Goal: Task Accomplishment & Management: Manage account settings

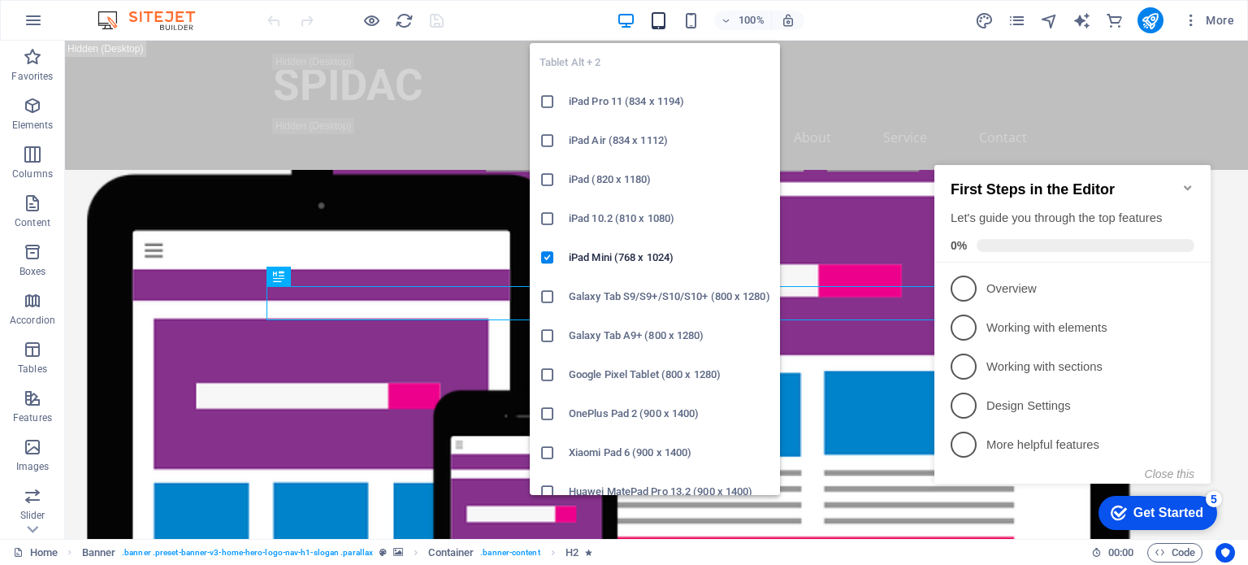
click at [662, 11] on icon "button" at bounding box center [658, 20] width 19 height 19
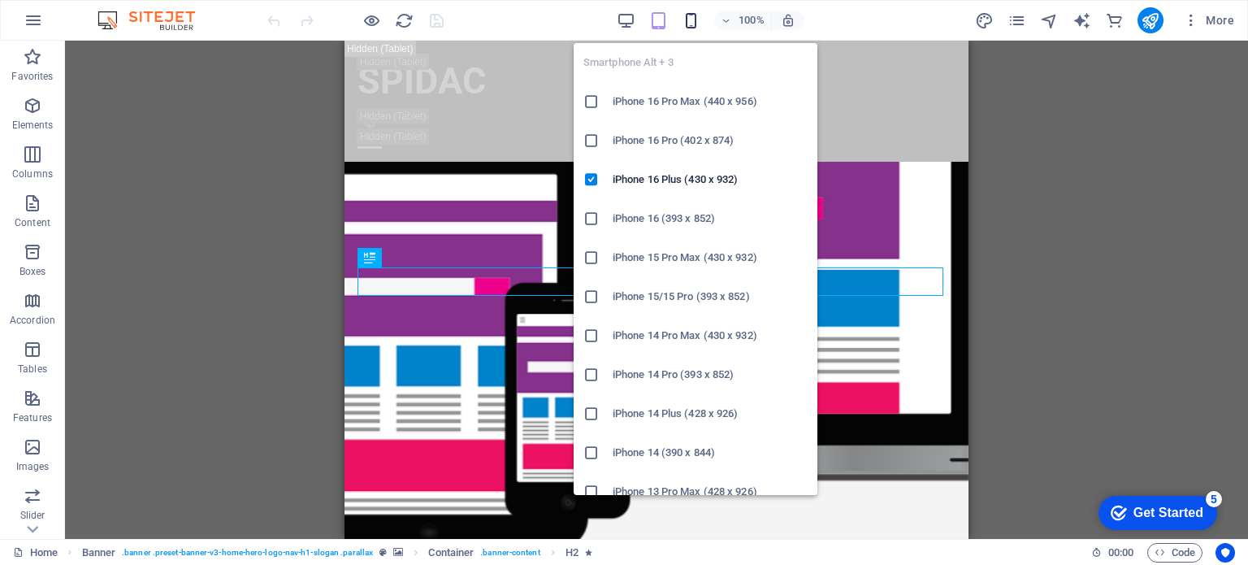
click at [682, 12] on icon "button" at bounding box center [691, 20] width 19 height 19
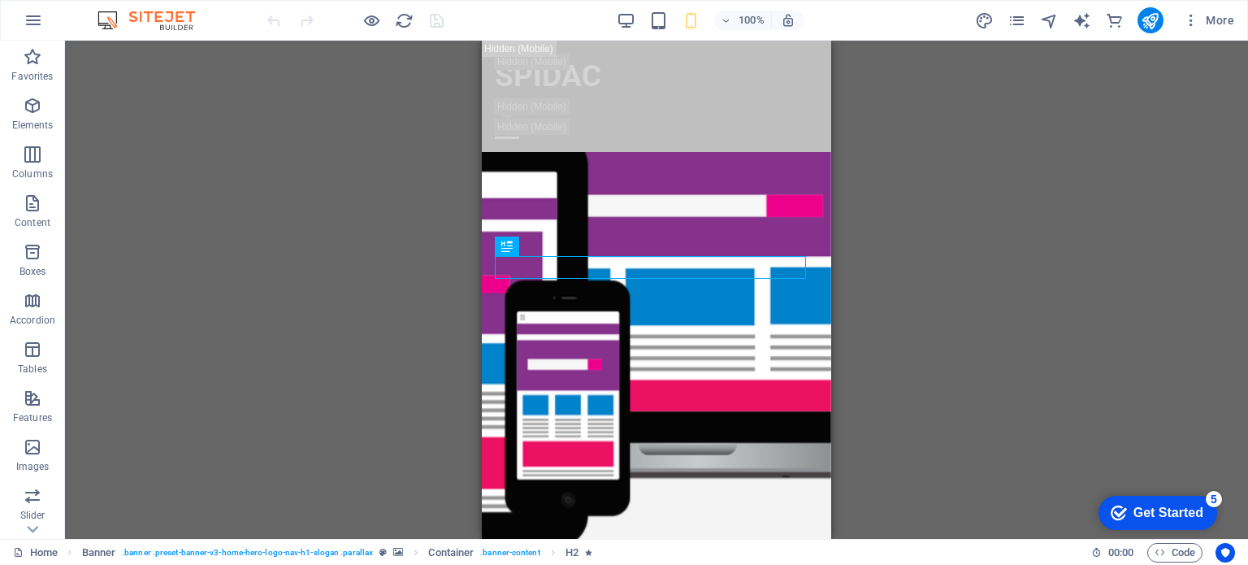
click at [642, 17] on div "100%" at bounding box center [711, 20] width 188 height 26
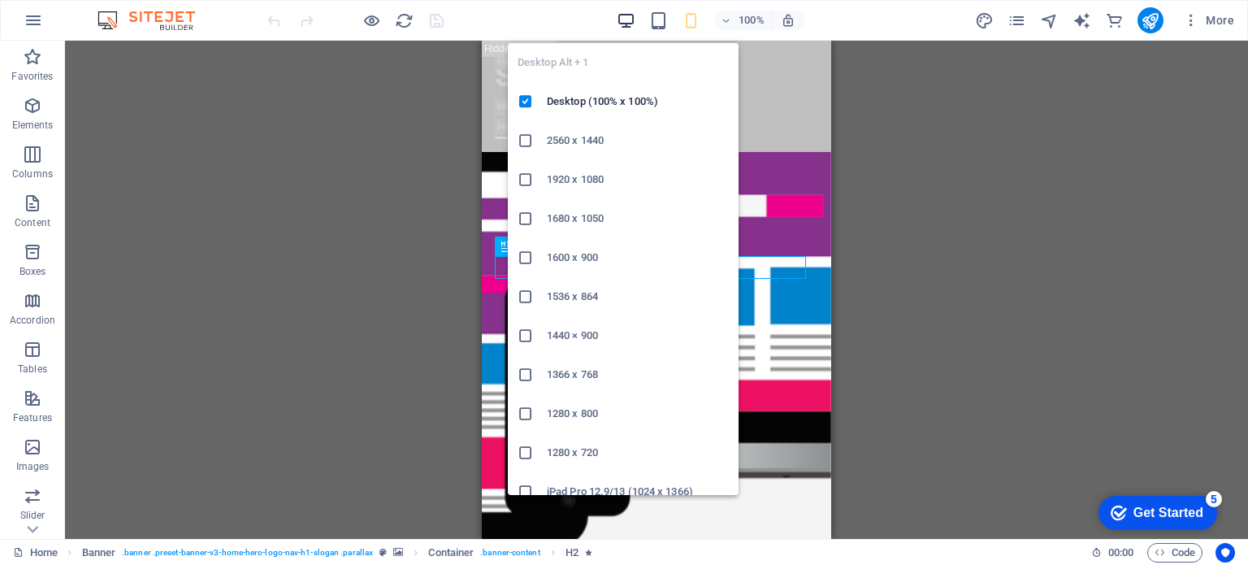
click at [629, 19] on icon "button" at bounding box center [626, 20] width 19 height 19
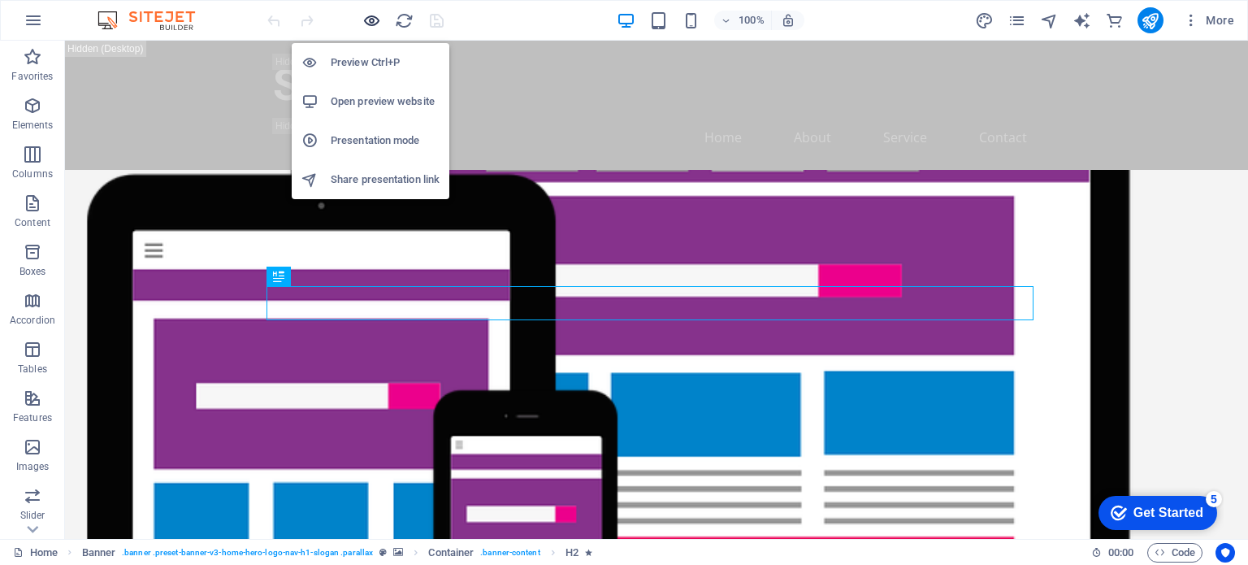
click at [362, 19] on icon "button" at bounding box center [371, 20] width 19 height 19
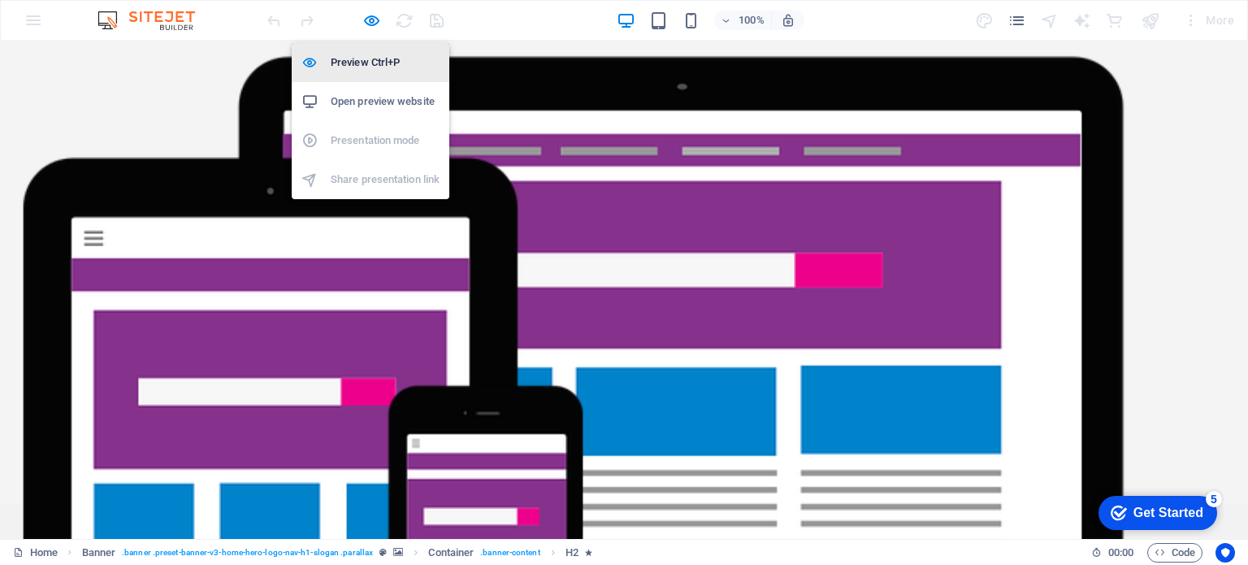
click at [360, 51] on li "Preview Ctrl+P" at bounding box center [371, 62] width 158 height 39
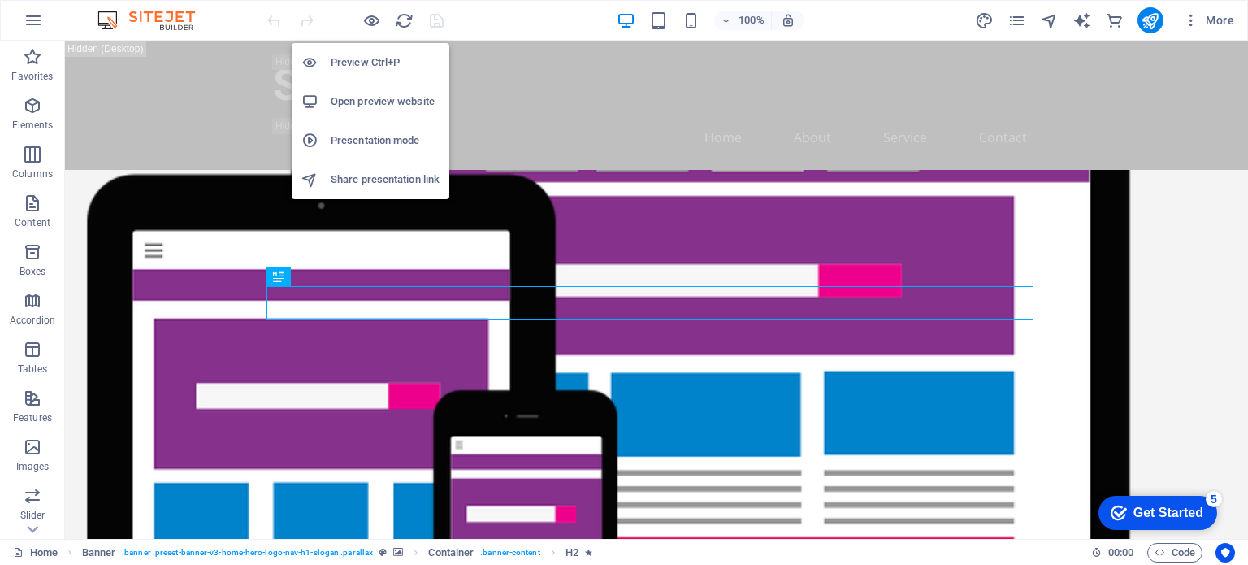
click at [360, 57] on h6 "Preview Ctrl+P" at bounding box center [385, 62] width 109 height 19
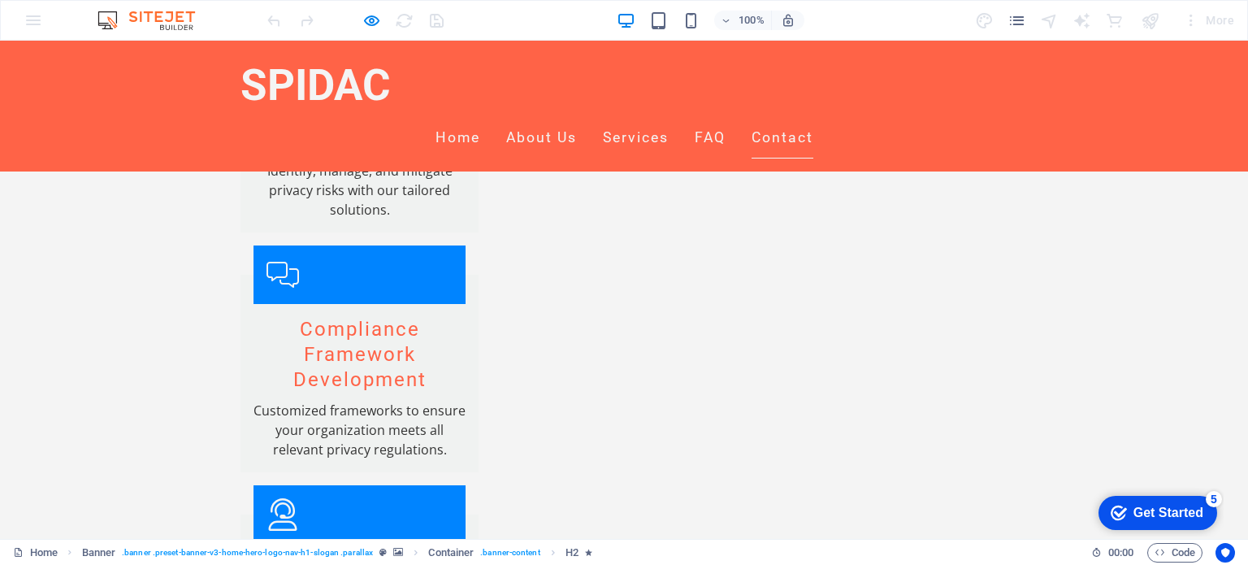
scroll to position [2505, 0]
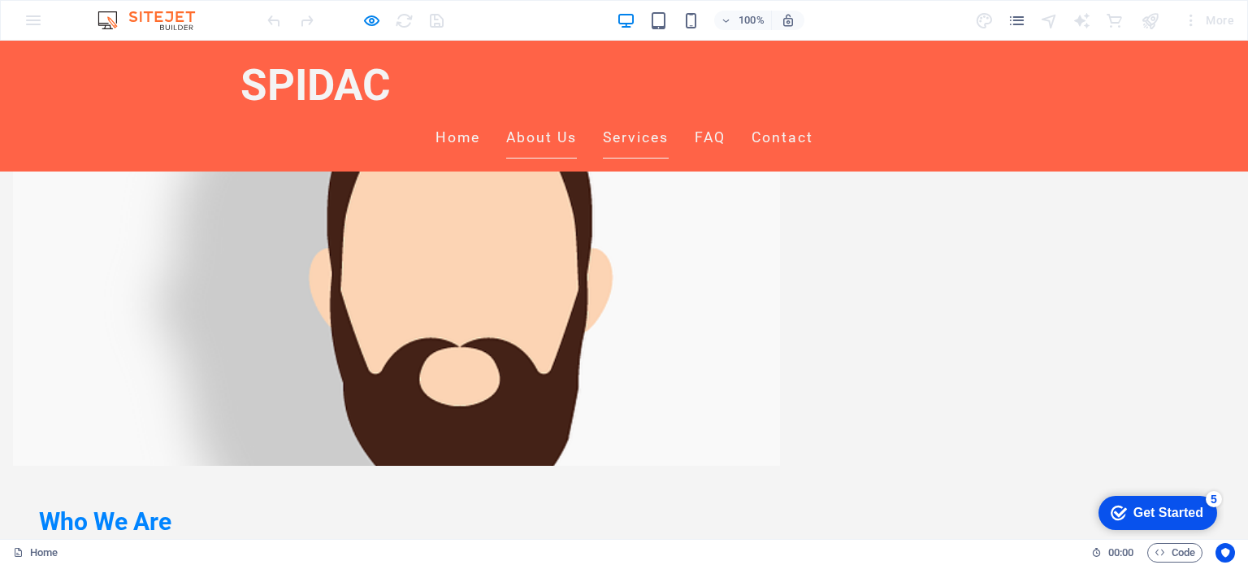
click at [577, 118] on link "About Us" at bounding box center [541, 138] width 71 height 41
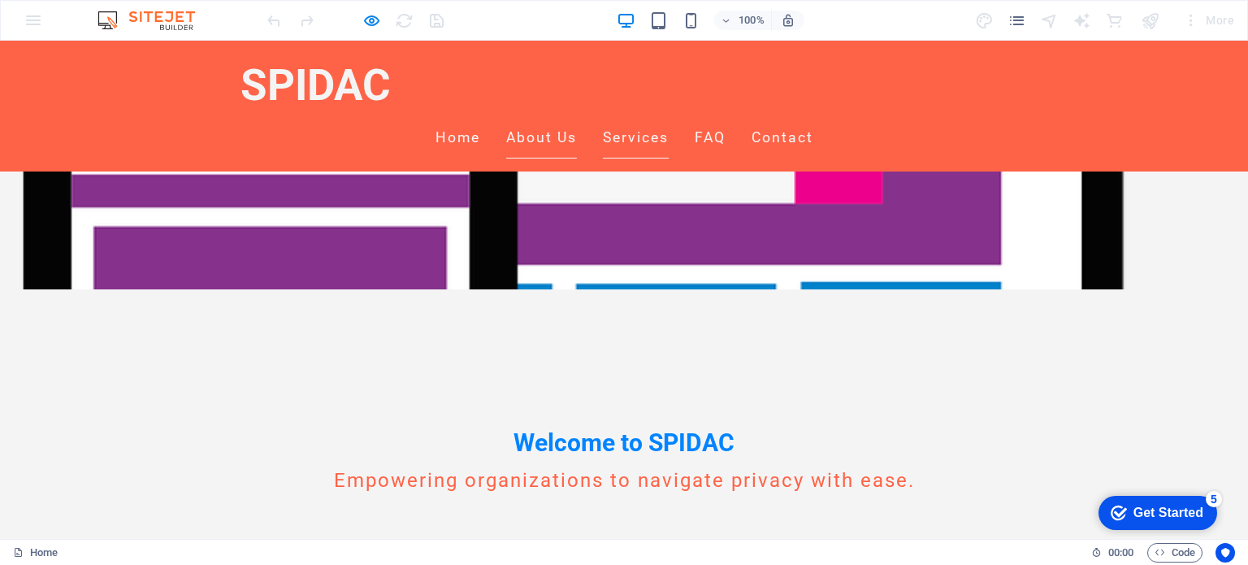
click at [669, 118] on link "Services" at bounding box center [636, 138] width 66 height 41
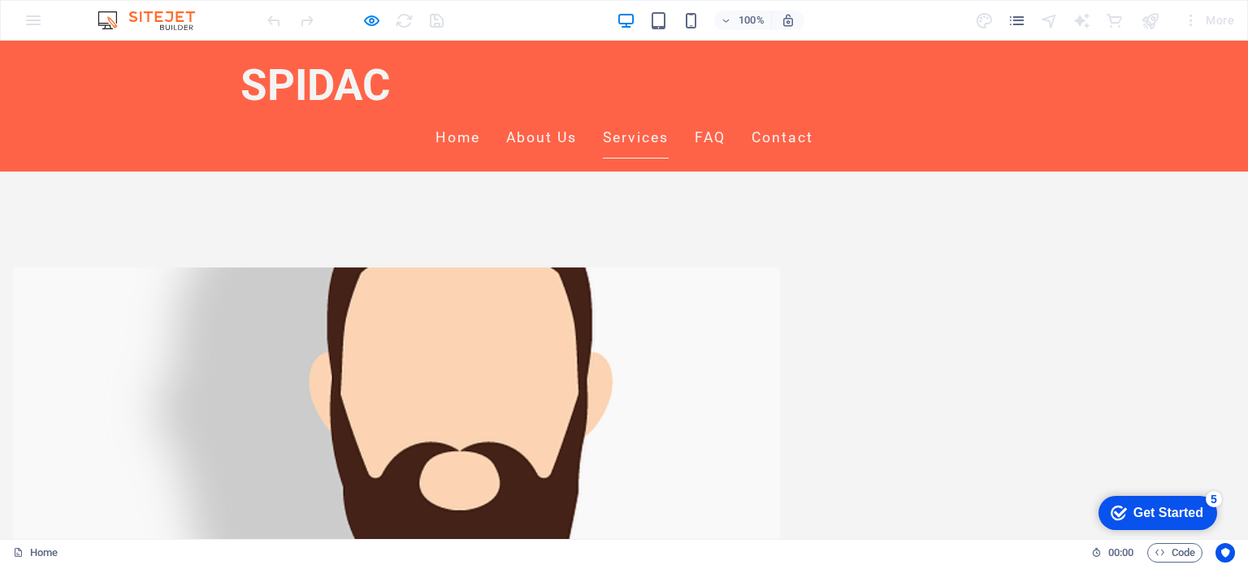
scroll to position [898, 0]
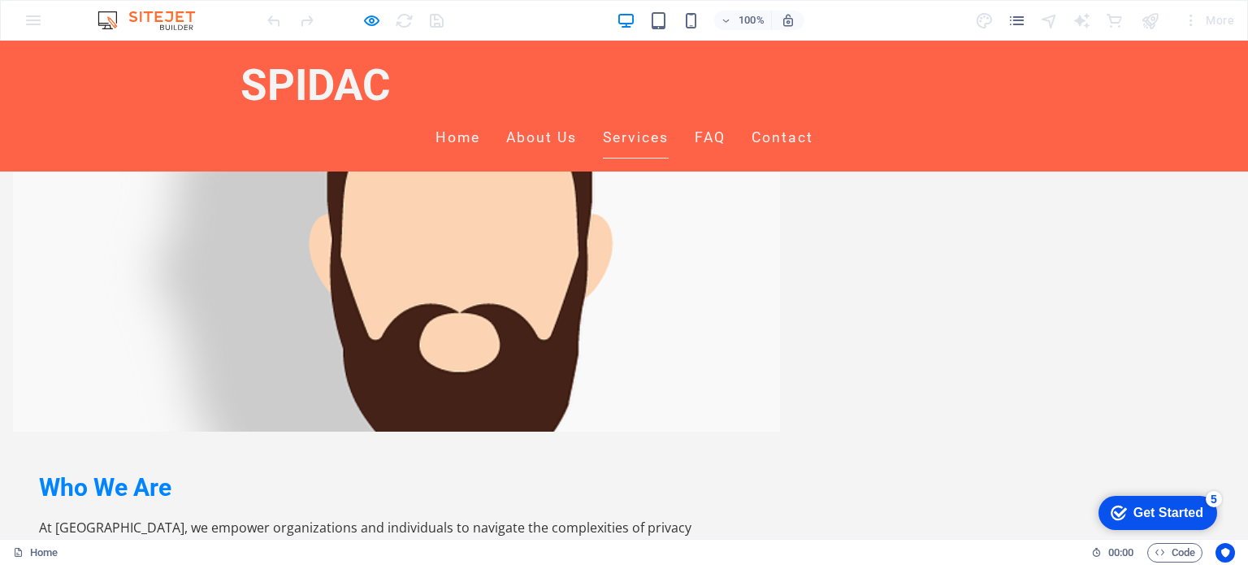
click at [759, 118] on ul "Home About Us Services FAQ Contact" at bounding box center [623, 138] width 767 height 41
click at [725, 118] on link "FAQ" at bounding box center [710, 138] width 31 height 41
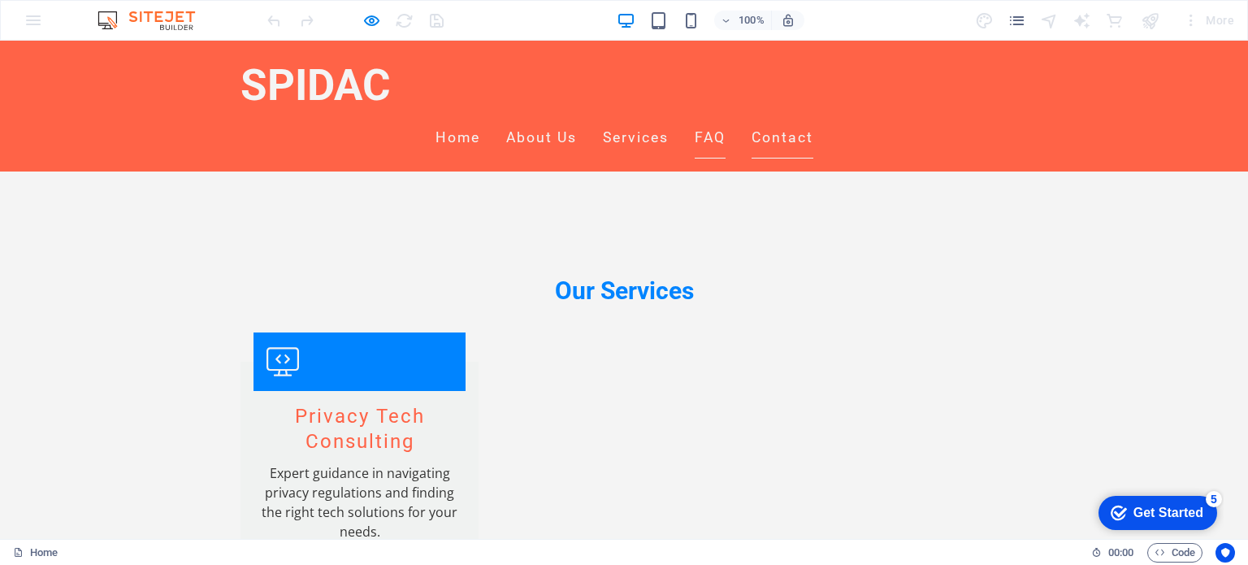
click at [813, 118] on link "Contact" at bounding box center [782, 138] width 62 height 41
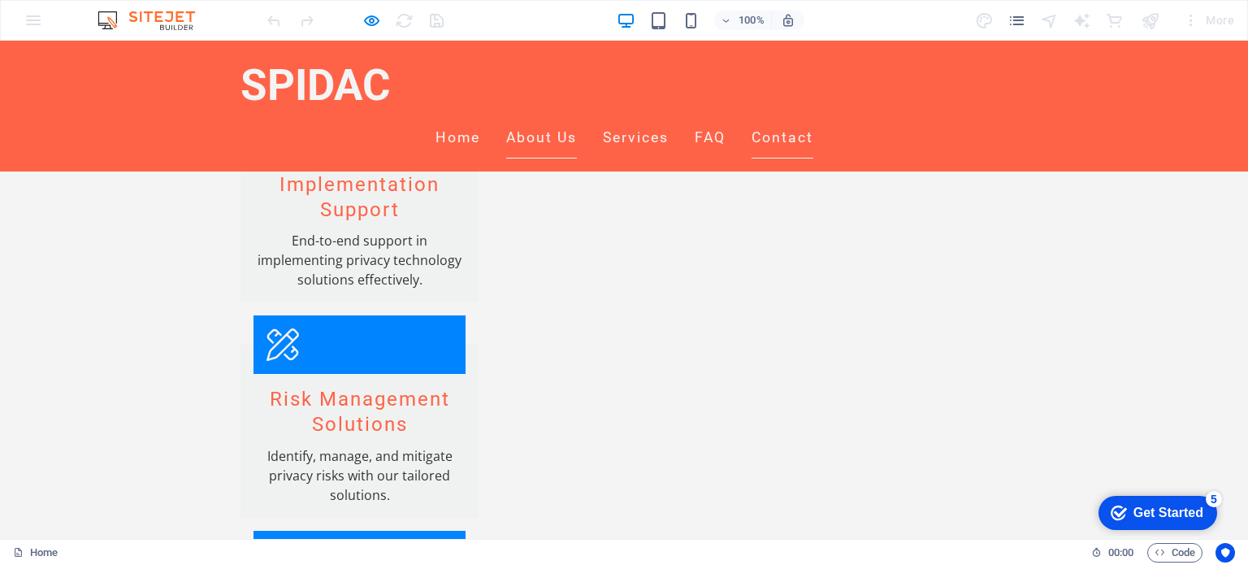
scroll to position [2099, 0]
click at [480, 118] on link "Home" at bounding box center [457, 138] width 45 height 41
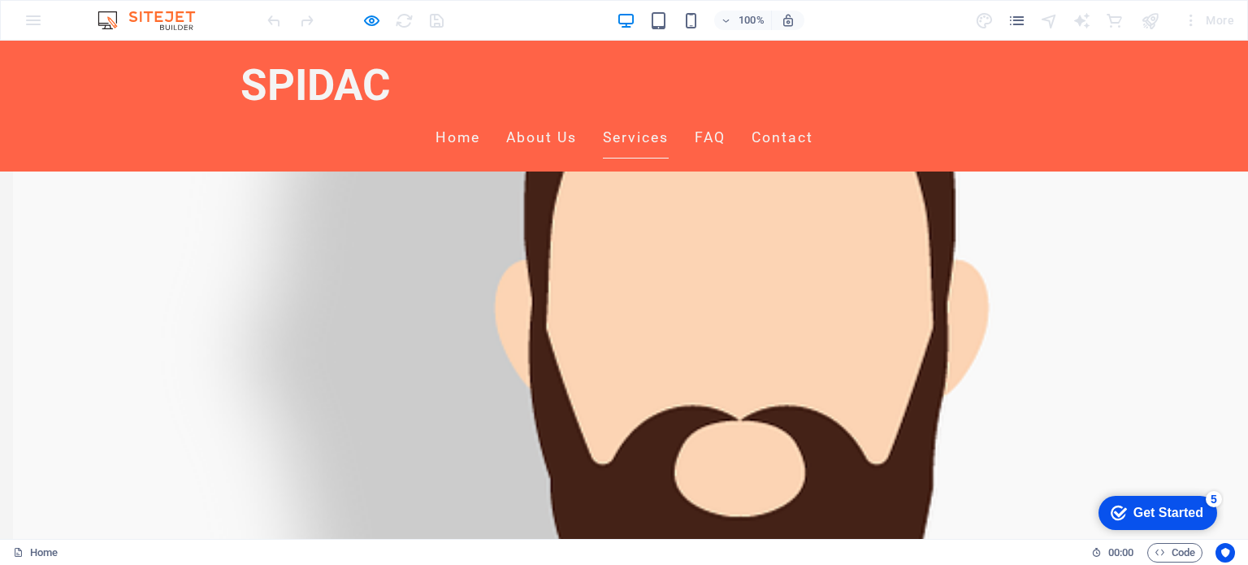
scroll to position [84, 0]
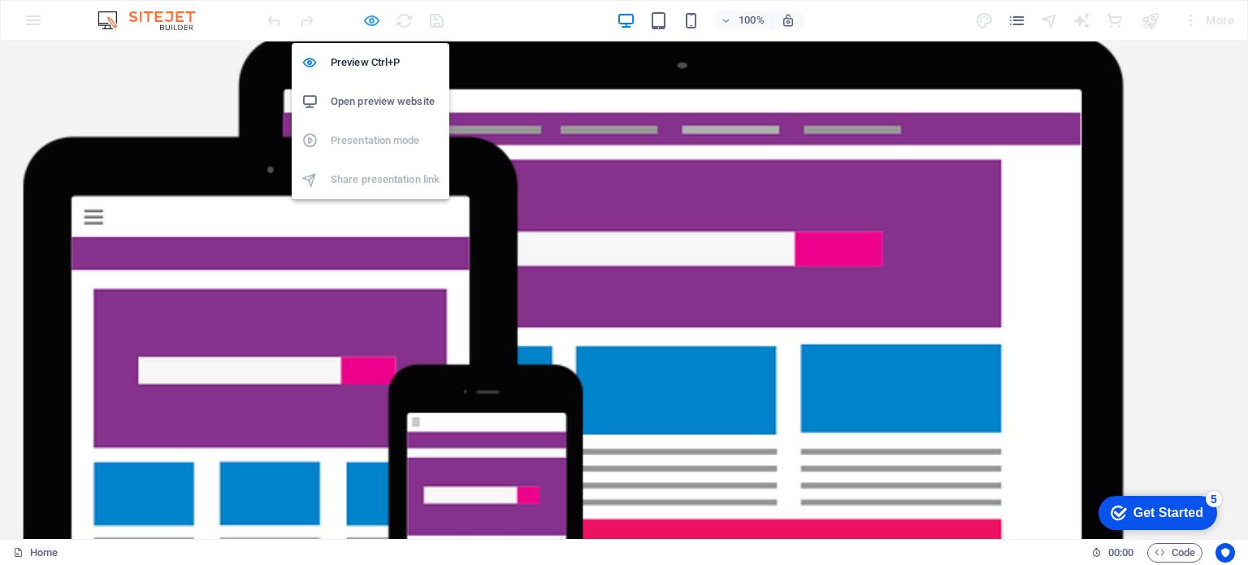
click at [379, 22] on icon "button" at bounding box center [371, 20] width 19 height 19
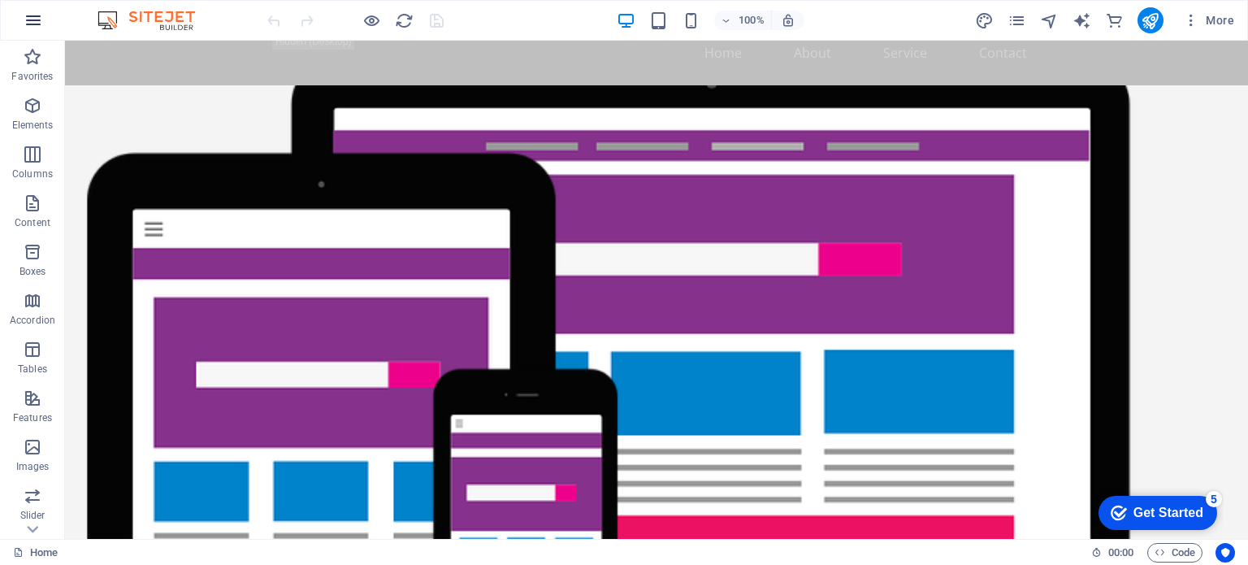
click at [41, 23] on icon "button" at bounding box center [33, 20] width 19 height 19
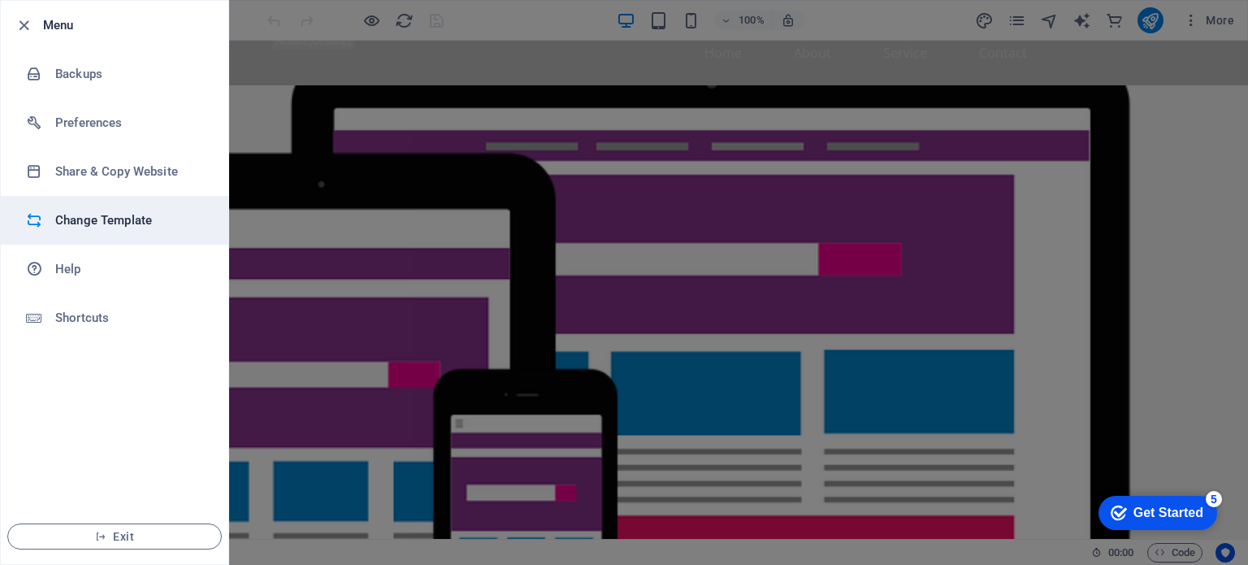
click at [101, 213] on h6 "Change Template" at bounding box center [130, 219] width 150 height 19
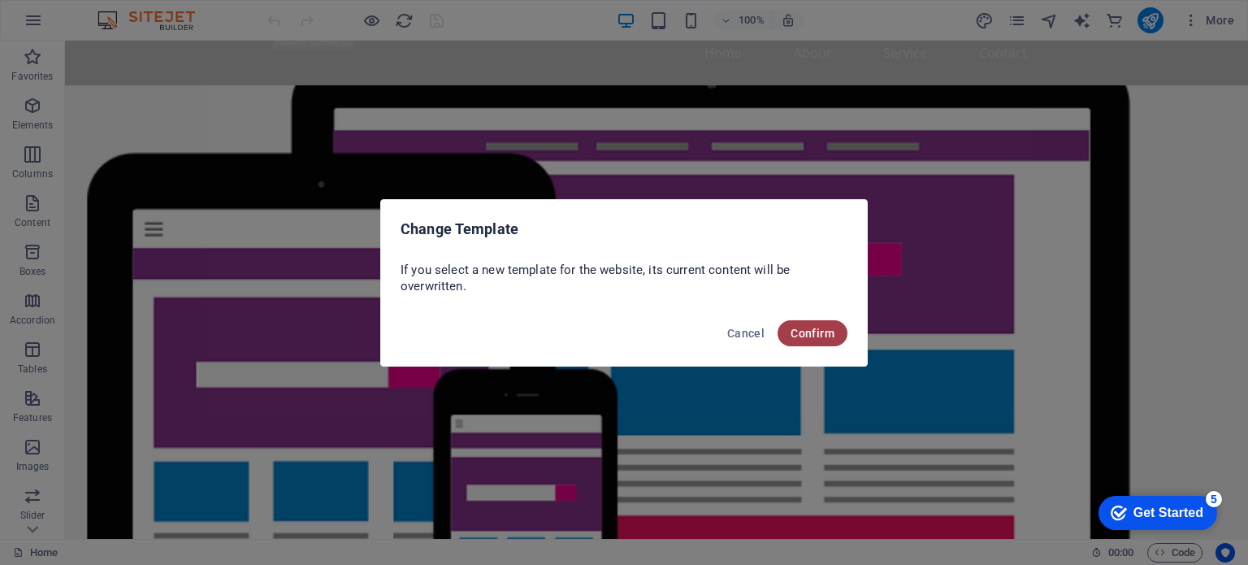
click at [819, 336] on span "Confirm" at bounding box center [812, 333] width 44 height 13
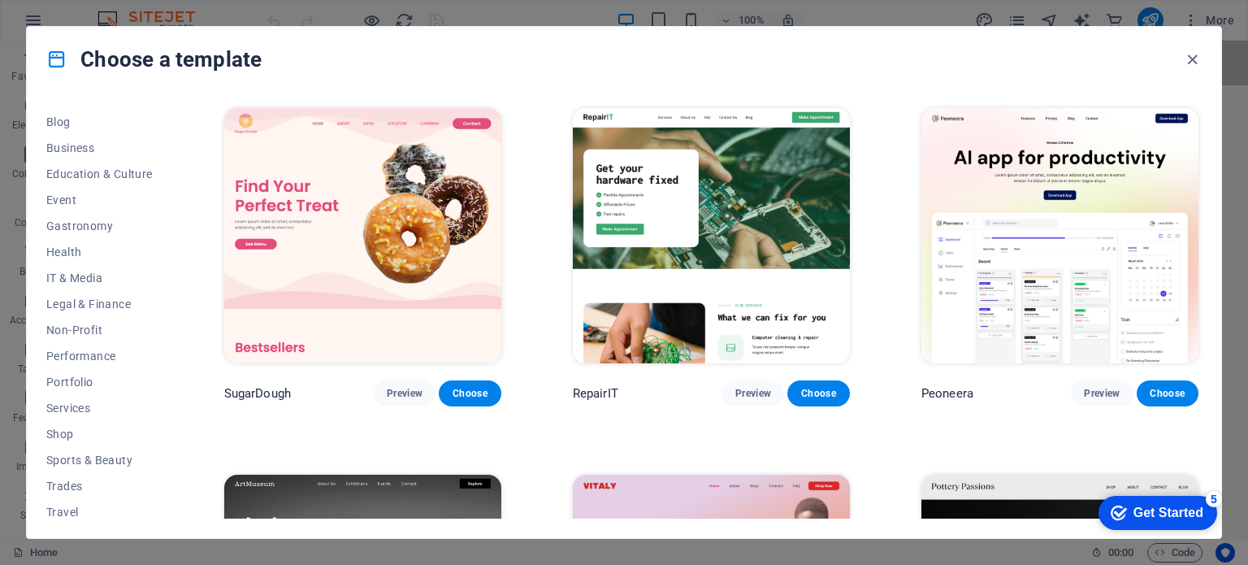
scroll to position [231, 0]
click at [68, 274] on span "IT & Media" at bounding box center [99, 276] width 106 height 13
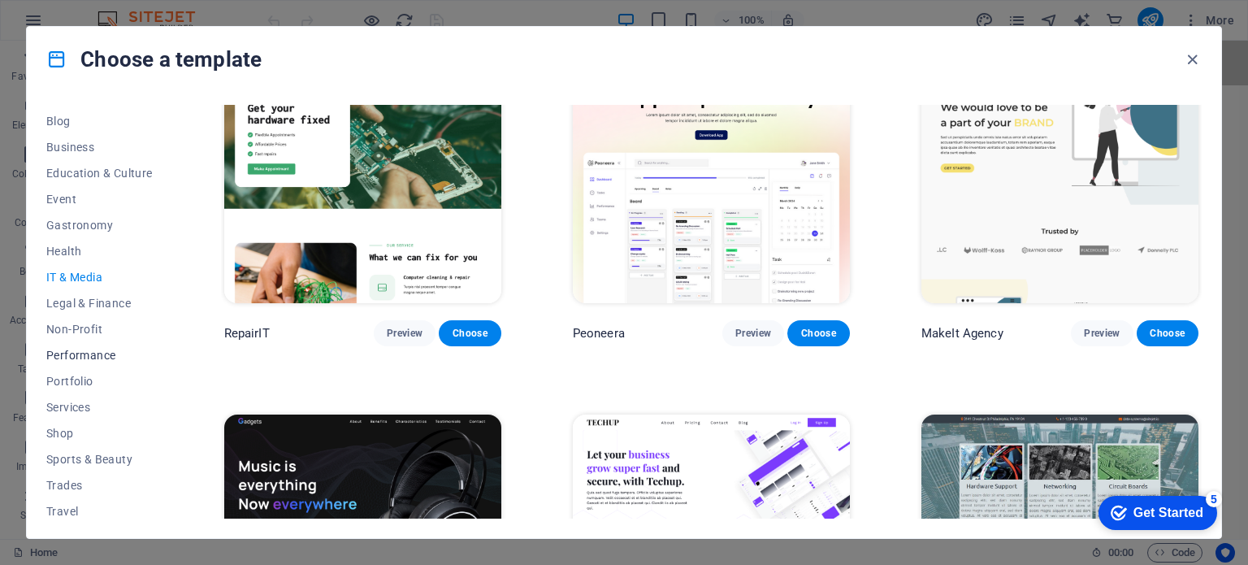
scroll to position [0, 0]
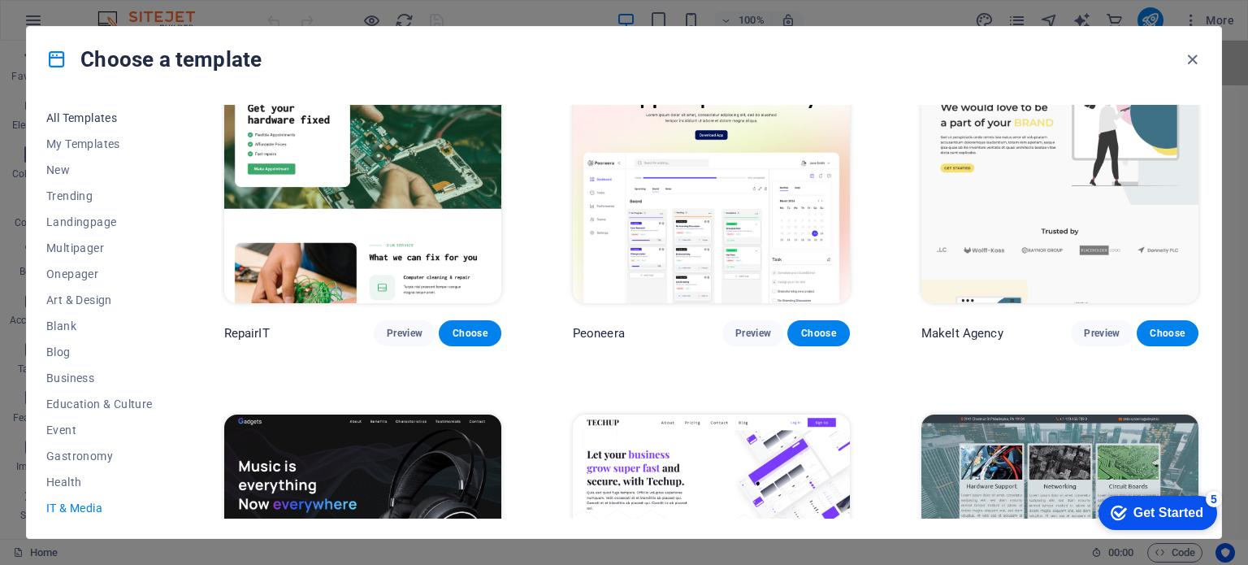
click at [97, 111] on span "All Templates" at bounding box center [99, 117] width 106 height 13
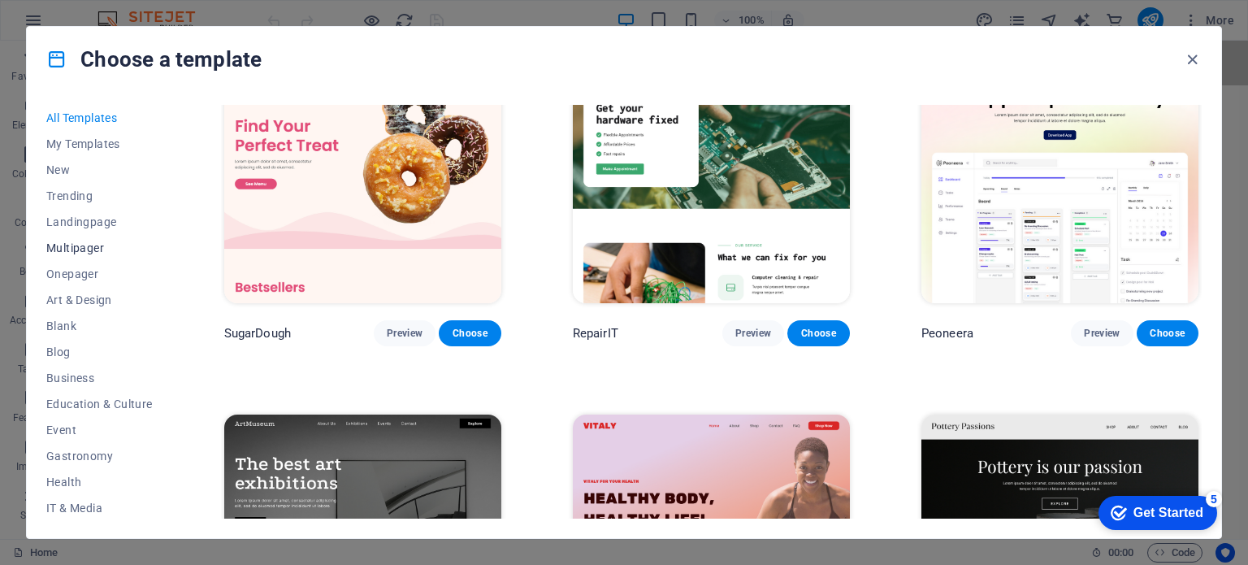
click at [79, 250] on span "Multipager" at bounding box center [99, 247] width 106 height 13
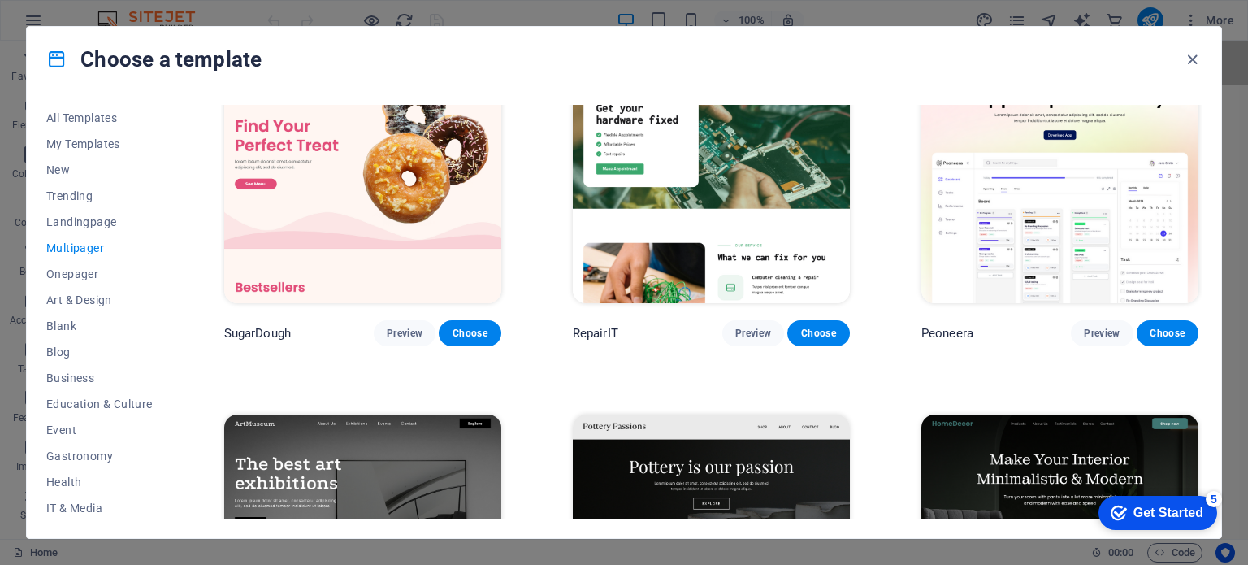
click at [79, 250] on span "Multipager" at bounding box center [99, 247] width 106 height 13
click at [90, 216] on span "Landingpage" at bounding box center [99, 221] width 106 height 13
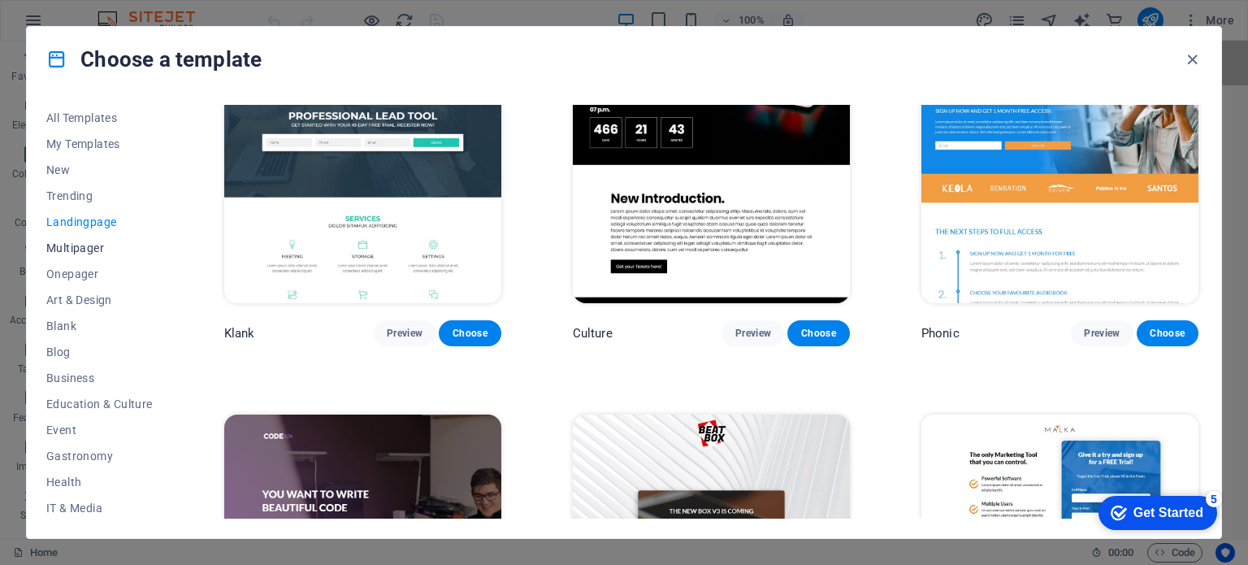
click at [84, 239] on button "Multipager" at bounding box center [99, 248] width 106 height 26
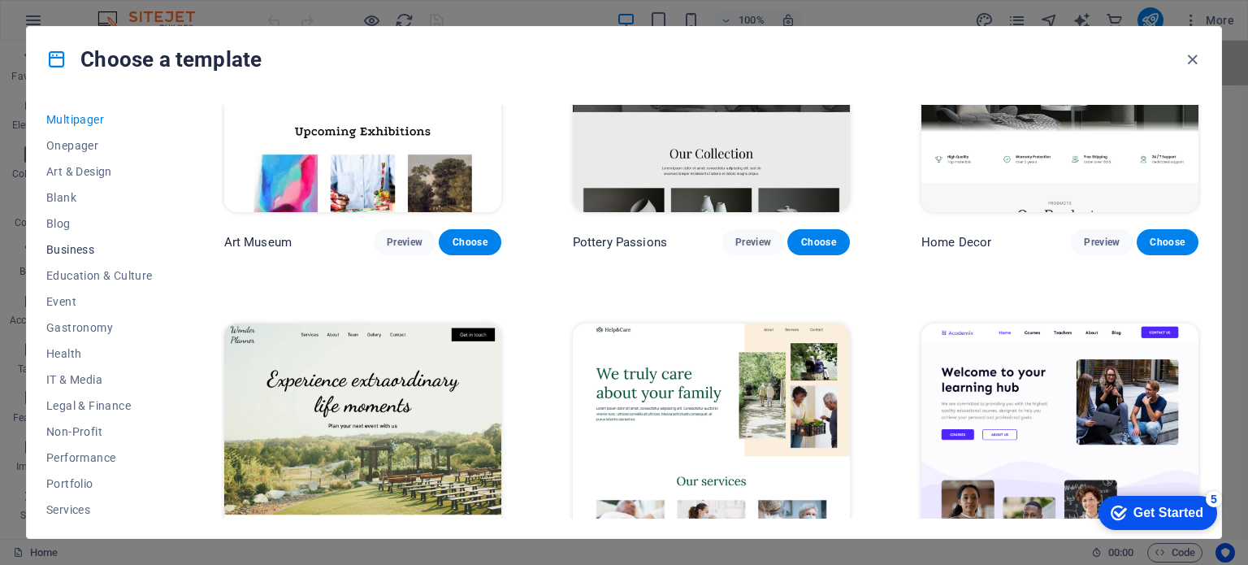
scroll to position [262, 0]
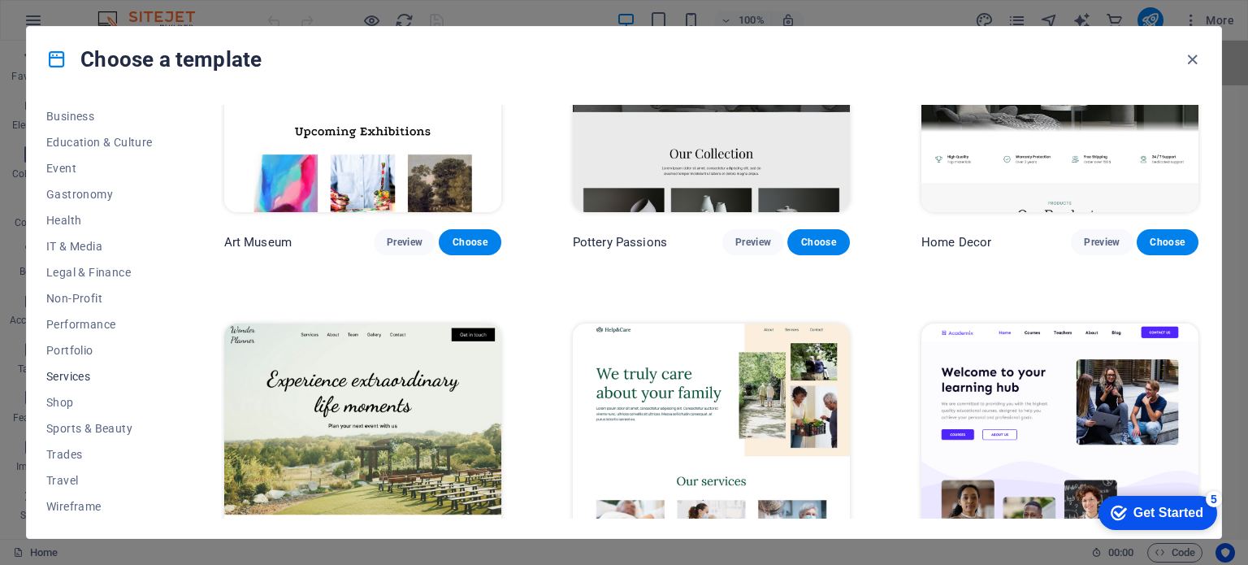
click at [74, 374] on span "Services" at bounding box center [99, 376] width 106 height 13
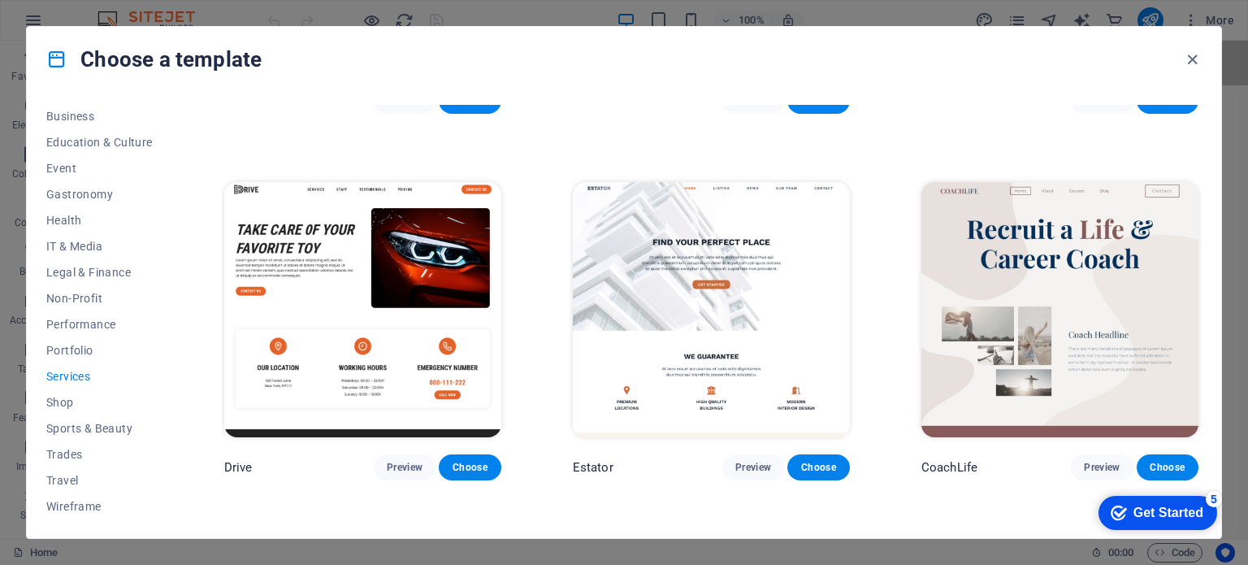
scroll to position [542, 0]
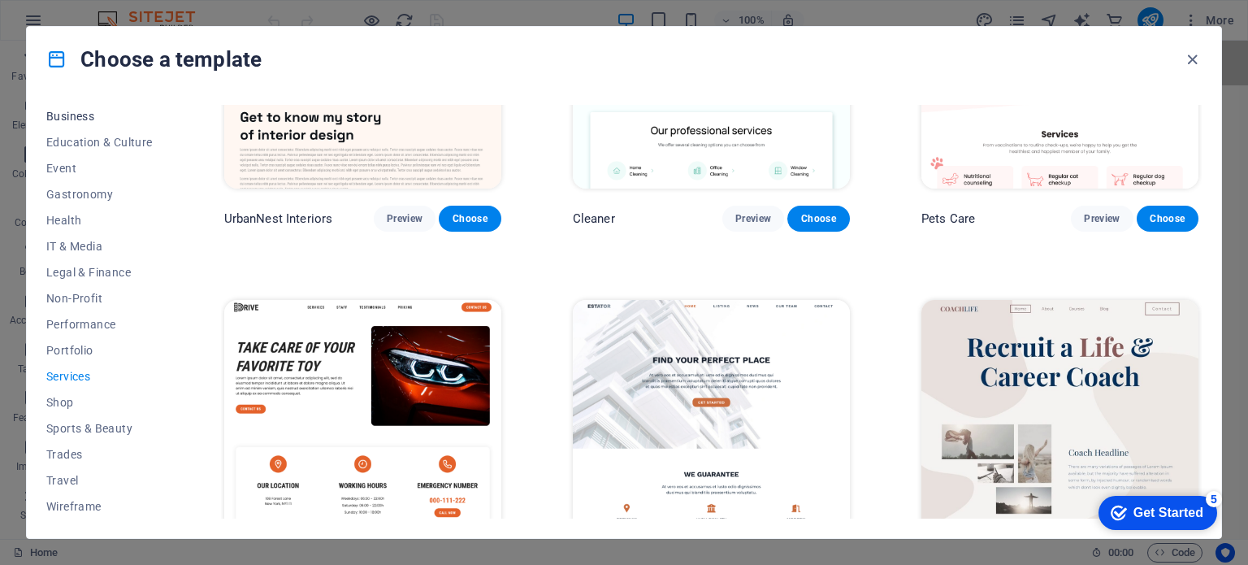
click at [72, 113] on span "Business" at bounding box center [99, 116] width 106 height 13
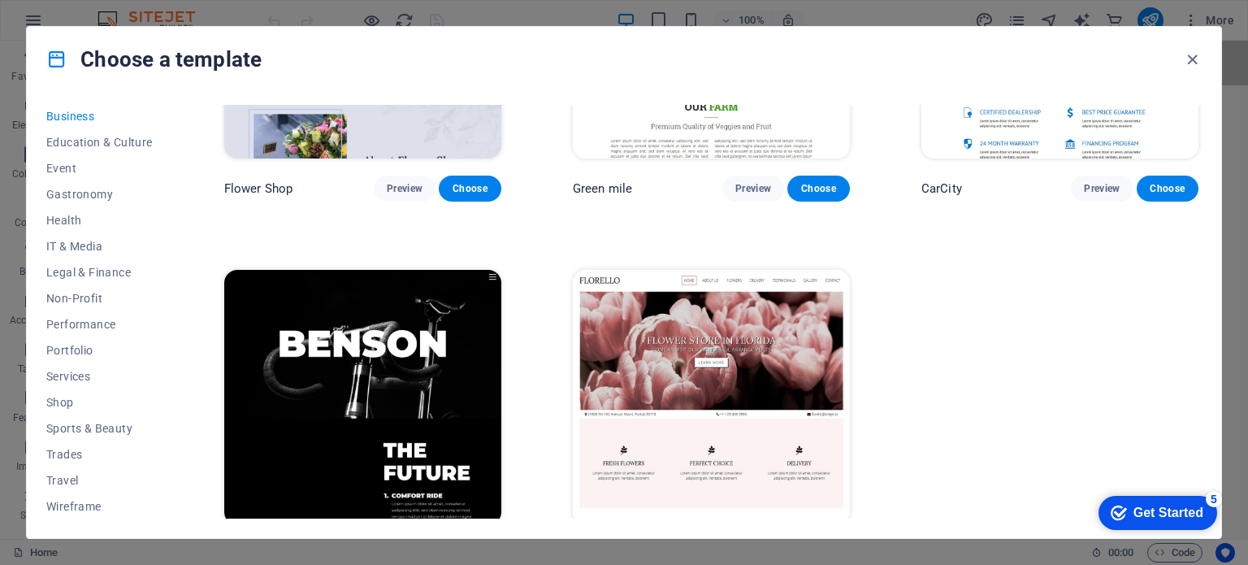
scroll to position [616, 0]
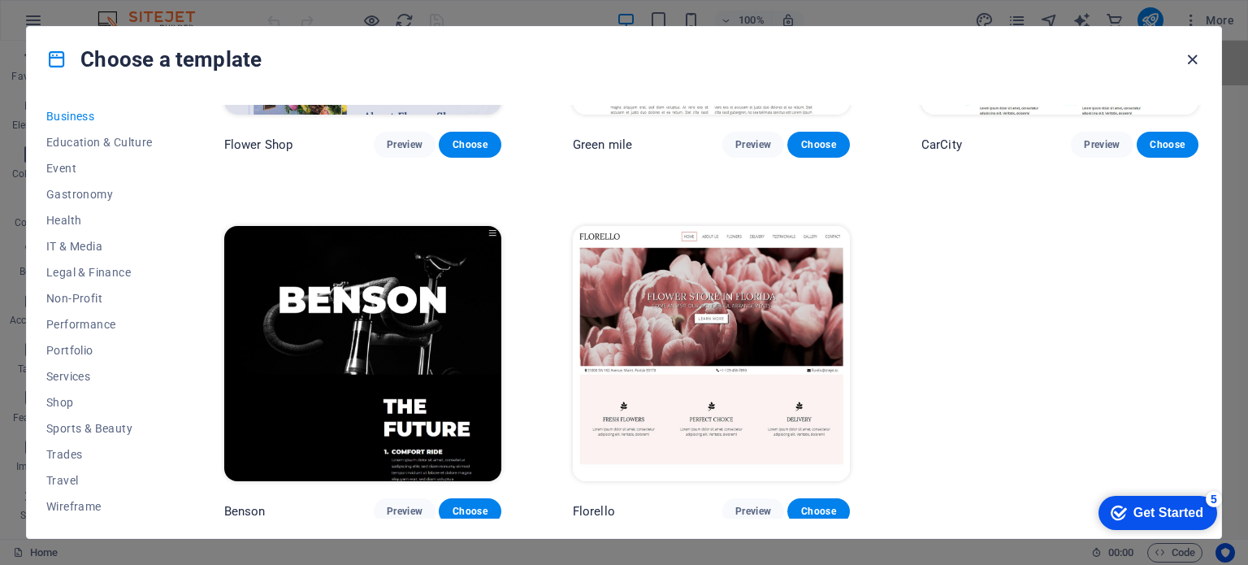
click at [1189, 61] on icon "button" at bounding box center [1192, 59] width 19 height 19
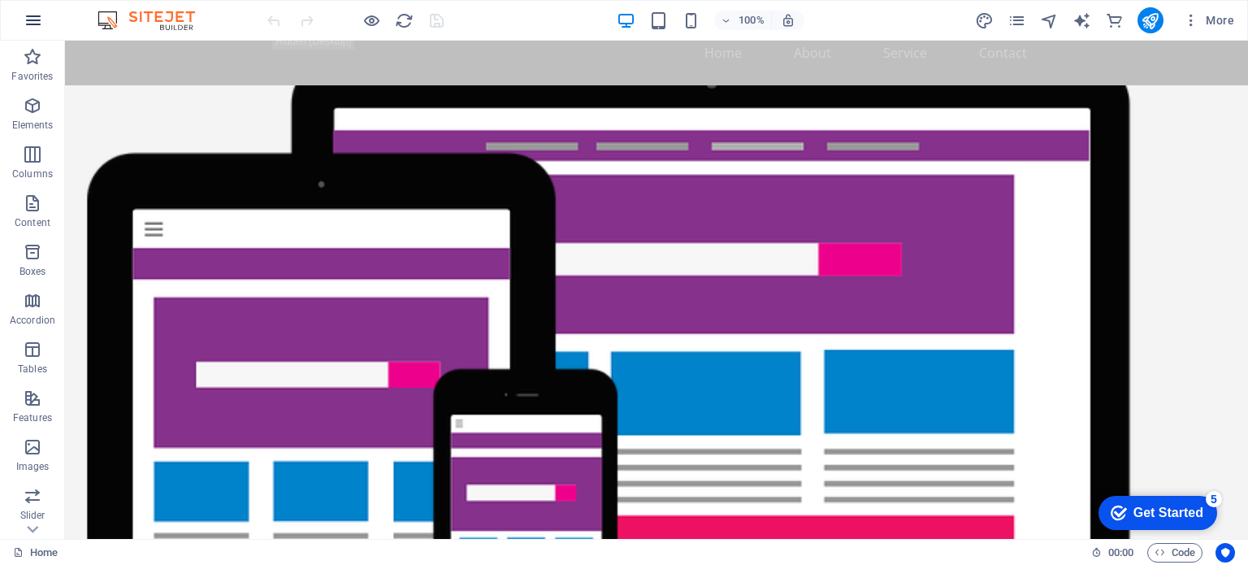
click at [40, 30] on button "button" at bounding box center [33, 20] width 39 height 39
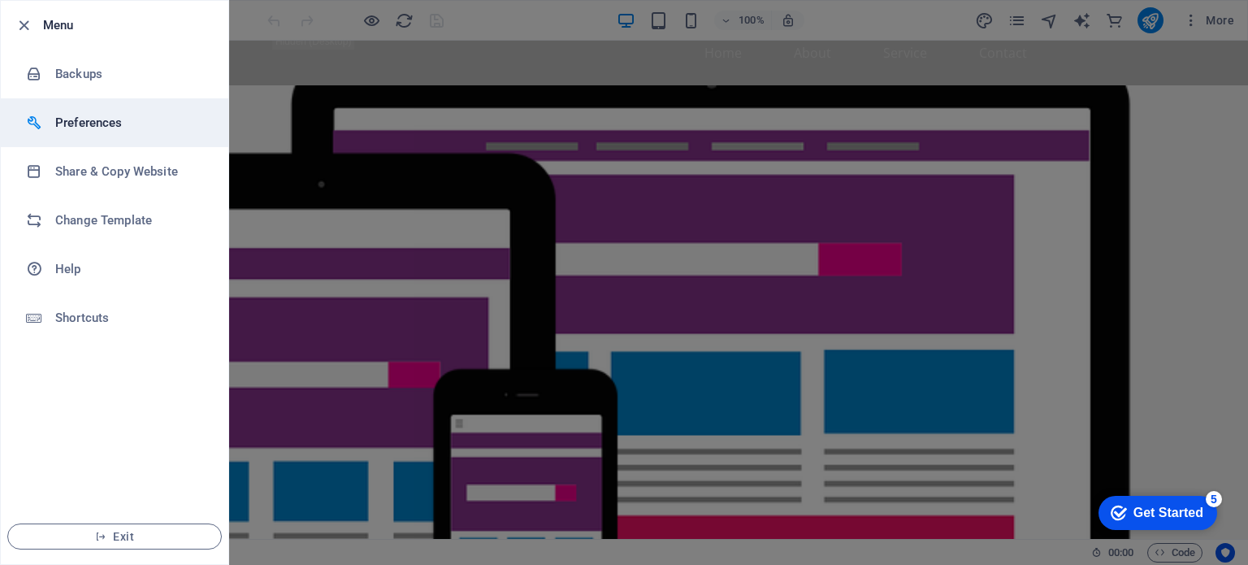
click at [107, 123] on h6 "Preferences" at bounding box center [130, 122] width 150 height 19
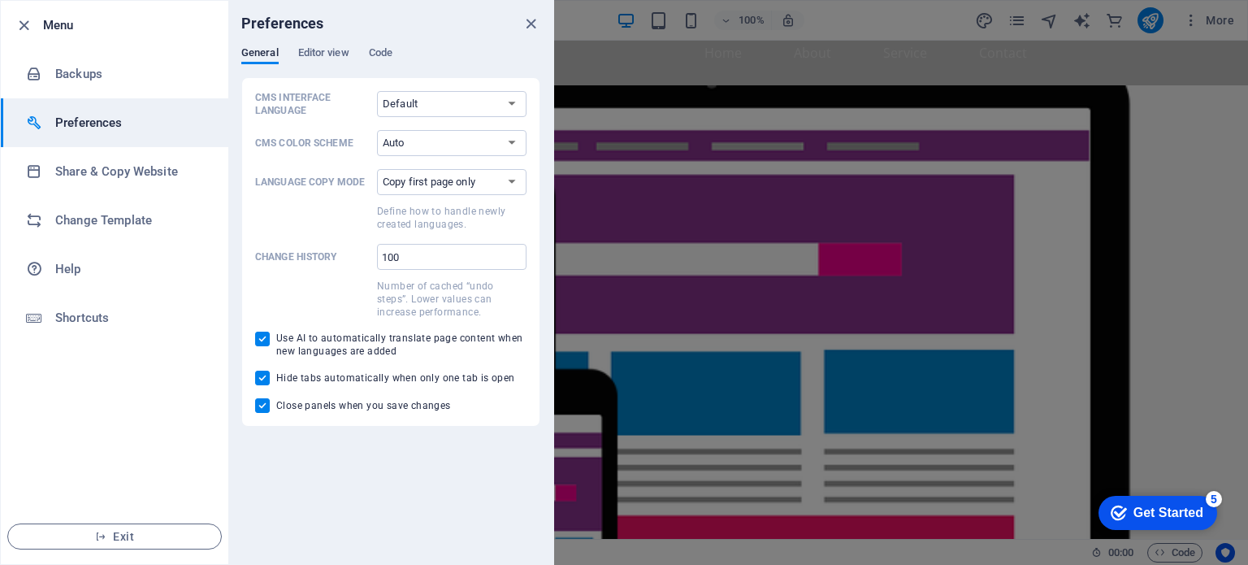
click at [142, 134] on li "Preferences" at bounding box center [114, 122] width 227 height 49
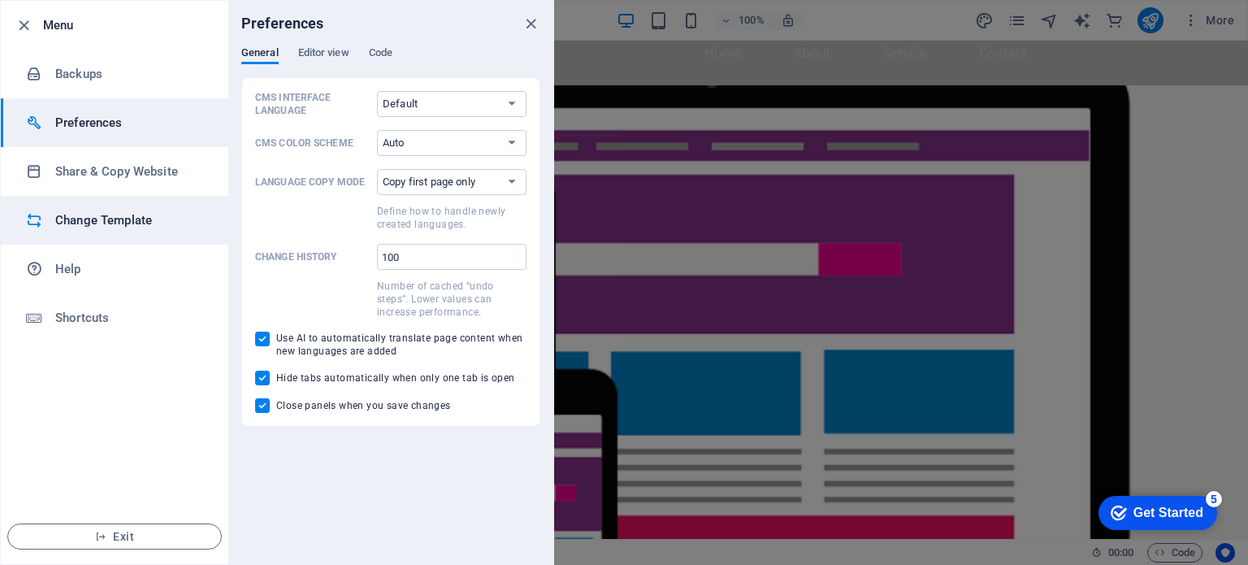
click at [117, 217] on h6 "Change Template" at bounding box center [130, 219] width 150 height 19
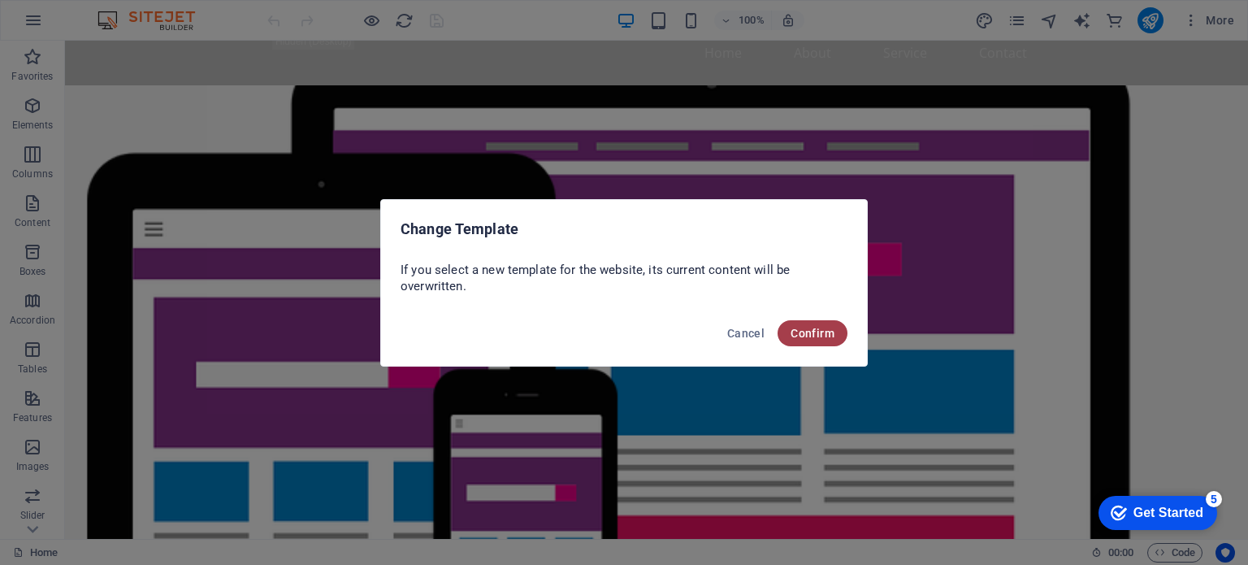
click at [790, 337] on button "Confirm" at bounding box center [812, 333] width 70 height 26
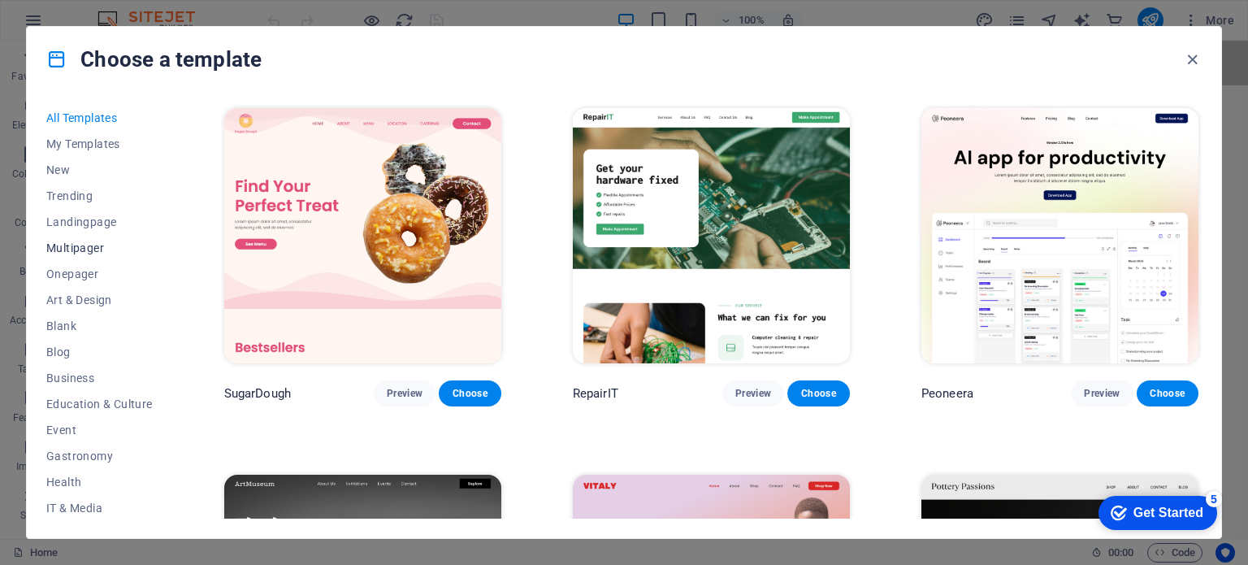
click at [80, 253] on span "Multipager" at bounding box center [99, 247] width 106 height 13
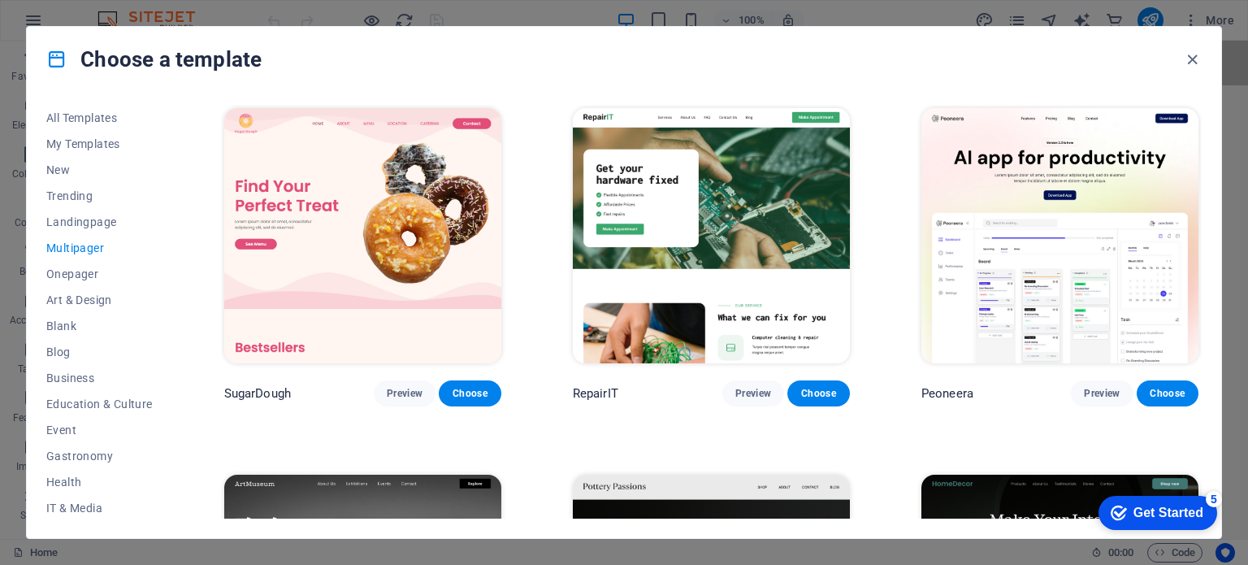
click at [80, 253] on span "Multipager" at bounding box center [99, 247] width 106 height 13
click at [71, 373] on span "Business" at bounding box center [99, 377] width 106 height 13
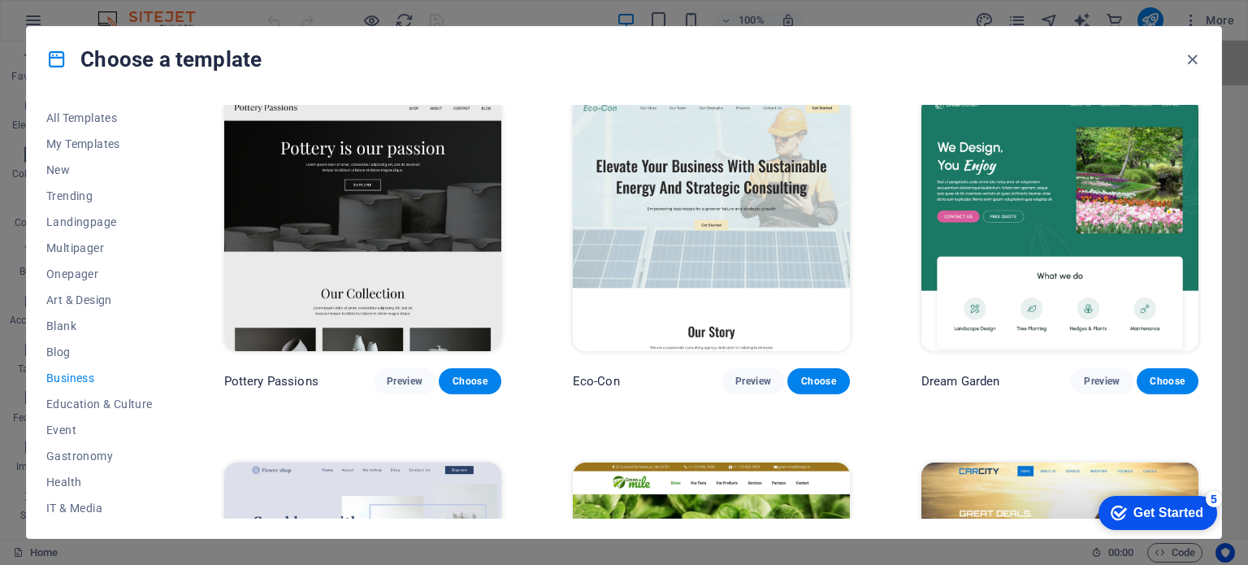
scroll to position [13, 0]
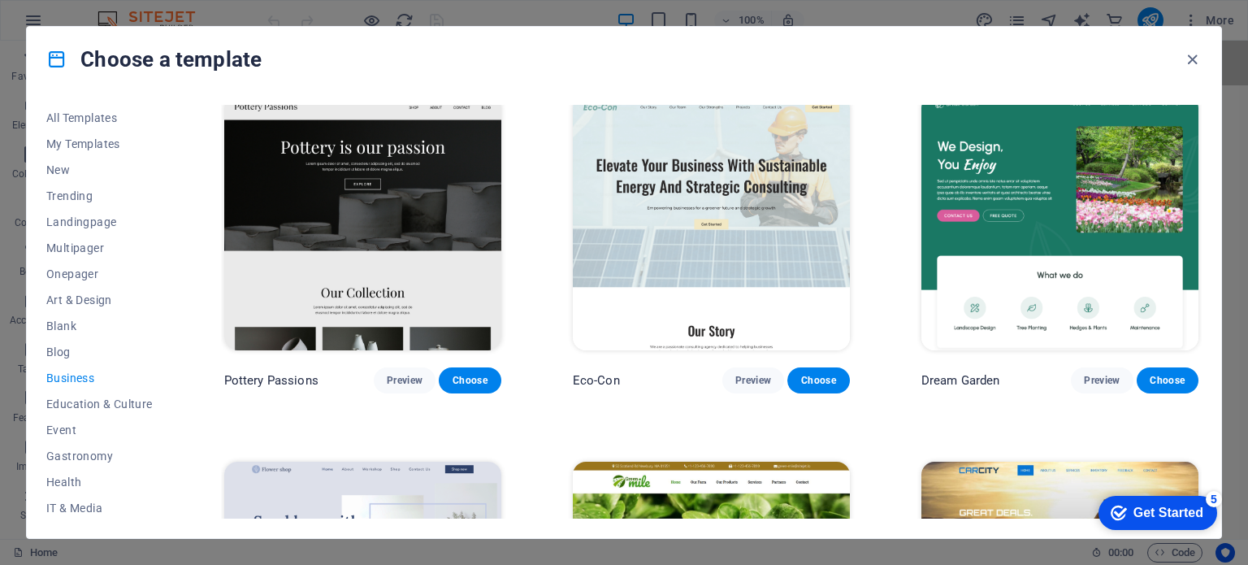
click at [432, 295] on img at bounding box center [362, 222] width 277 height 255
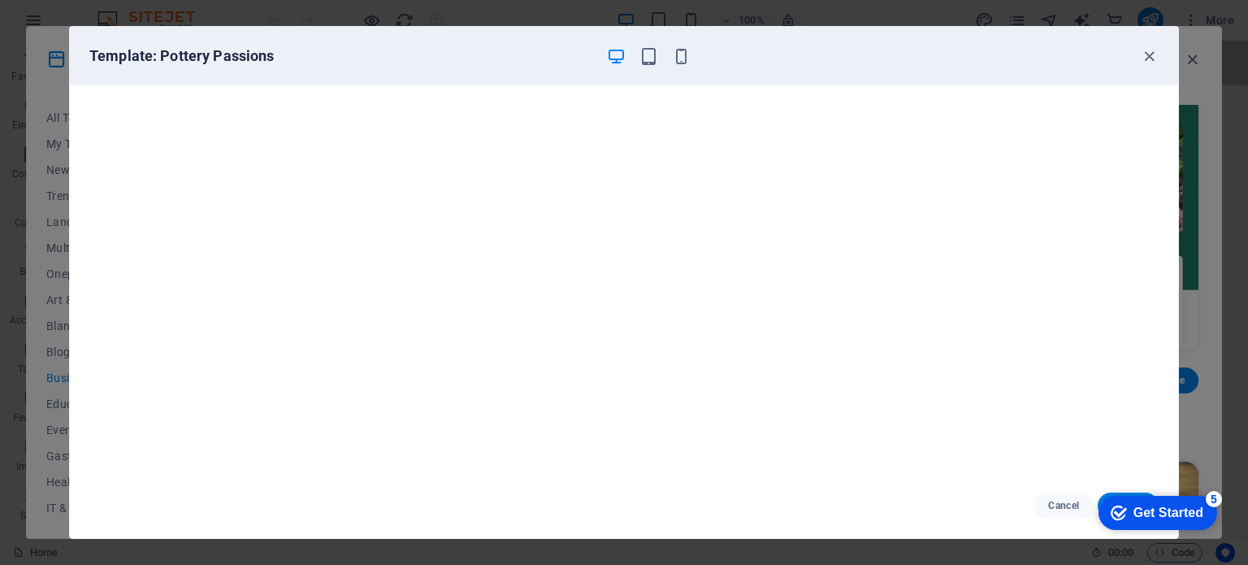
scroll to position [4, 0]
click at [1152, 56] on icon "button" at bounding box center [1149, 56] width 19 height 19
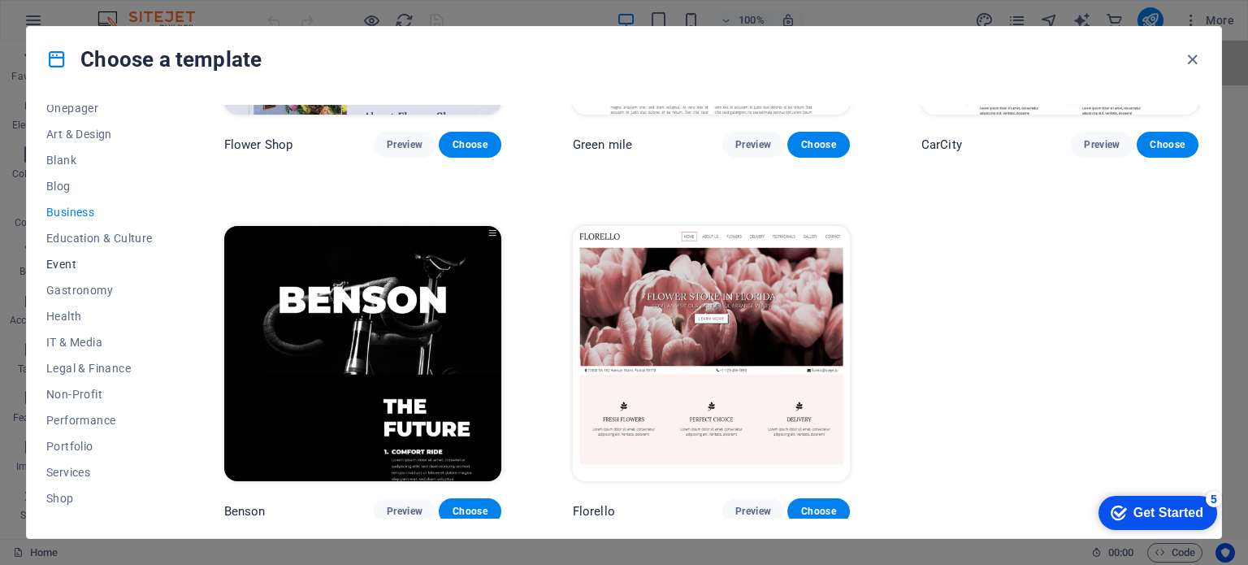
scroll to position [169, 0]
click at [80, 338] on span "IT & Media" at bounding box center [99, 338] width 106 height 13
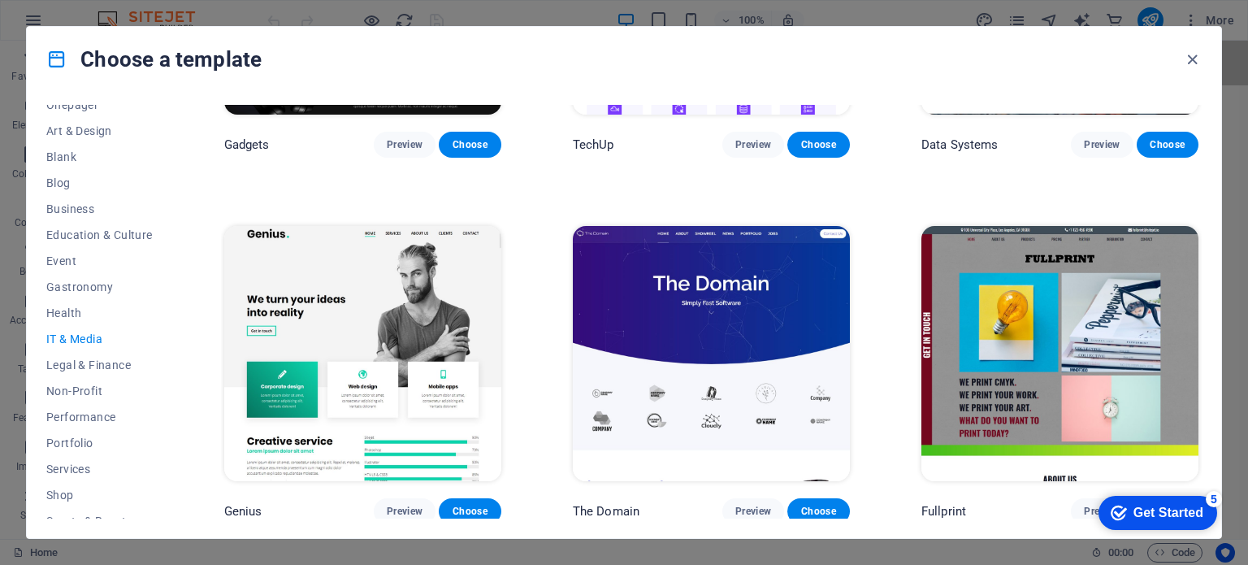
click at [682, 286] on img at bounding box center [711, 353] width 277 height 255
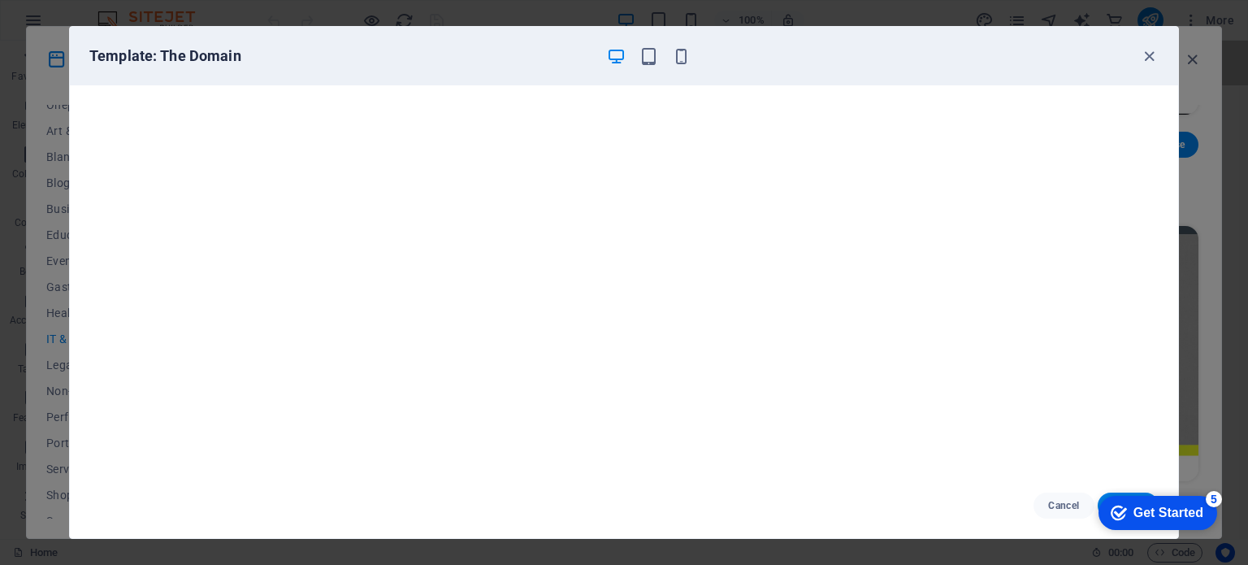
scroll to position [4, 0]
click at [677, 61] on icon "button" at bounding box center [681, 56] width 19 height 19
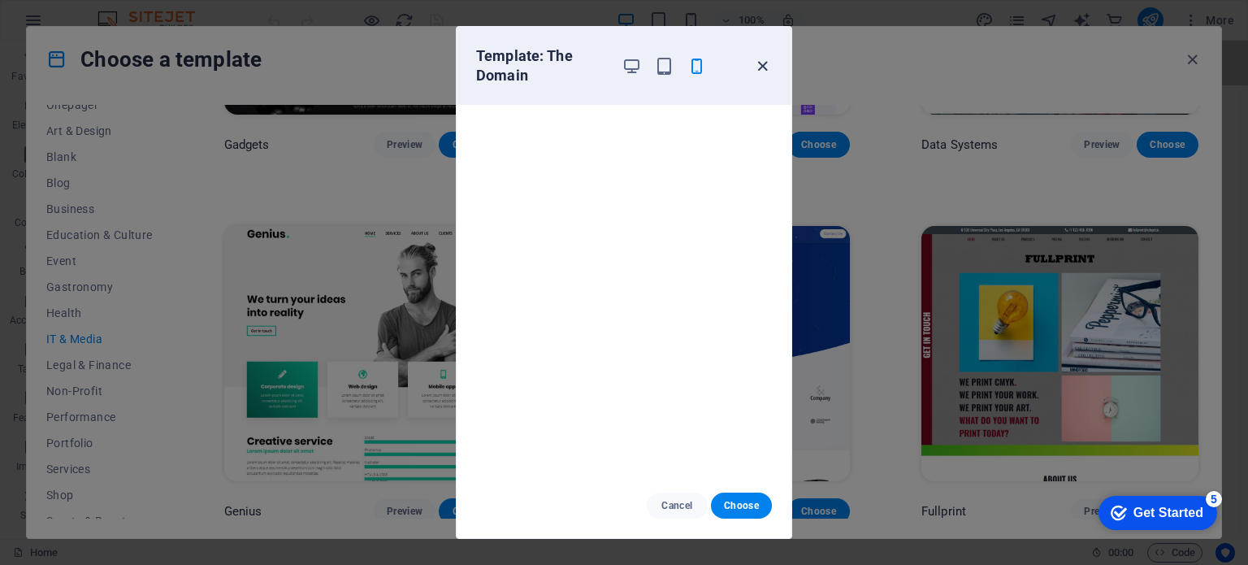
click at [765, 64] on icon "button" at bounding box center [762, 66] width 19 height 19
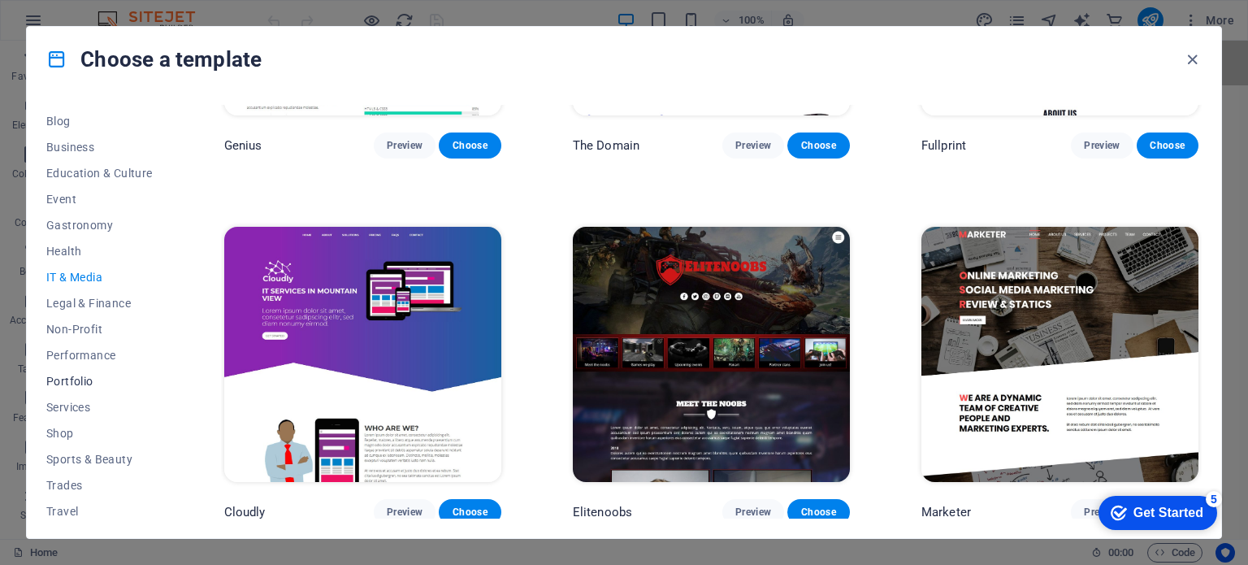
scroll to position [233, 0]
click at [79, 409] on span "Services" at bounding box center [99, 404] width 106 height 13
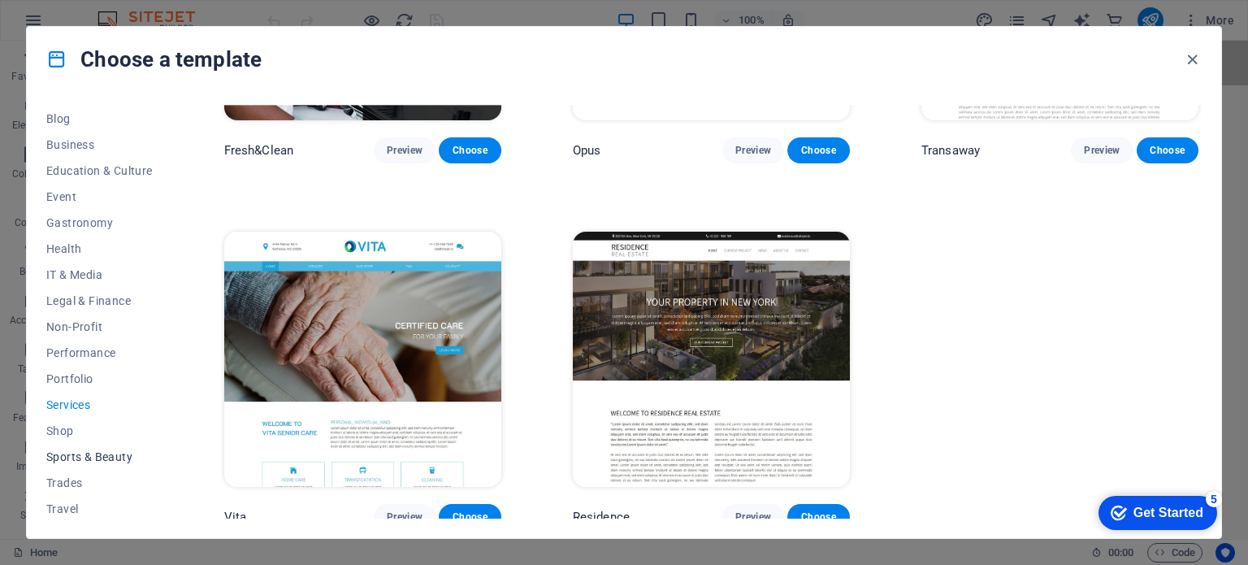
scroll to position [262, 0]
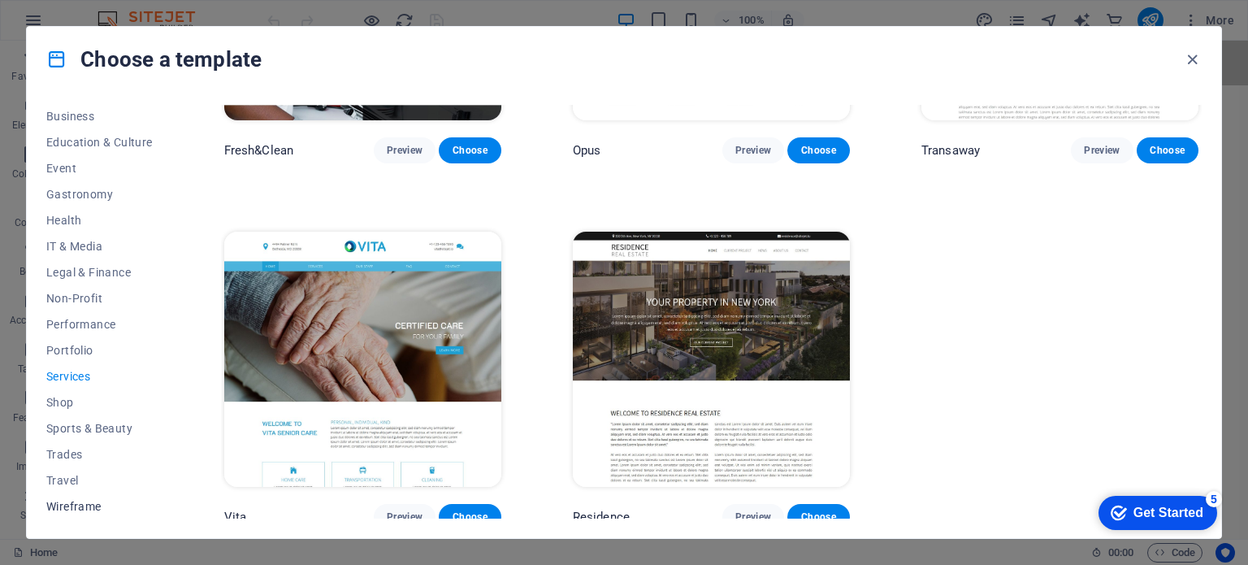
click at [89, 500] on span "Wireframe" at bounding box center [99, 506] width 106 height 13
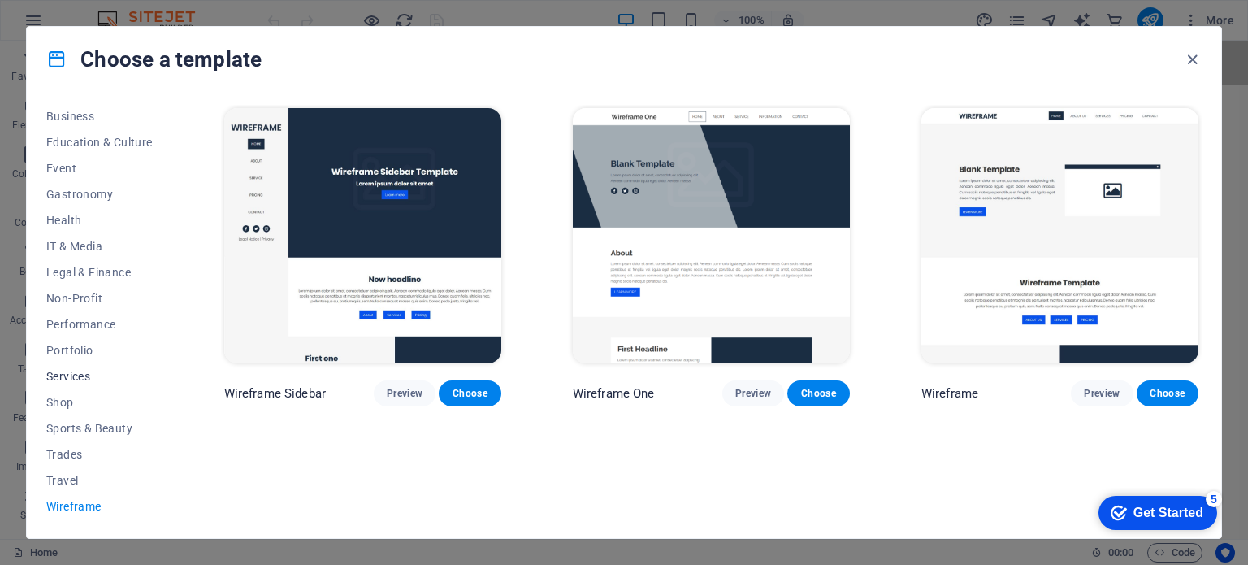
scroll to position [0, 0]
click at [62, 324] on span "Blank" at bounding box center [99, 325] width 106 height 13
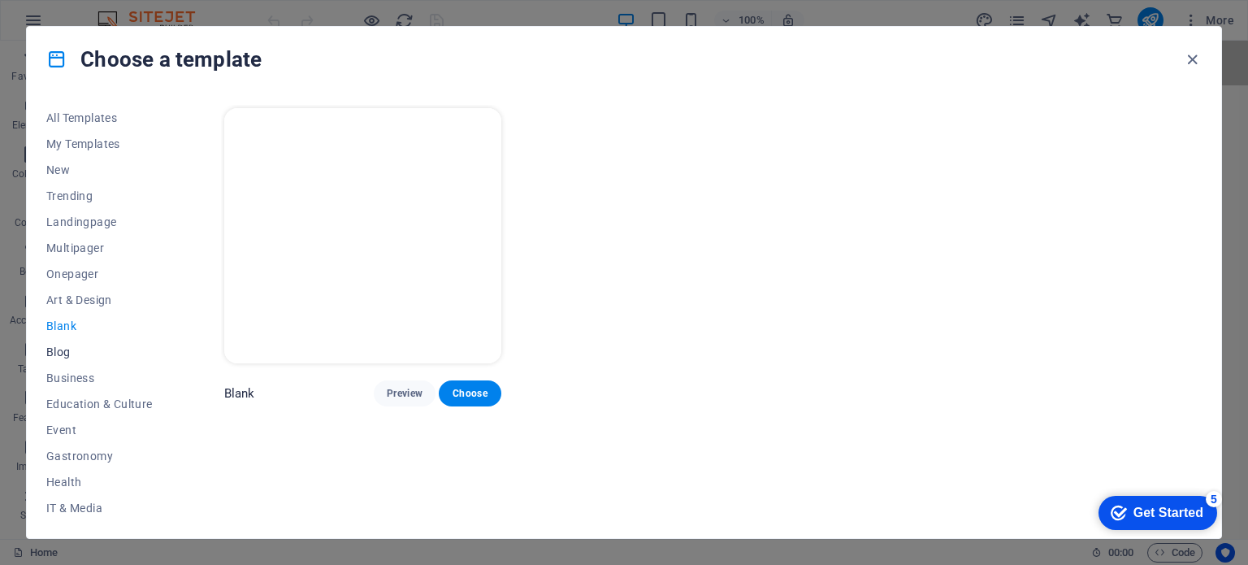
click at [66, 347] on span "Blog" at bounding box center [99, 351] width 106 height 13
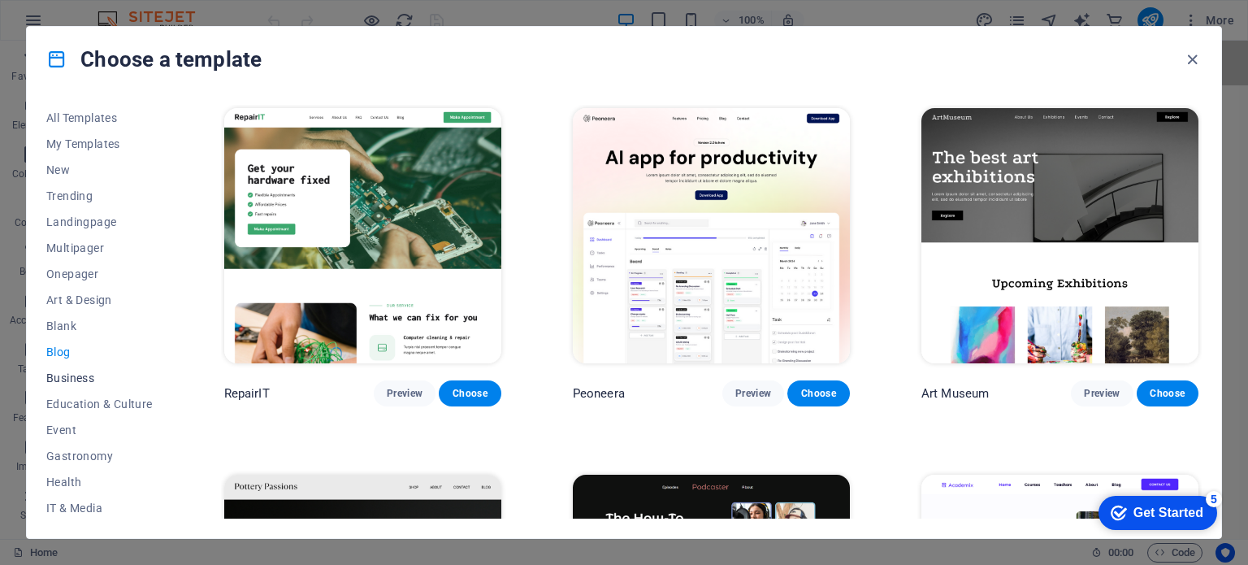
click at [69, 371] on span "Business" at bounding box center [99, 377] width 106 height 13
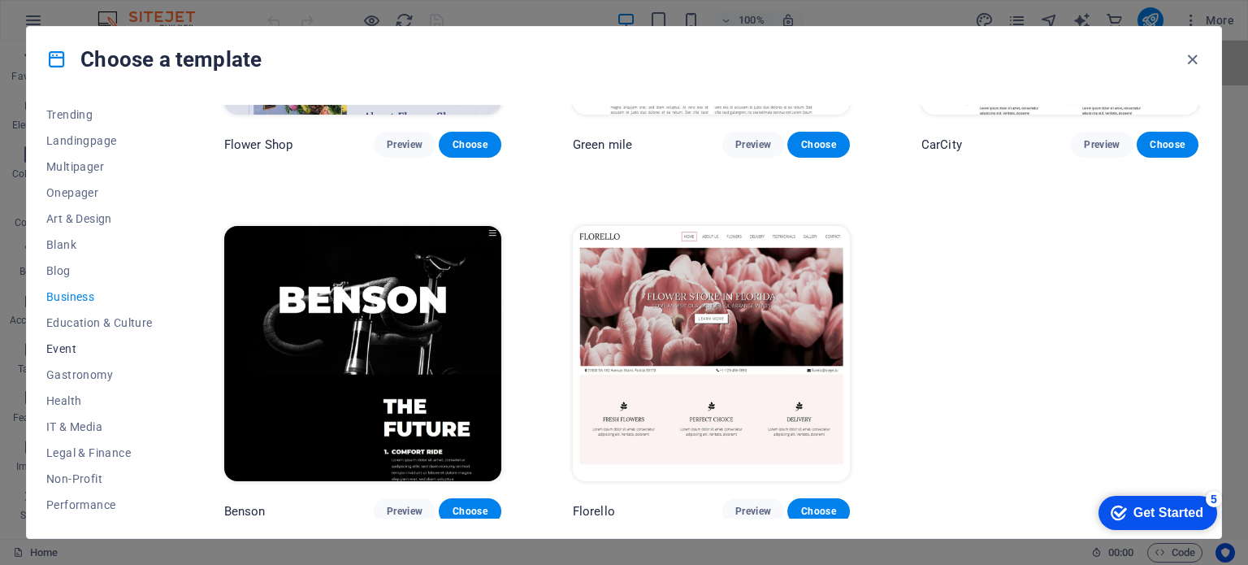
scroll to position [88, 0]
click at [100, 408] on button "IT & Media" at bounding box center [99, 420] width 106 height 26
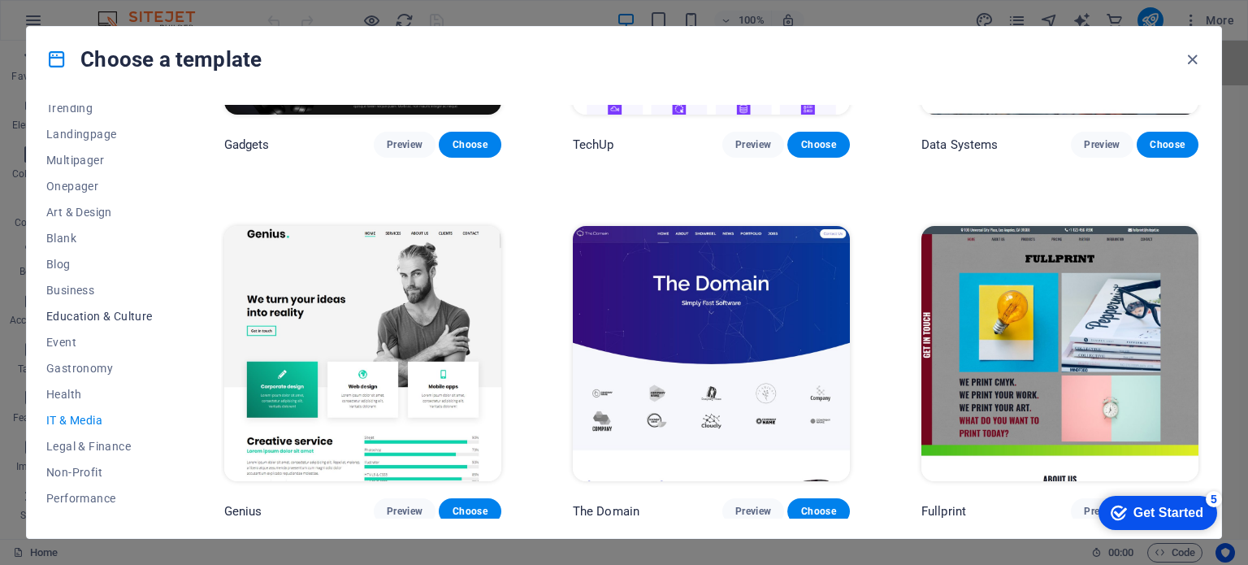
scroll to position [0, 0]
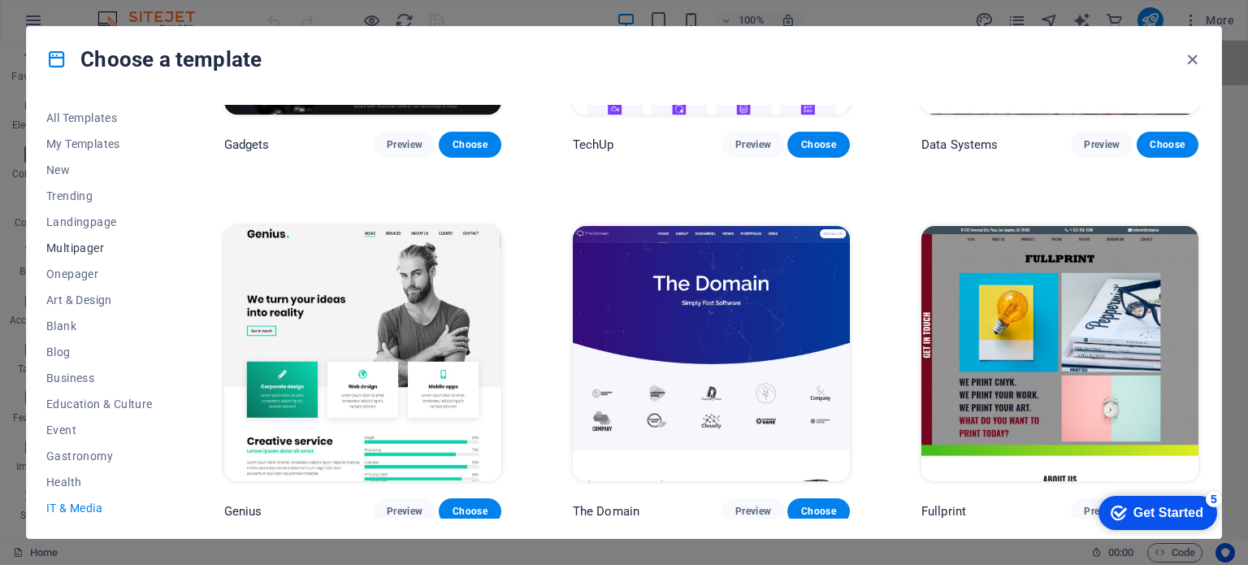
click at [95, 255] on button "Multipager" at bounding box center [99, 248] width 106 height 26
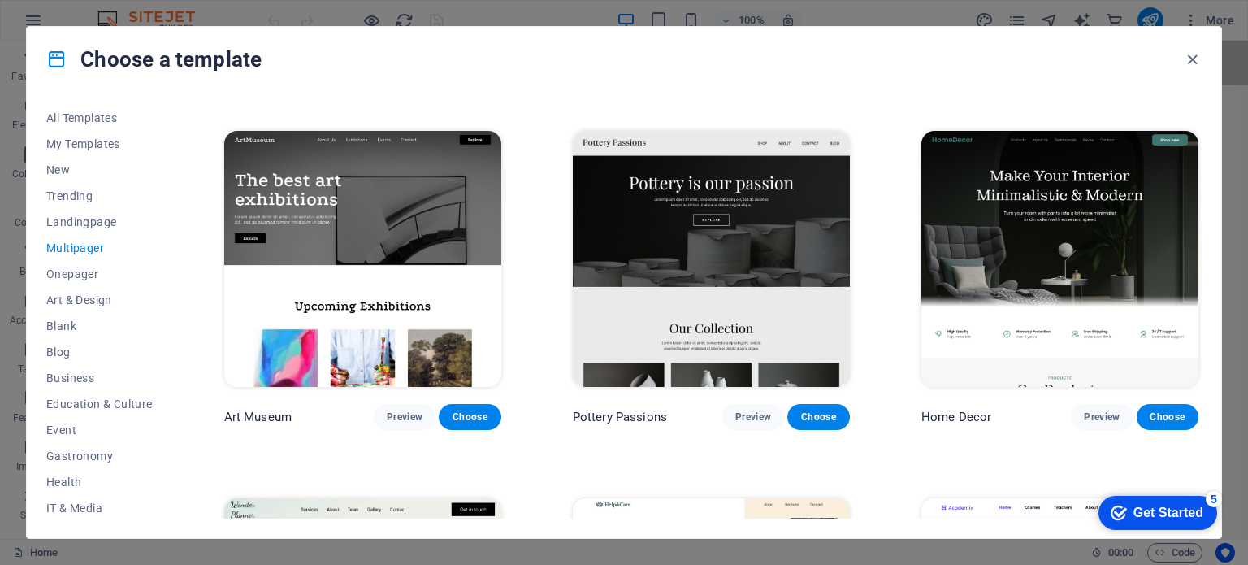
scroll to position [344, 0]
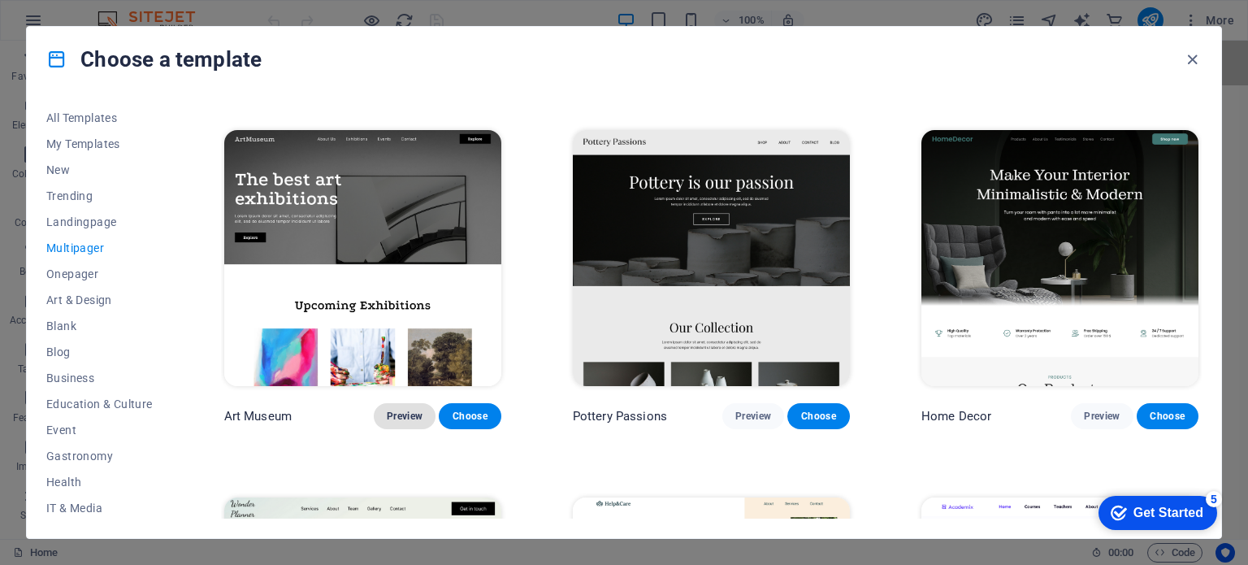
click at [400, 403] on button "Preview" at bounding box center [405, 416] width 62 height 26
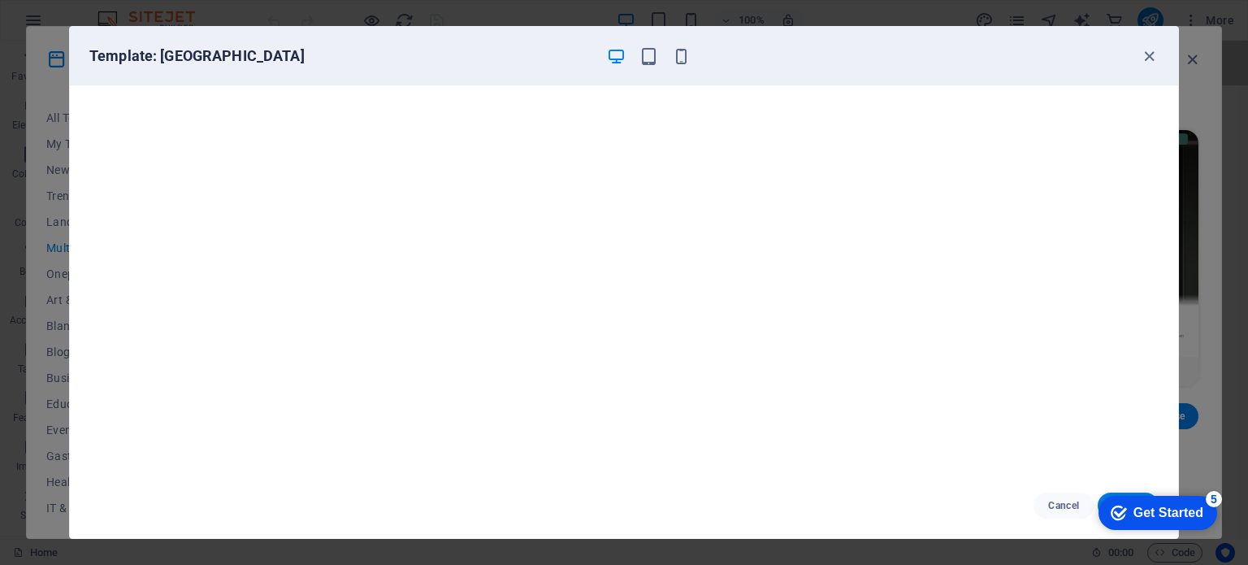
scroll to position [0, 0]
click at [1142, 76] on div "Template: [GEOGRAPHIC_DATA]" at bounding box center [624, 56] width 1108 height 58
click at [1143, 68] on div "Template: [GEOGRAPHIC_DATA]" at bounding box center [624, 56] width 1108 height 58
click at [1147, 60] on icon "button" at bounding box center [1149, 56] width 19 height 19
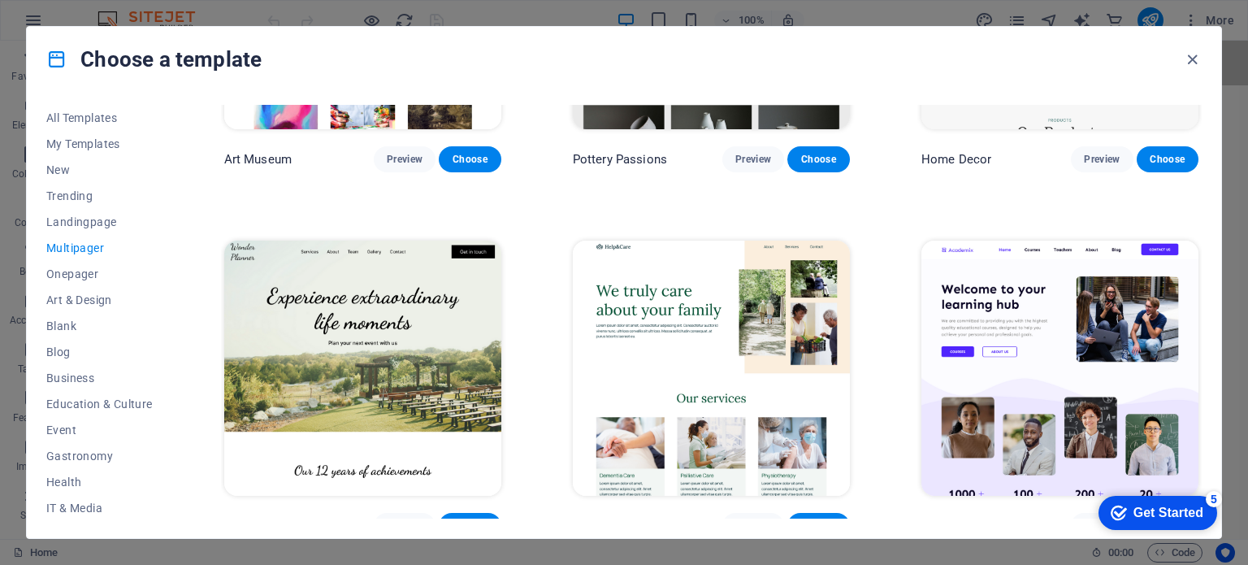
scroll to position [619, 0]
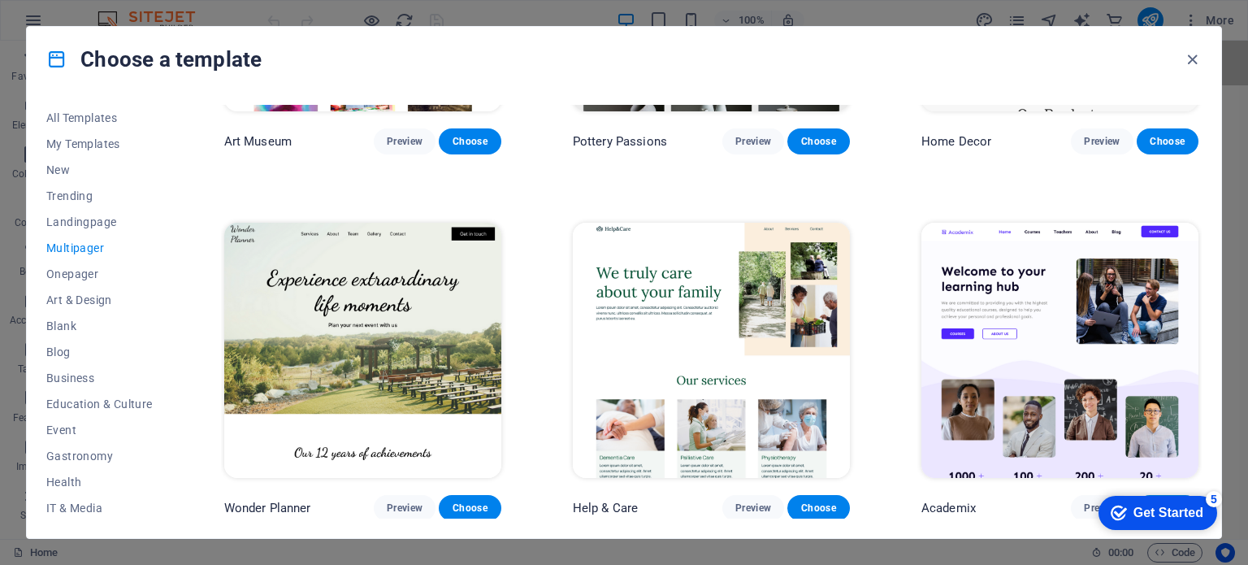
click at [1004, 329] on img at bounding box center [1059, 350] width 277 height 255
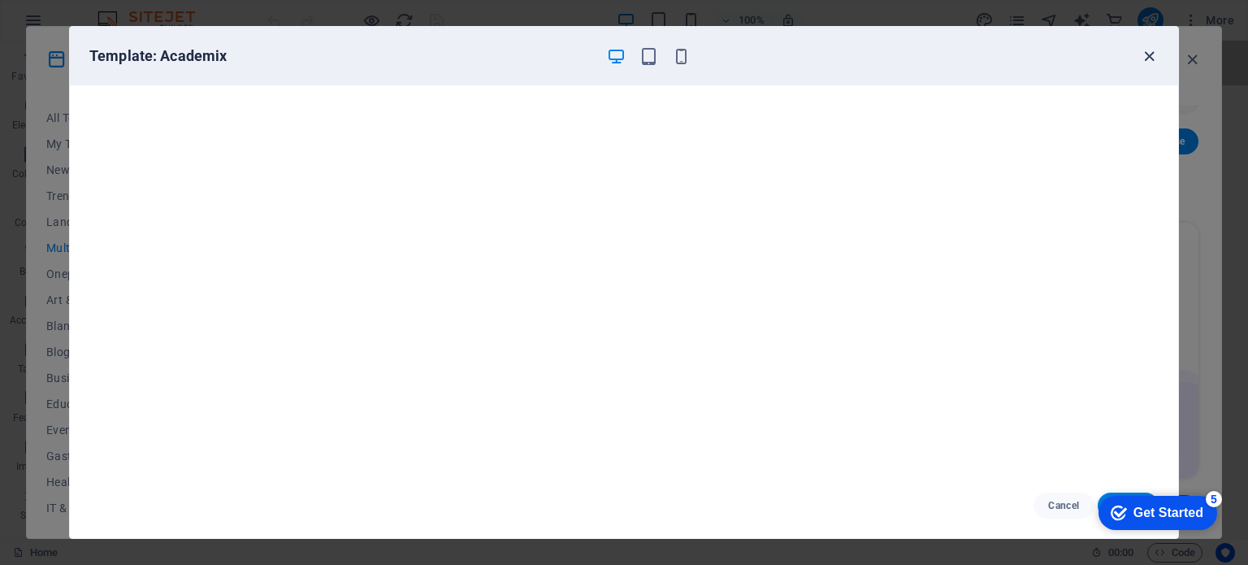
drag, startPoint x: 1166, startPoint y: 60, endPoint x: 1142, endPoint y: 53, distance: 25.4
click at [1142, 53] on div "Template: Academix" at bounding box center [624, 56] width 1108 height 58
click at [1142, 53] on icon "button" at bounding box center [1149, 56] width 19 height 19
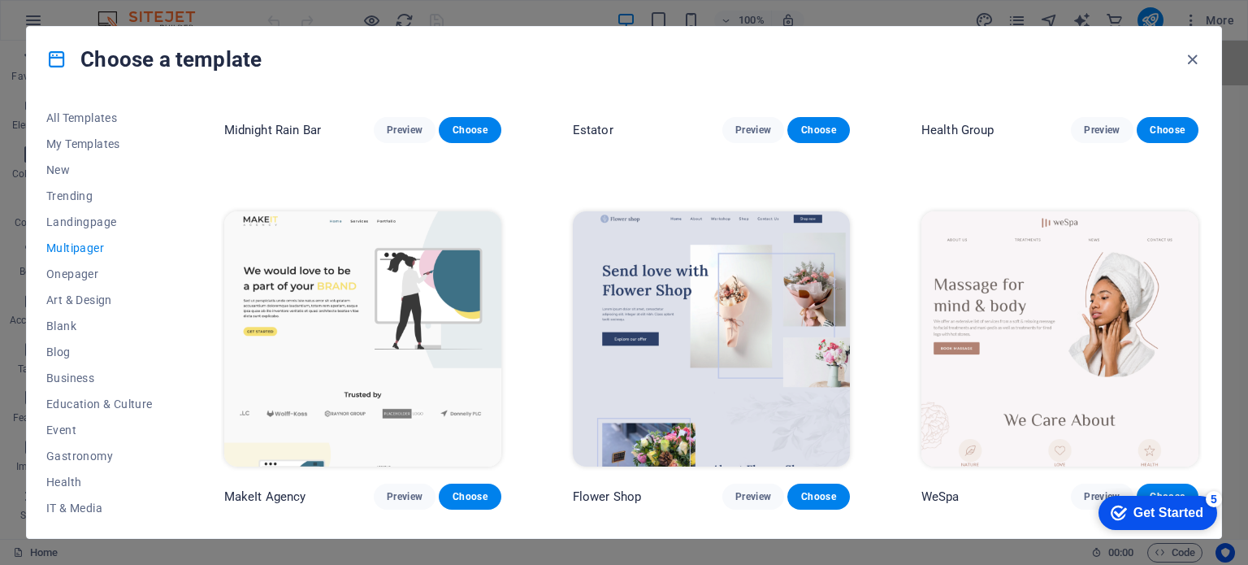
scroll to position [2495, 0]
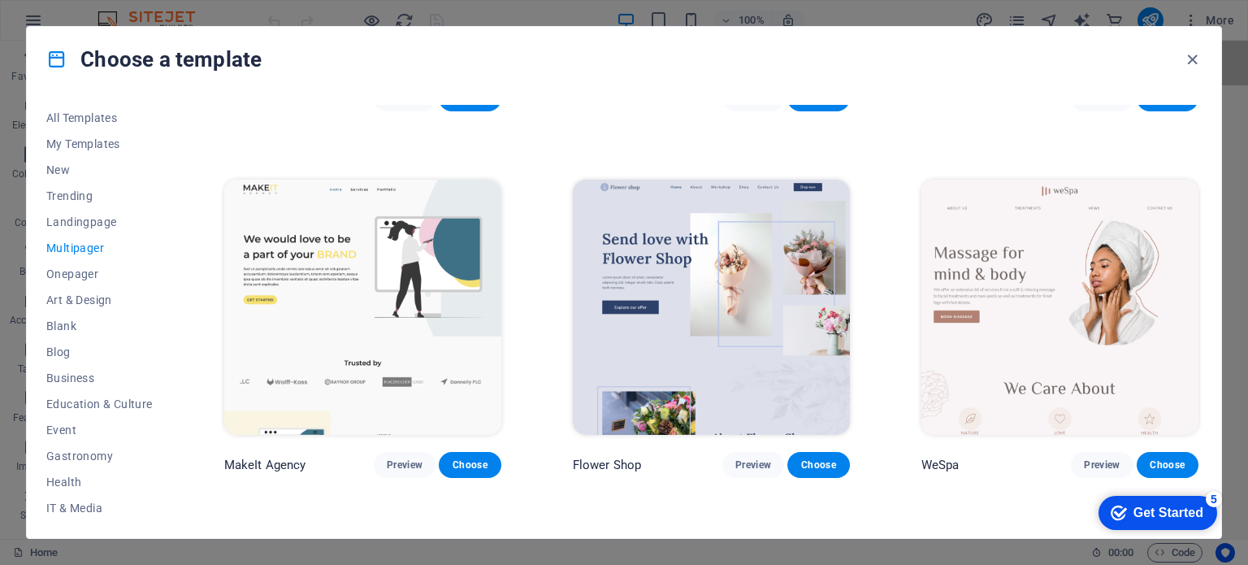
click at [373, 290] on img at bounding box center [362, 307] width 277 height 255
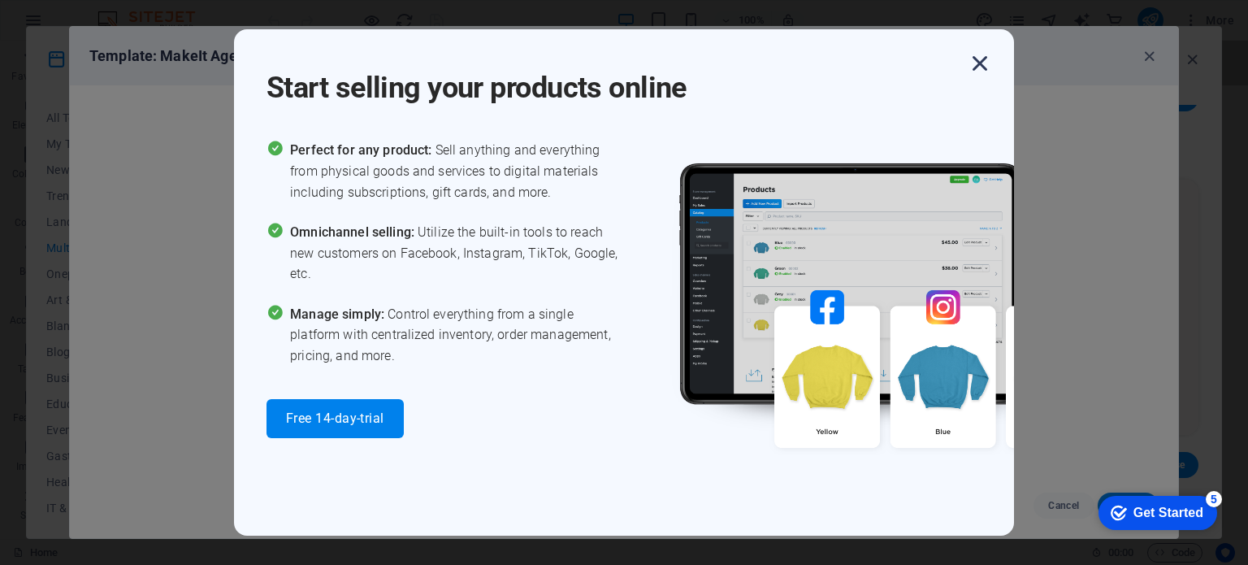
click at [984, 58] on icon "button" at bounding box center [979, 63] width 29 height 29
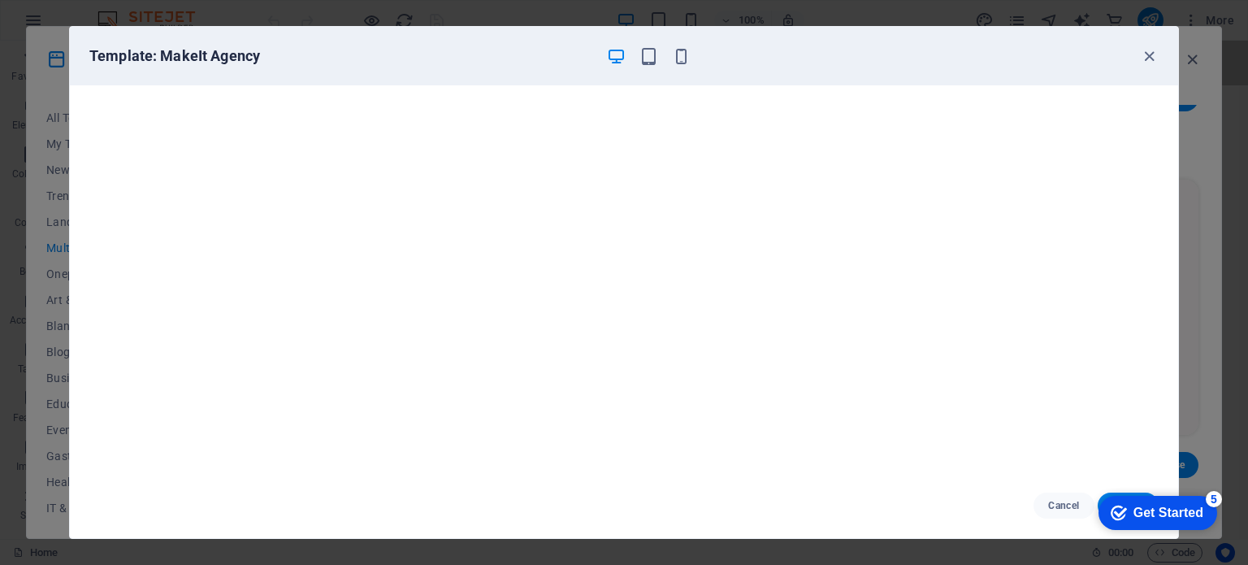
scroll to position [4, 0]
click at [1149, 53] on icon "button" at bounding box center [1149, 56] width 19 height 19
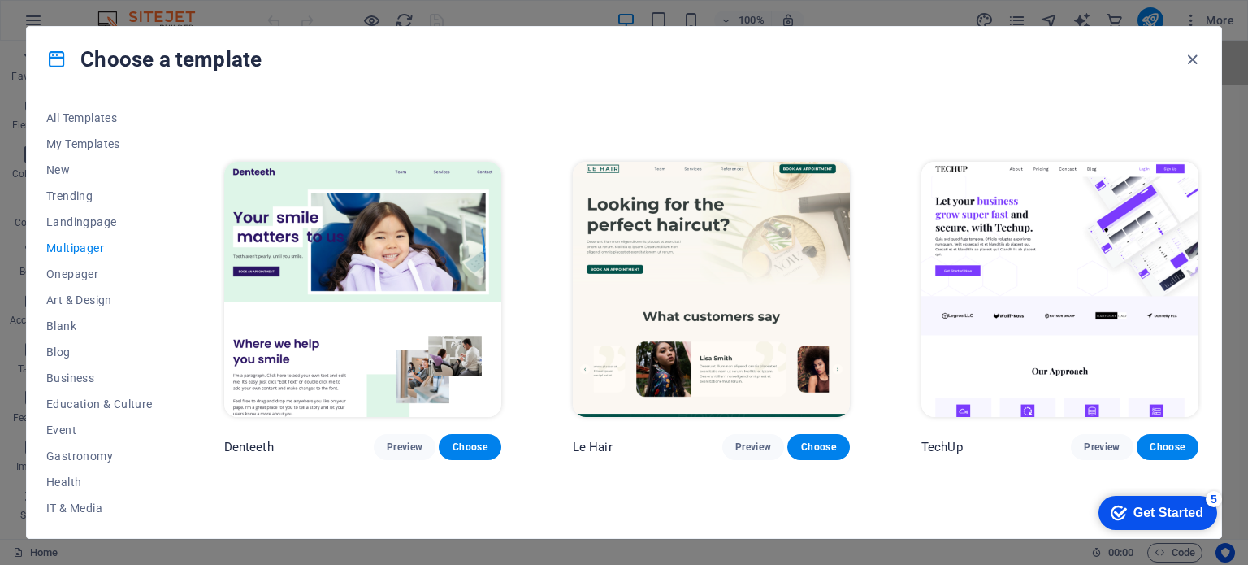
scroll to position [3248, 0]
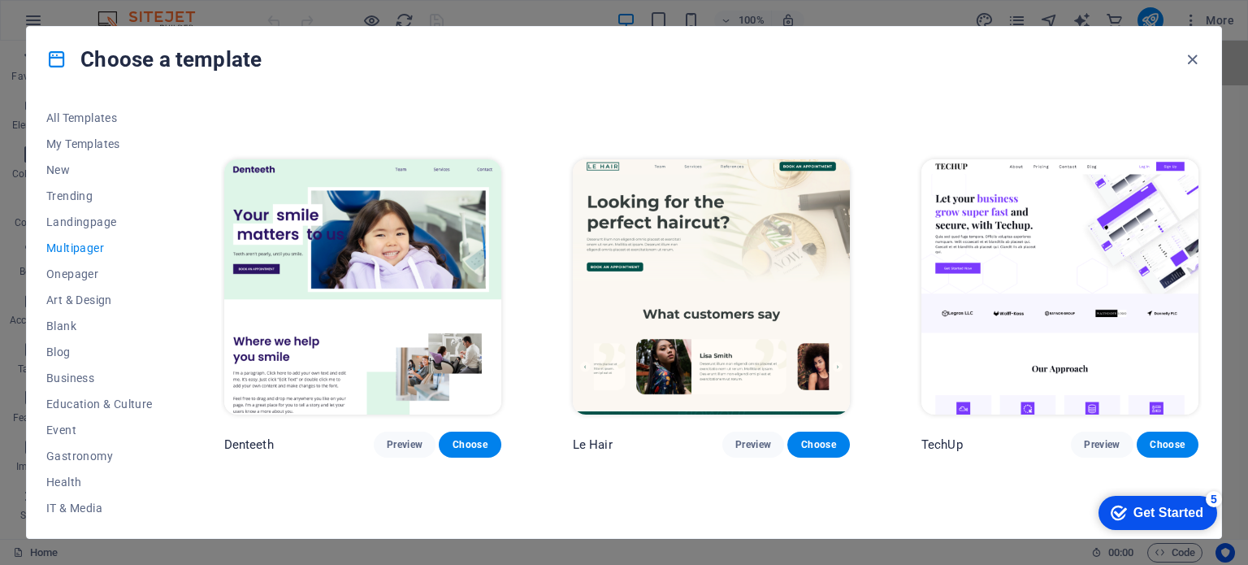
click at [1059, 279] on img at bounding box center [1059, 286] width 277 height 255
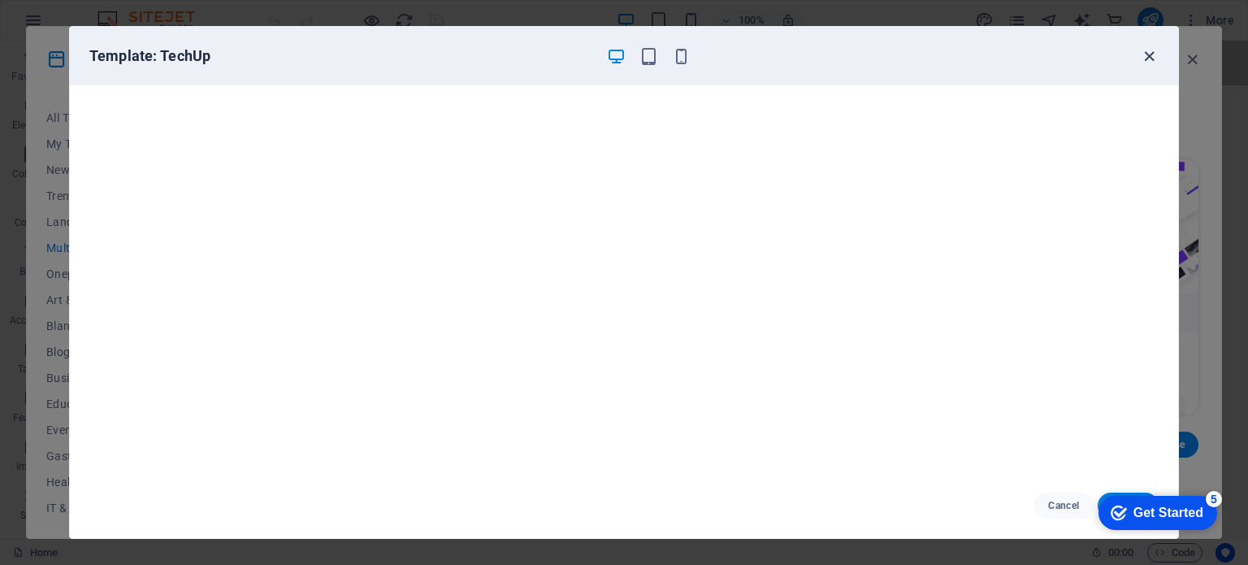
click at [1147, 54] on icon "button" at bounding box center [1149, 56] width 19 height 19
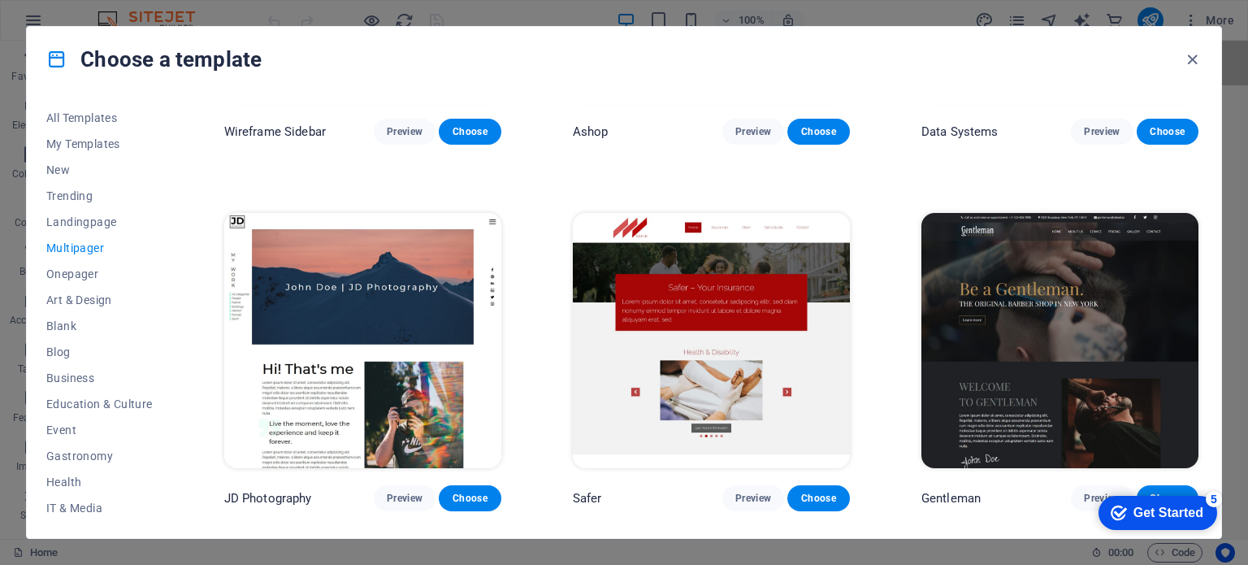
scroll to position [4295, 0]
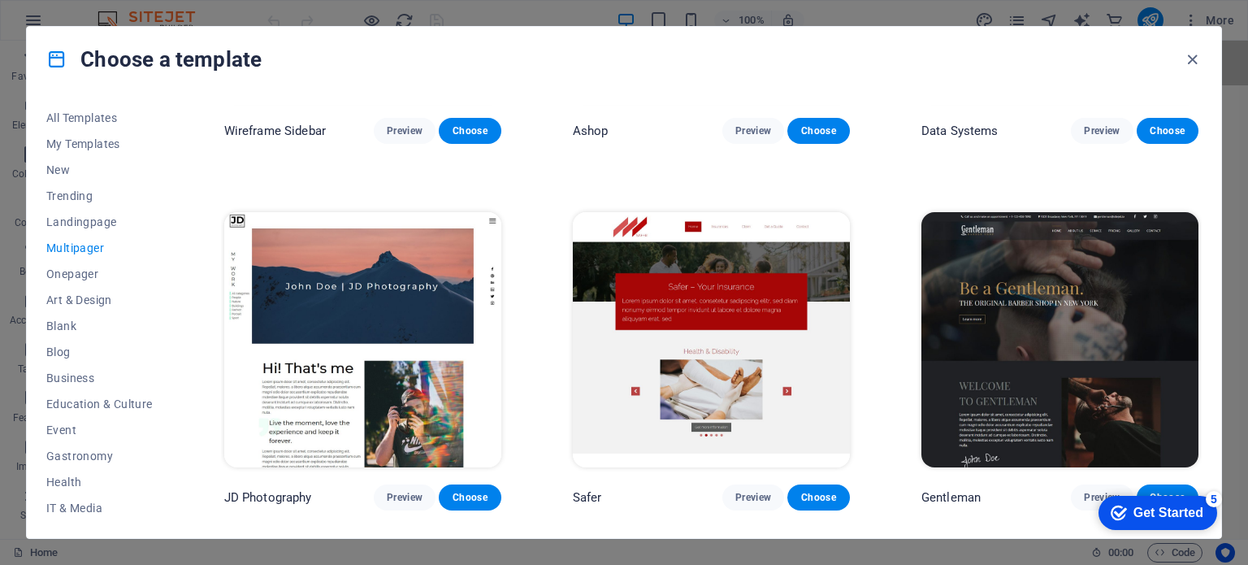
click at [734, 396] on img at bounding box center [711, 339] width 277 height 255
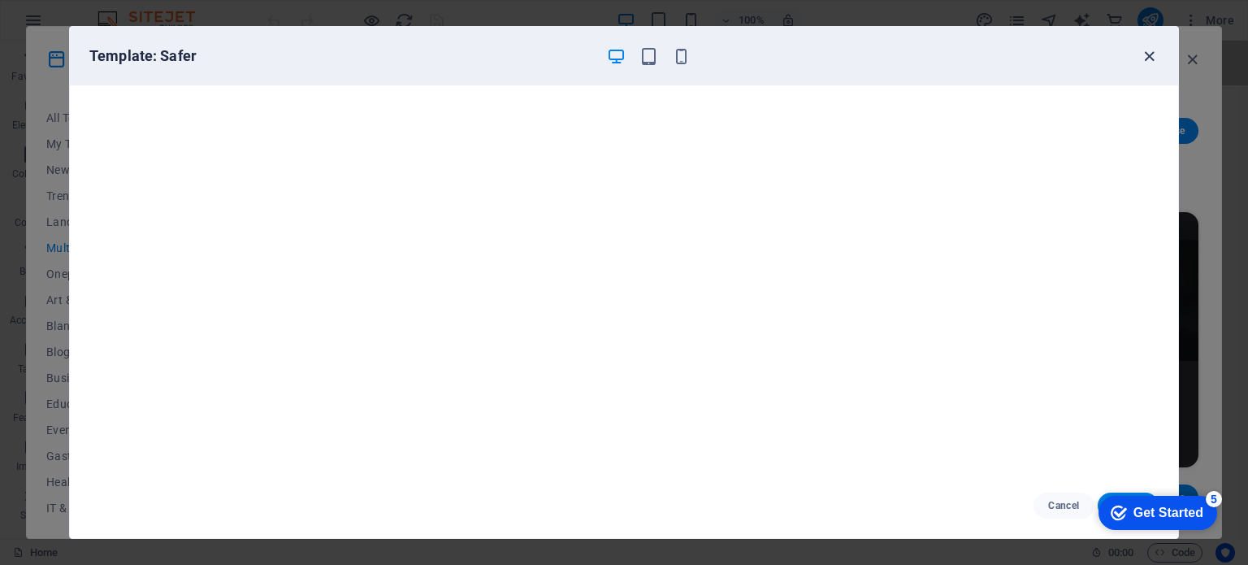
click at [1140, 54] on icon "button" at bounding box center [1149, 56] width 19 height 19
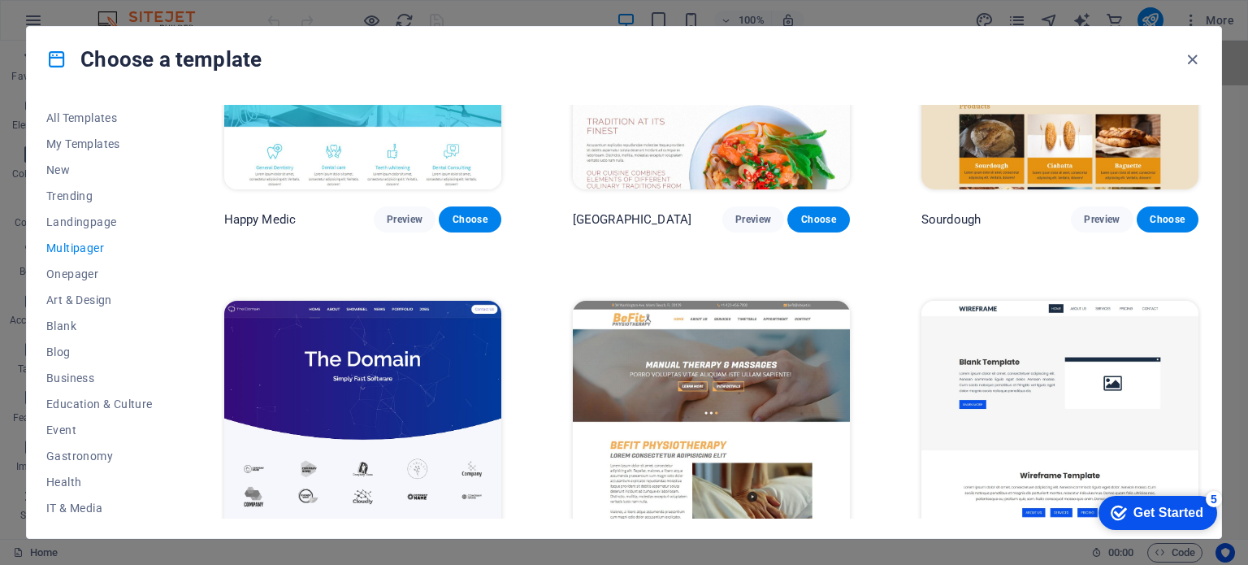
scroll to position [5308, 0]
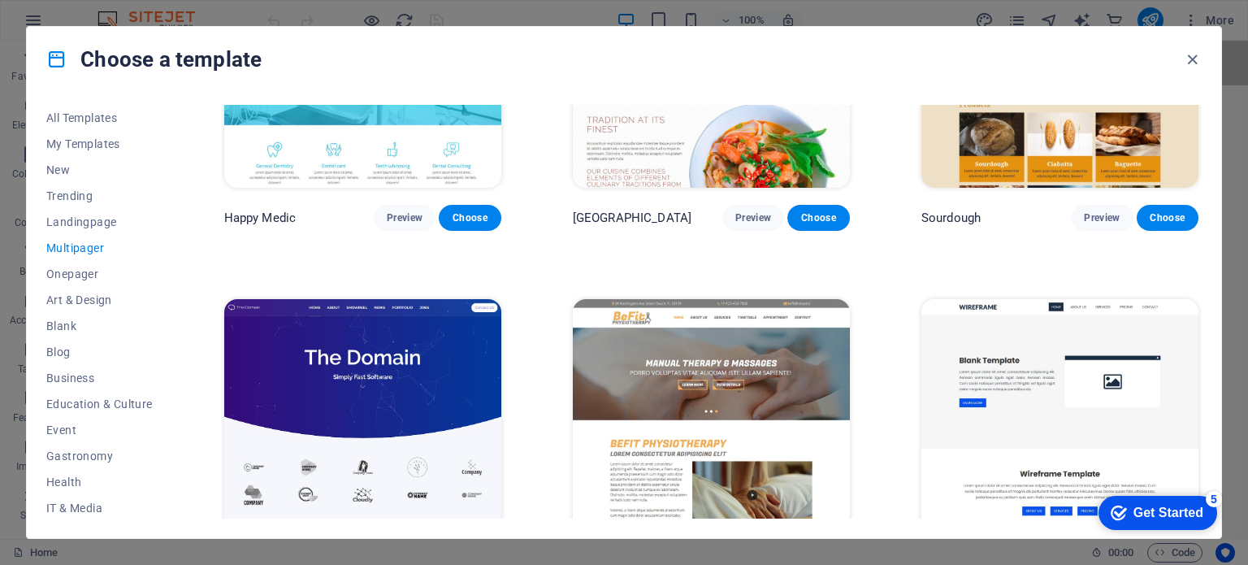
click at [400, 408] on img at bounding box center [362, 426] width 277 height 255
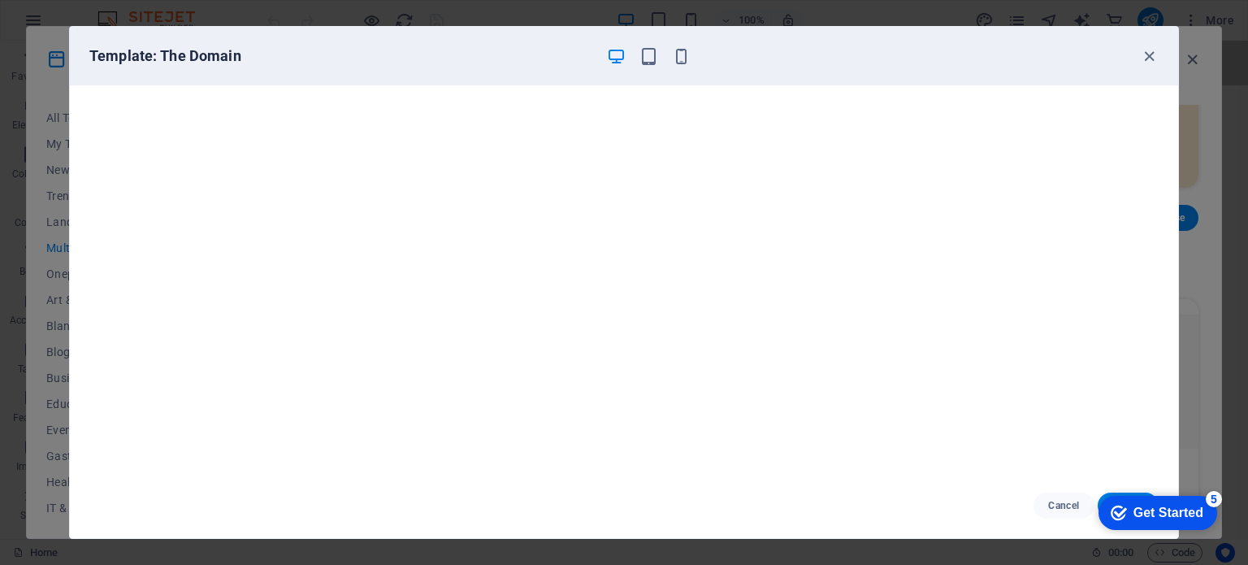
click at [1136, 46] on div "Template: The Domain" at bounding box center [613, 55] width 1049 height 19
click at [1144, 50] on icon "button" at bounding box center [1149, 56] width 19 height 19
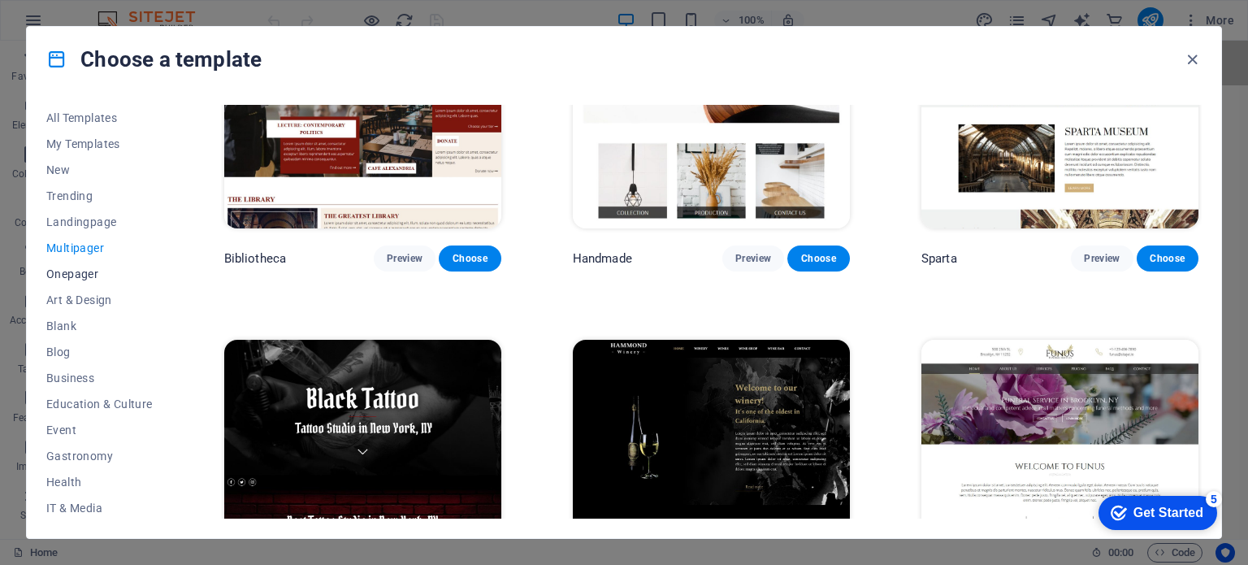
scroll to position [6316, 0]
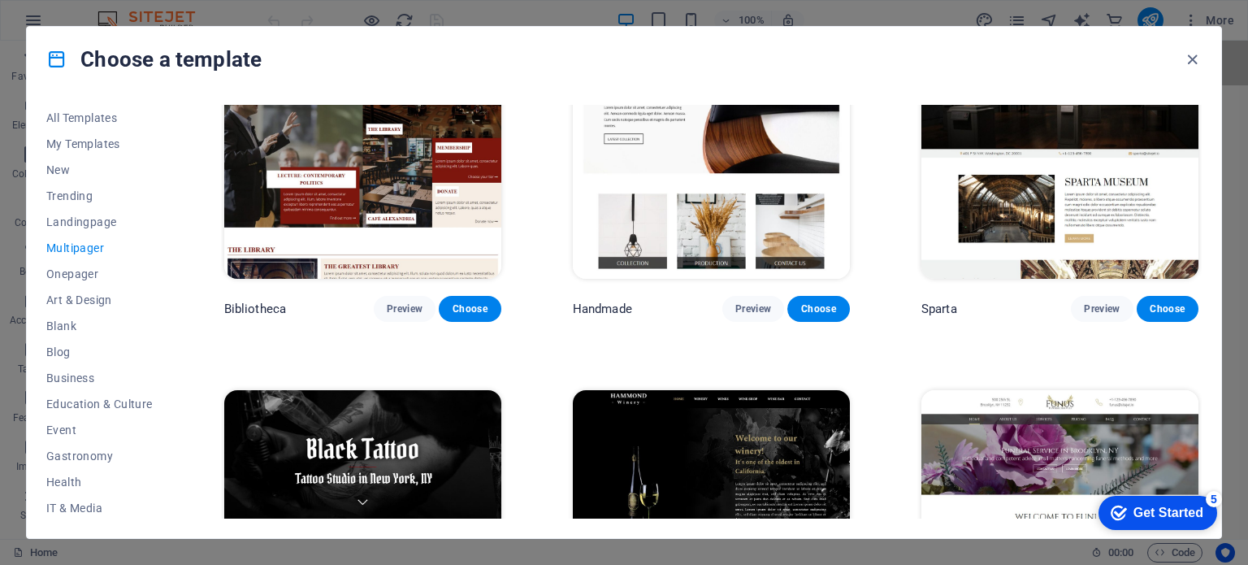
click at [67, 243] on span "Multipager" at bounding box center [99, 247] width 106 height 13
click at [84, 215] on span "Landingpage" at bounding box center [99, 221] width 106 height 13
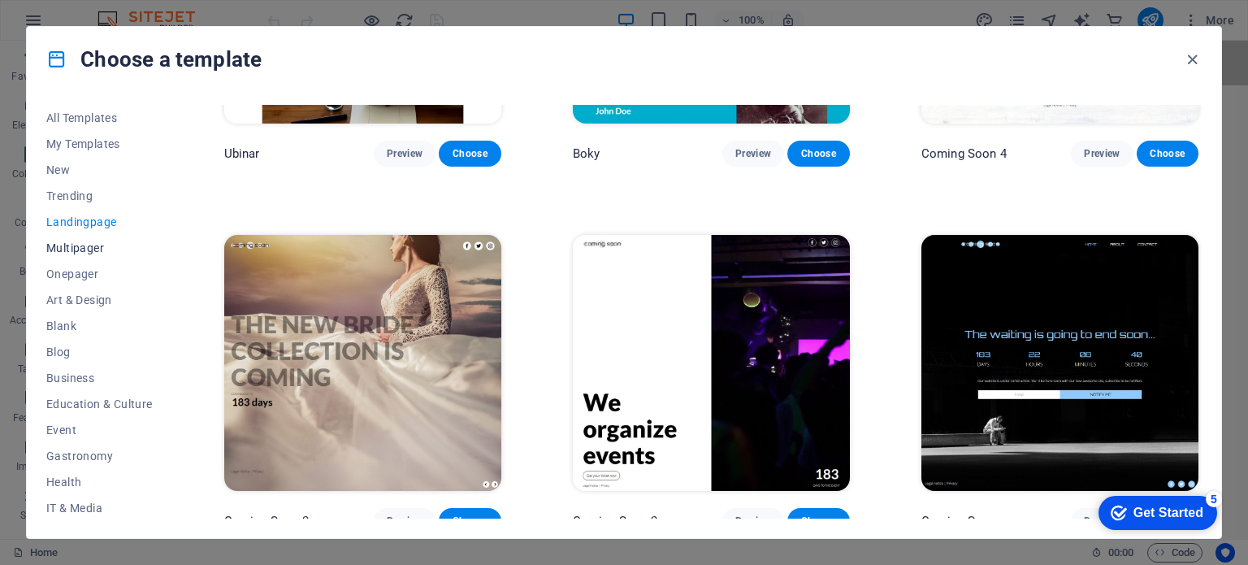
click at [80, 256] on button "Multipager" at bounding box center [99, 248] width 106 height 26
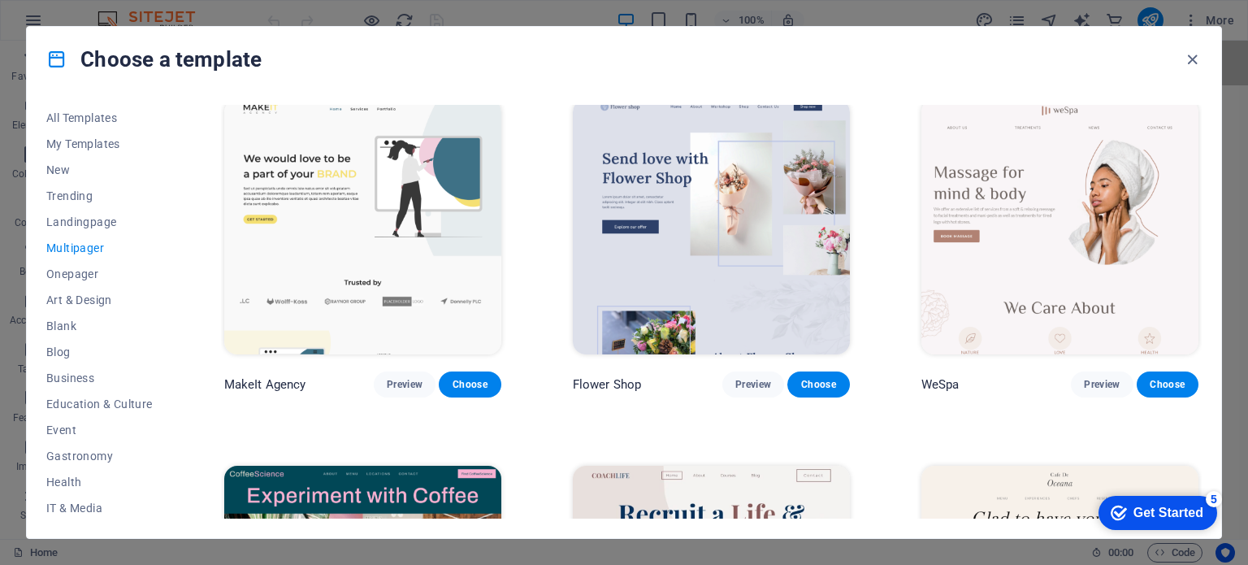
scroll to position [2576, 0]
click at [487, 377] on span "Choose" at bounding box center [470, 383] width 36 height 13
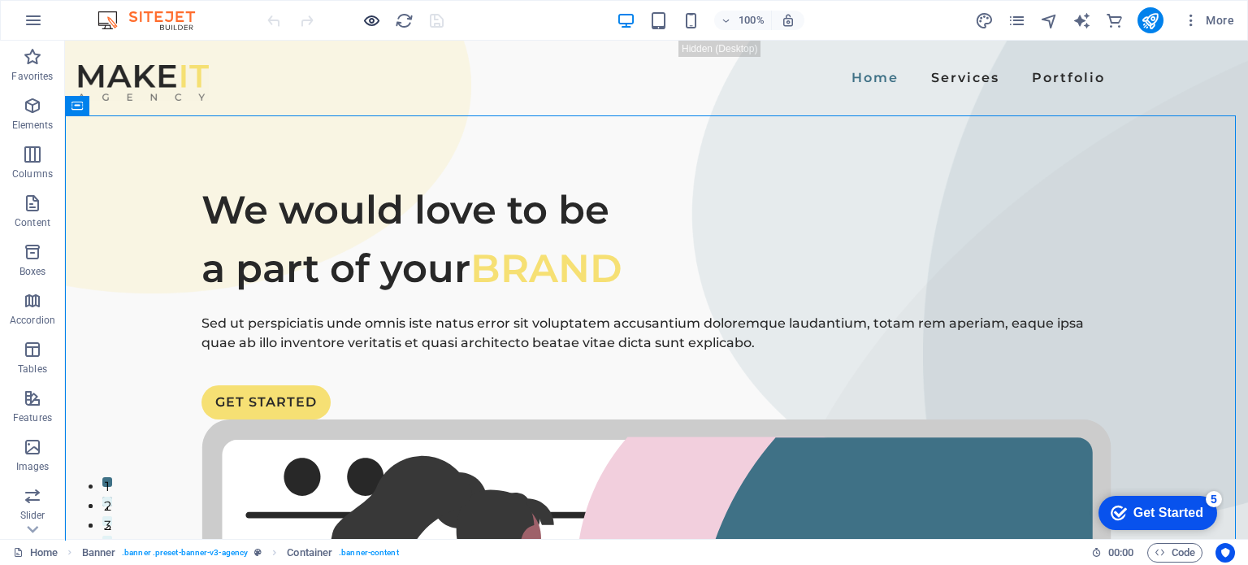
click at [370, 22] on icon "button" at bounding box center [371, 20] width 19 height 19
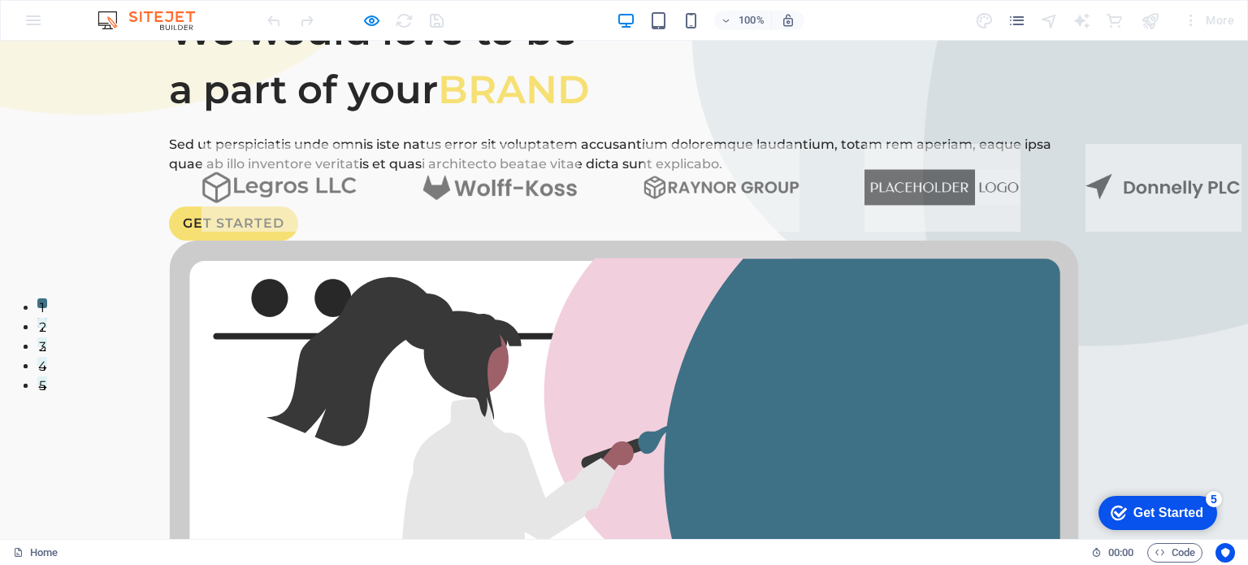
scroll to position [0, 0]
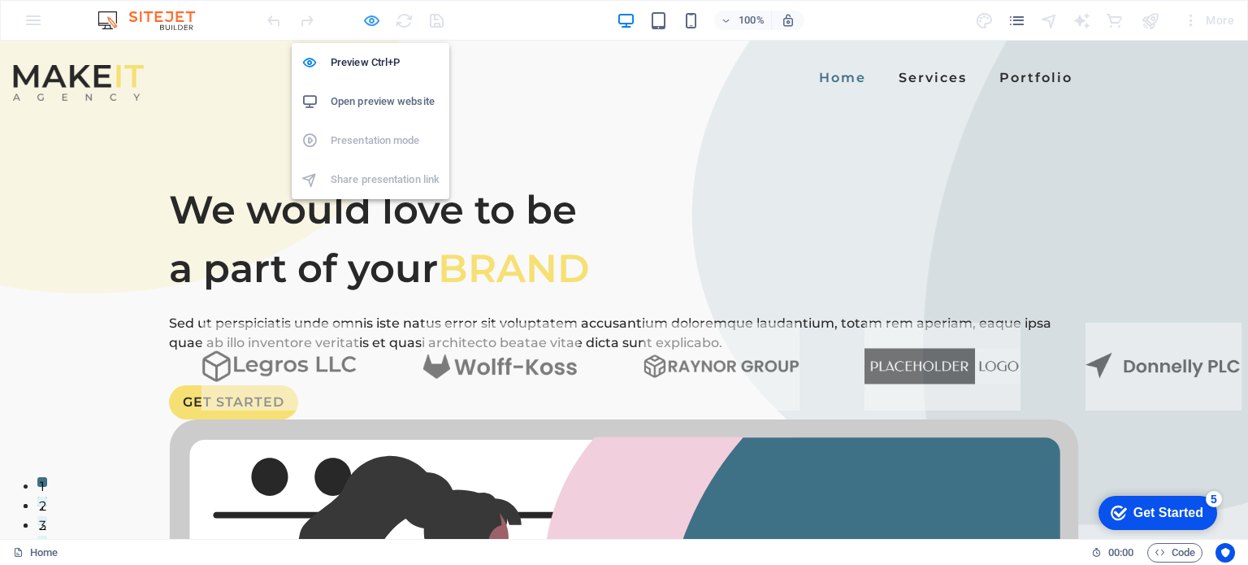
click at [367, 19] on icon "button" at bounding box center [371, 20] width 19 height 19
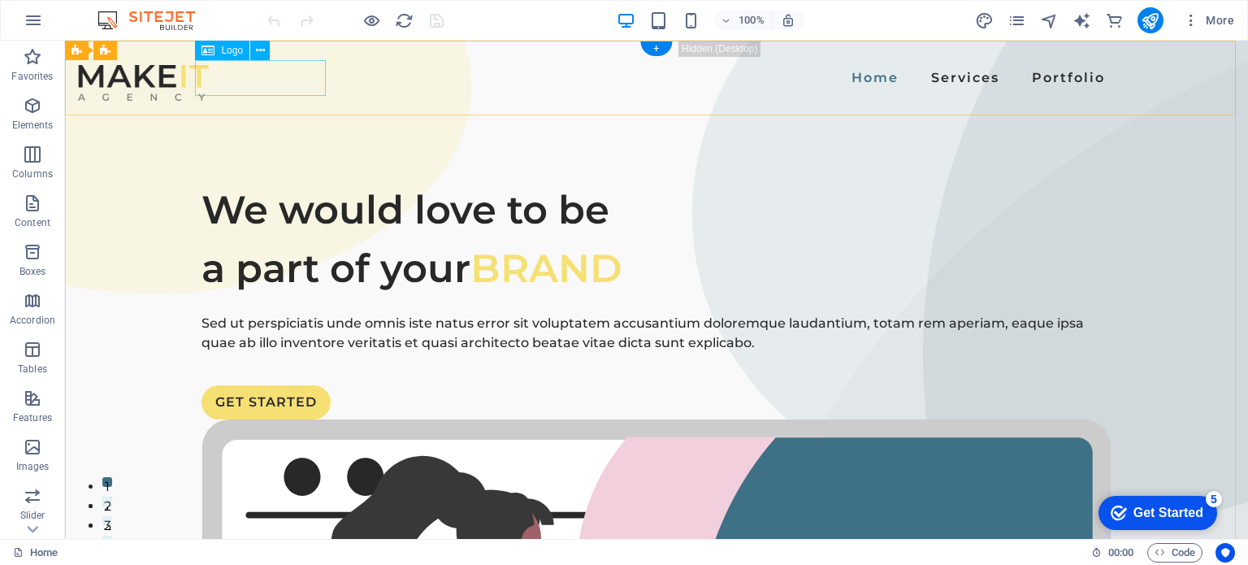
click at [209, 84] on div at bounding box center [143, 83] width 131 height 36
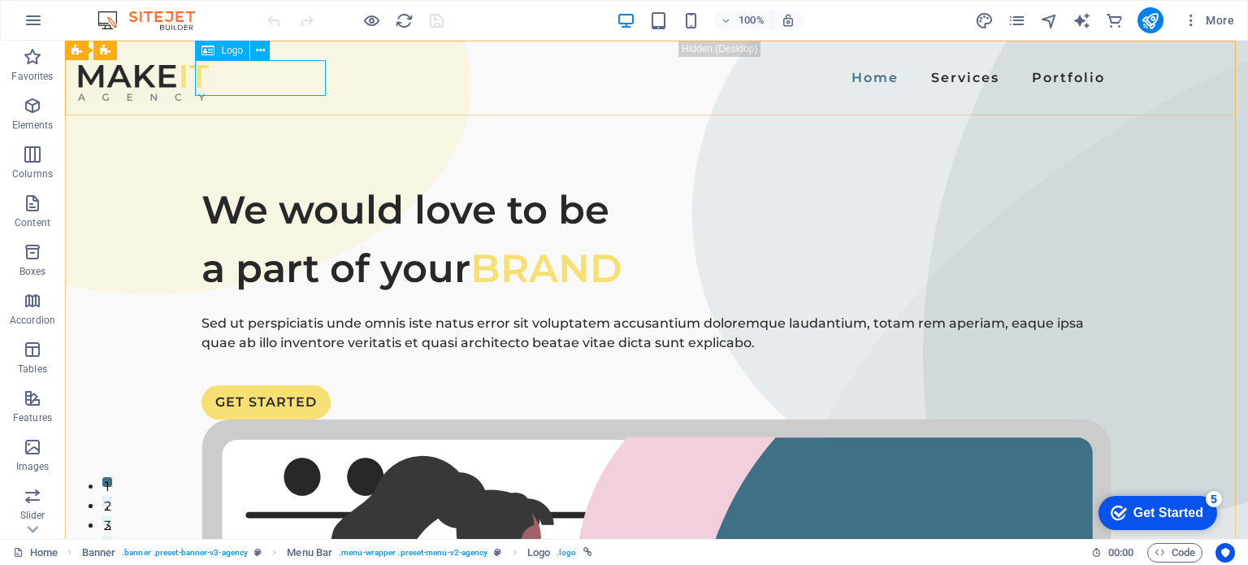
click at [223, 51] on span "Logo" at bounding box center [232, 50] width 22 height 10
click at [217, 50] on div "Logo" at bounding box center [222, 50] width 54 height 19
select select "px"
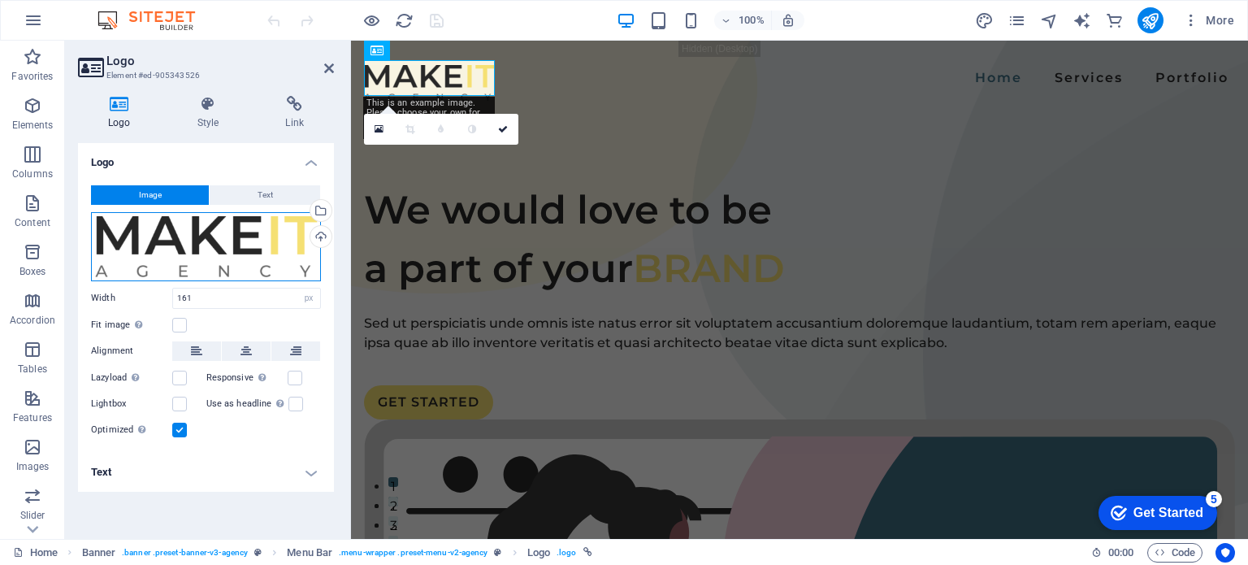
click at [211, 233] on div "Drag files here, click to choose files or select files from Files or our free s…" at bounding box center [206, 246] width 230 height 69
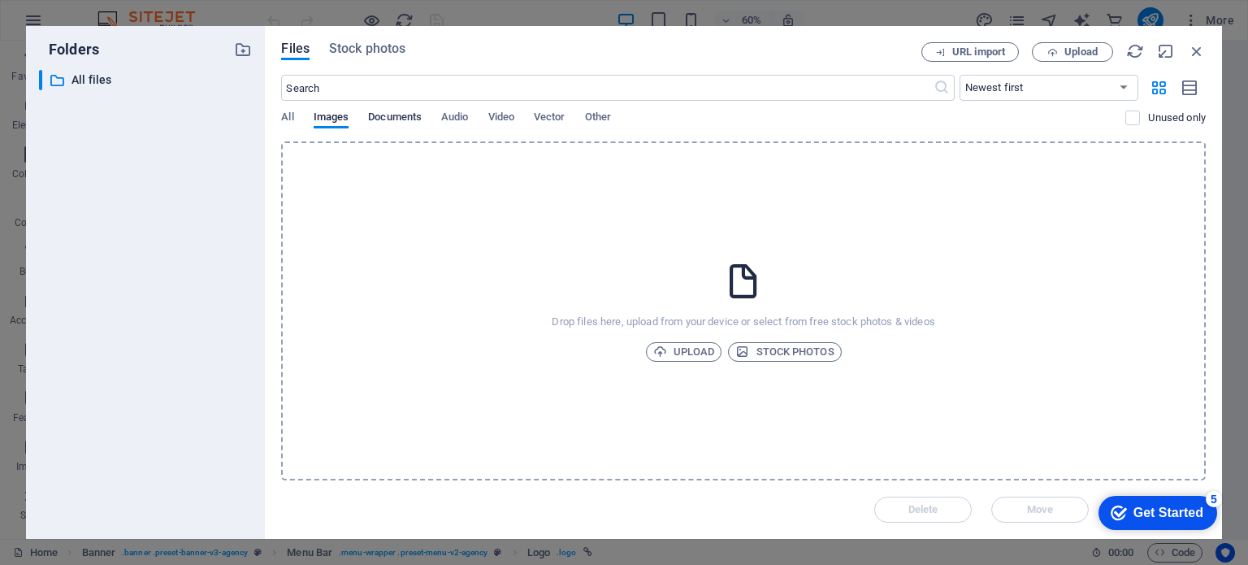
click at [395, 119] on span "Documents" at bounding box center [395, 118] width 54 height 23
click at [333, 117] on span "Images" at bounding box center [332, 118] width 36 height 23
click at [298, 116] on div "All Images Documents Audio Video Vector Other" at bounding box center [703, 125] width 844 height 31
click at [289, 116] on span "All" at bounding box center [287, 118] width 12 height 23
click at [602, 119] on span "Other" at bounding box center [598, 118] width 26 height 23
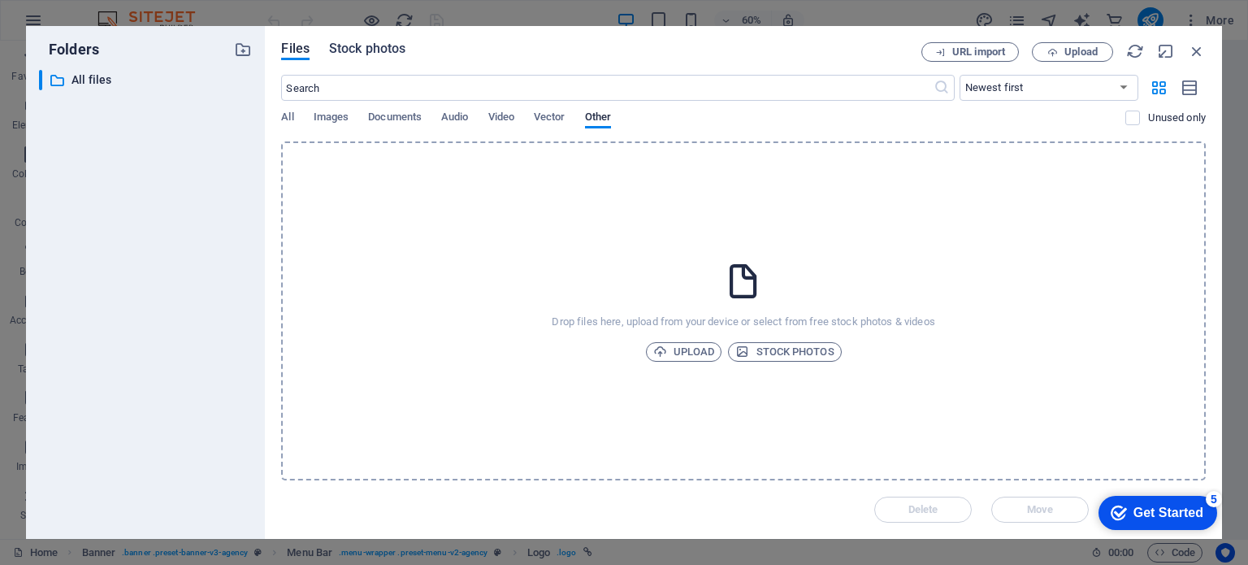
click at [359, 45] on span "Stock photos" at bounding box center [367, 48] width 76 height 19
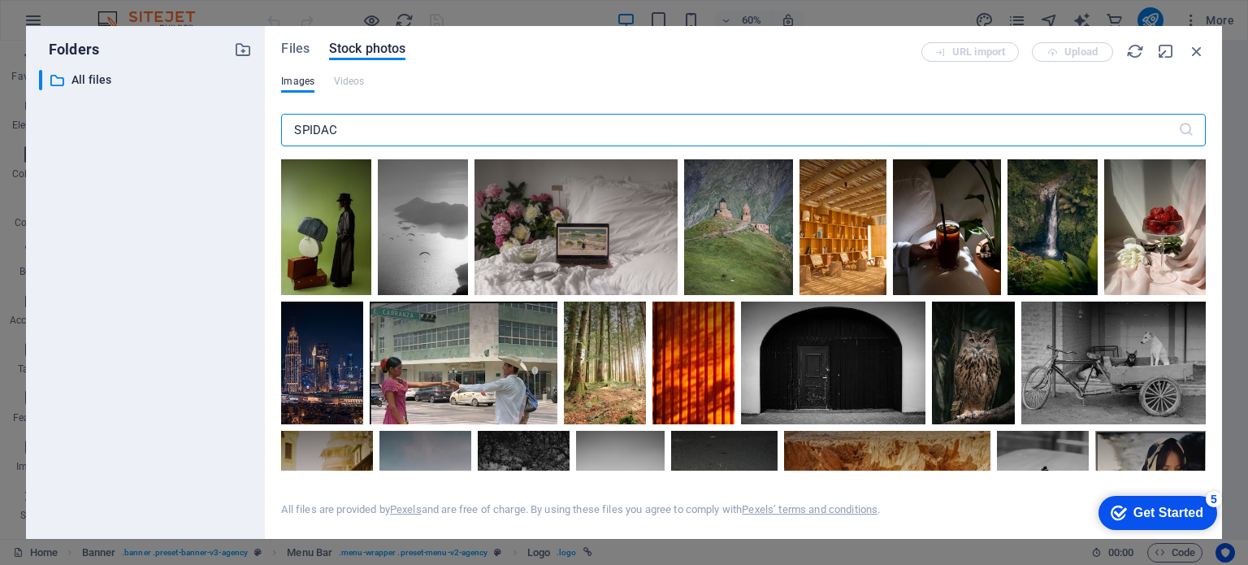
type input "SPIDAC"
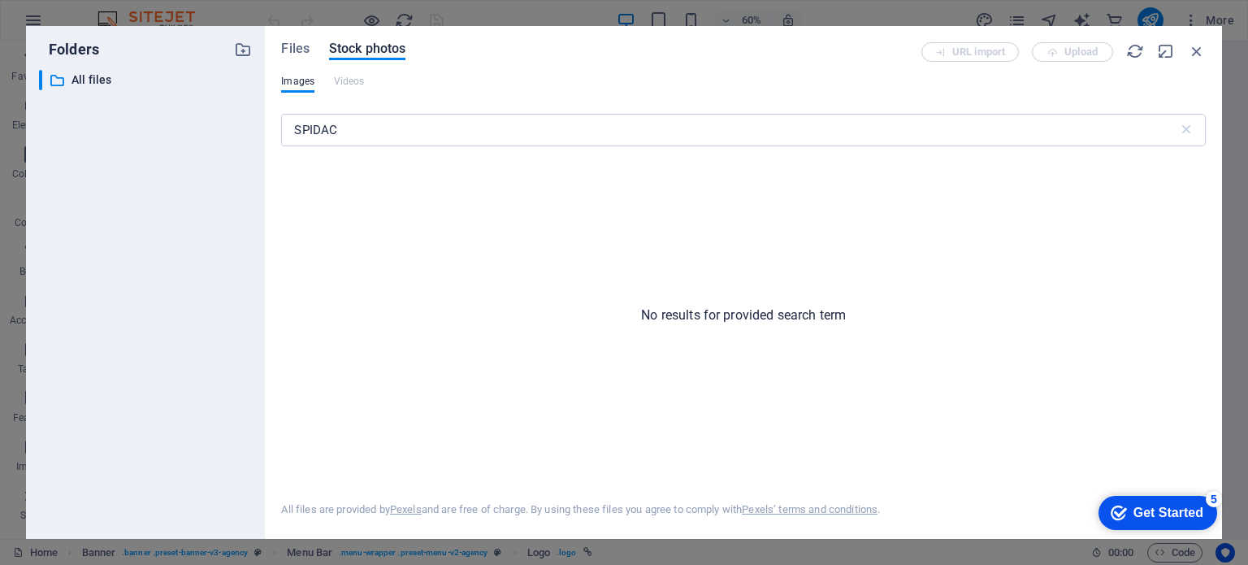
click at [292, 41] on div "Files Stock photos URL import Upload Images Videos SPIDAC ​ No results for prov…" at bounding box center [743, 282] width 957 height 513
click at [296, 52] on span "Files" at bounding box center [295, 48] width 28 height 19
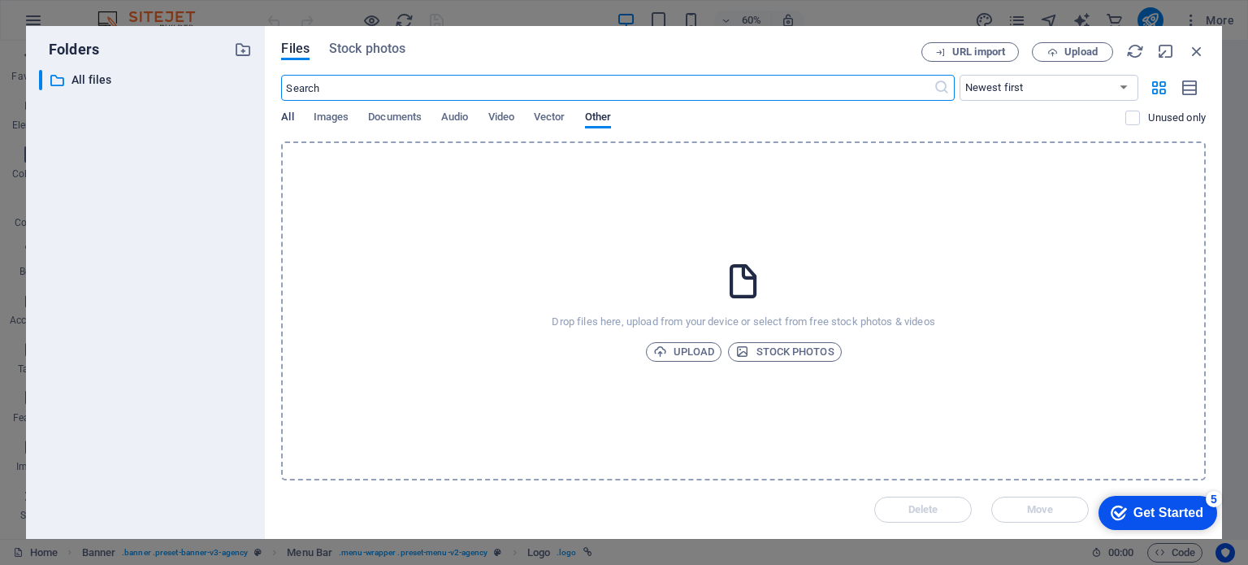
click at [283, 110] on span "All" at bounding box center [287, 118] width 12 height 23
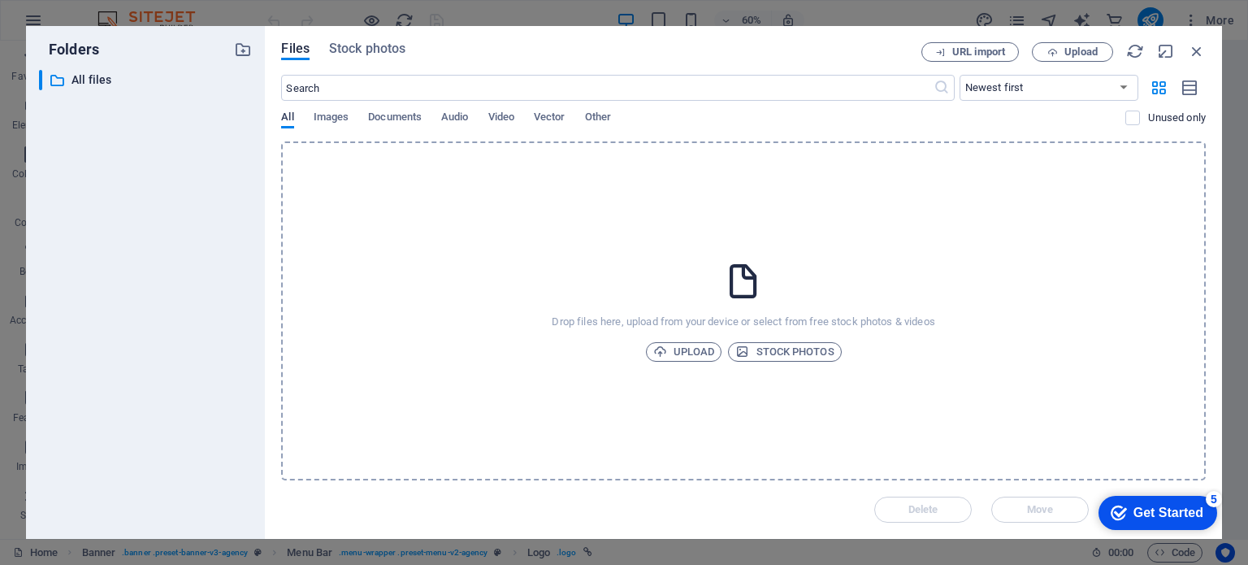
click at [288, 114] on span "All" at bounding box center [287, 118] width 12 height 23
click at [694, 353] on span "Upload" at bounding box center [684, 351] width 62 height 19
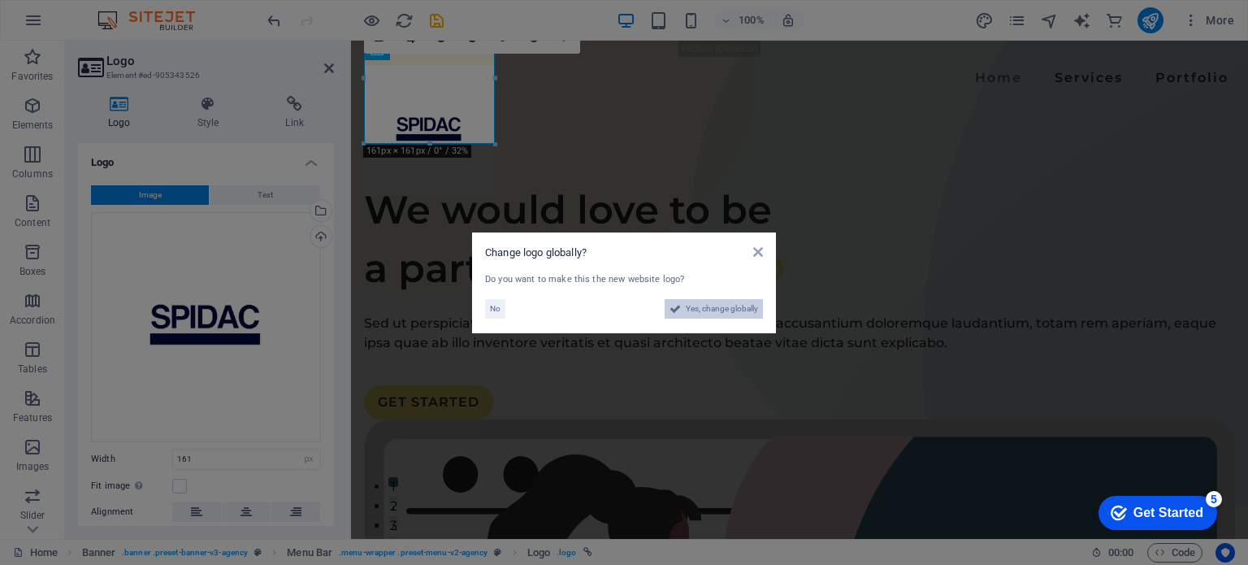
click at [729, 305] on span "Yes, change globally" at bounding box center [722, 308] width 72 height 19
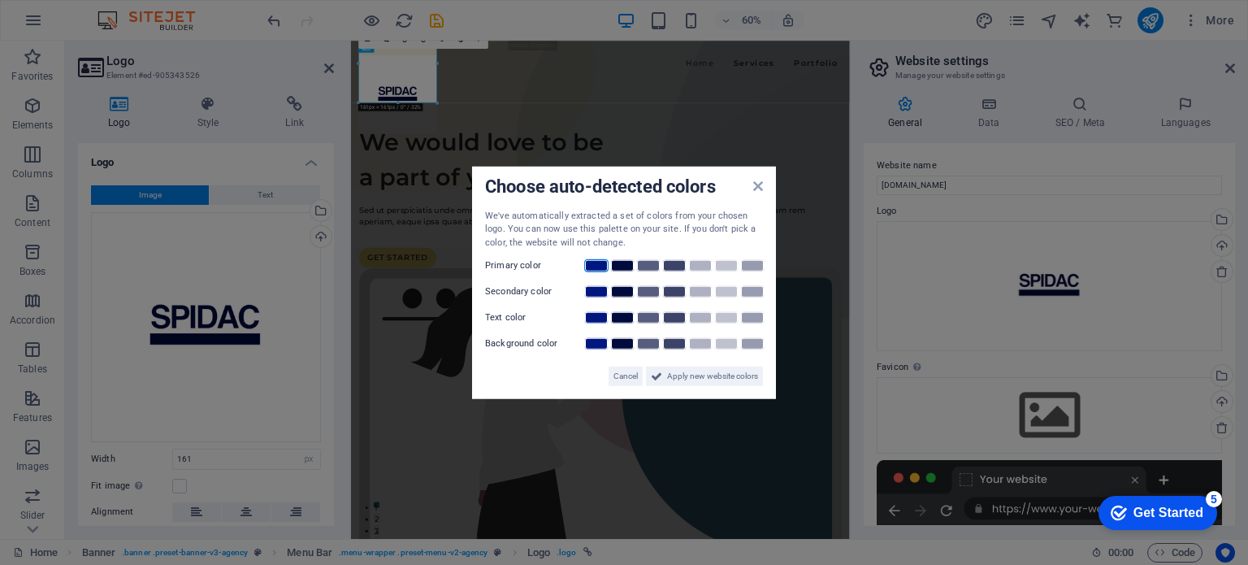
click at [595, 263] on link at bounding box center [596, 265] width 24 height 13
click at [690, 379] on span "Apply new website colors" at bounding box center [712, 375] width 91 height 19
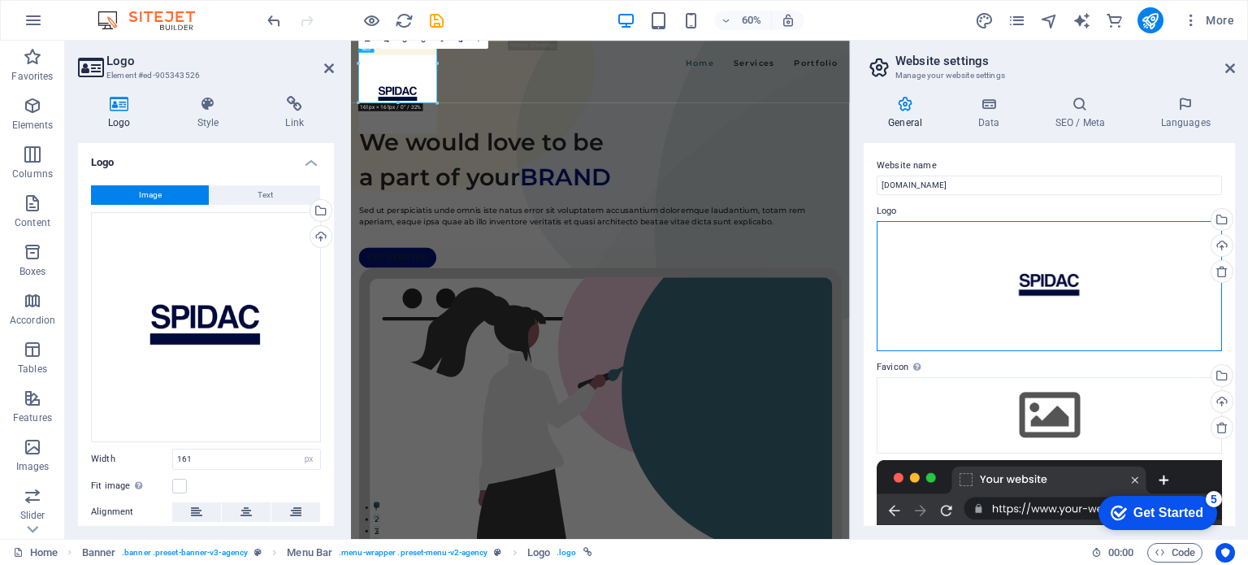
click at [983, 263] on div "Drag files here, click to choose files or select files from Files or our free s…" at bounding box center [1048, 286] width 345 height 130
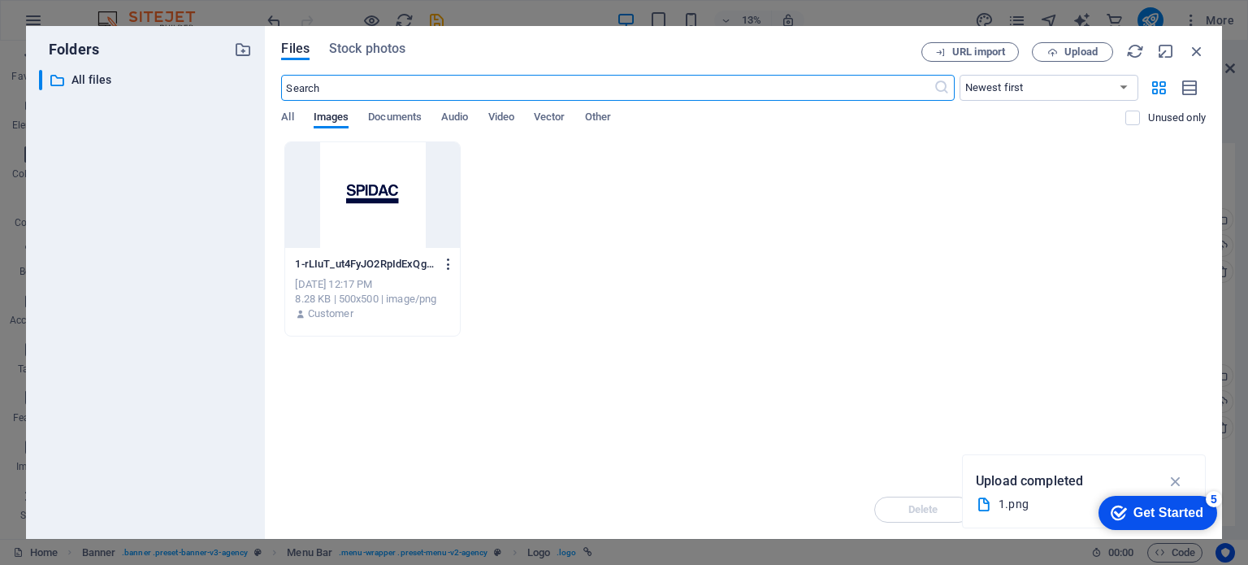
click at [452, 266] on icon "button" at bounding box center [448, 264] width 15 height 15
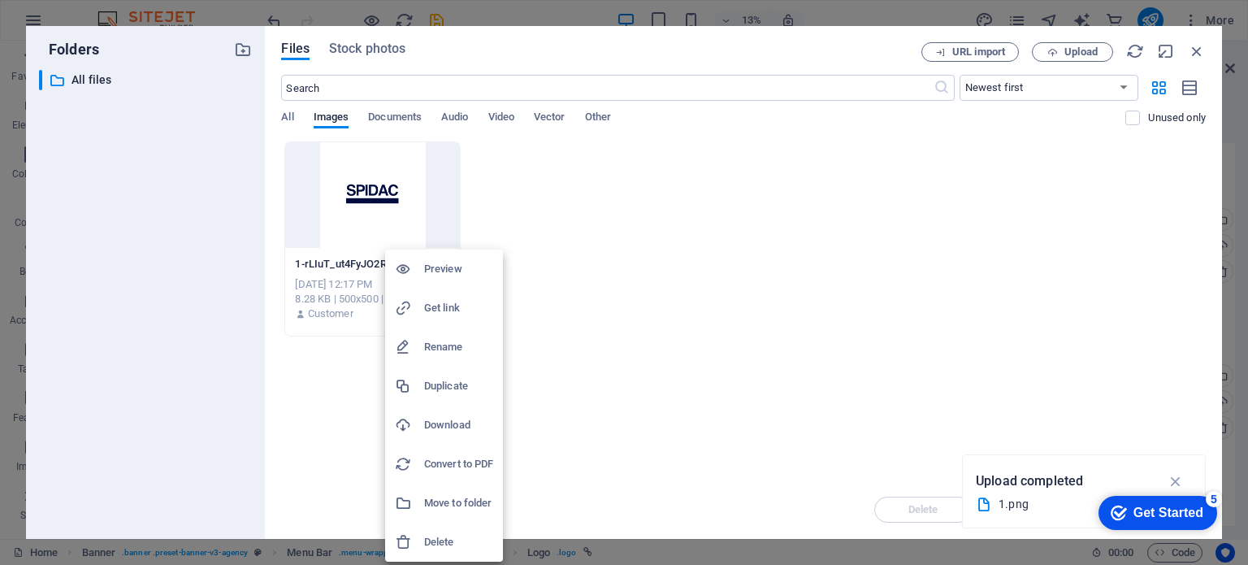
click at [711, 246] on div at bounding box center [624, 282] width 1248 height 565
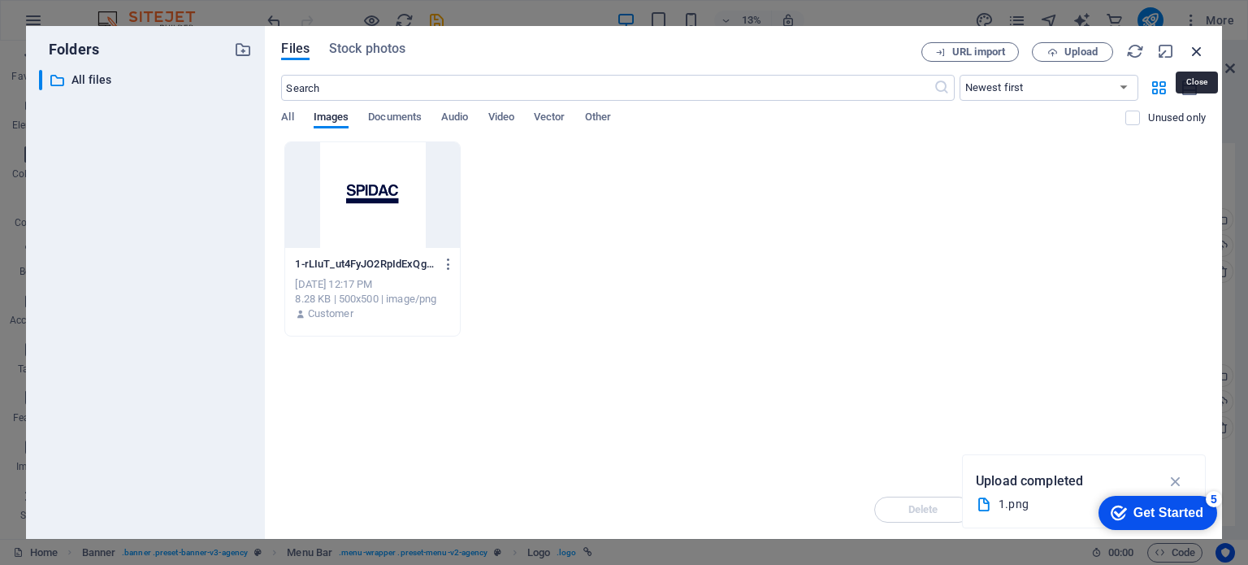
click at [1202, 52] on icon "button" at bounding box center [1197, 51] width 18 height 18
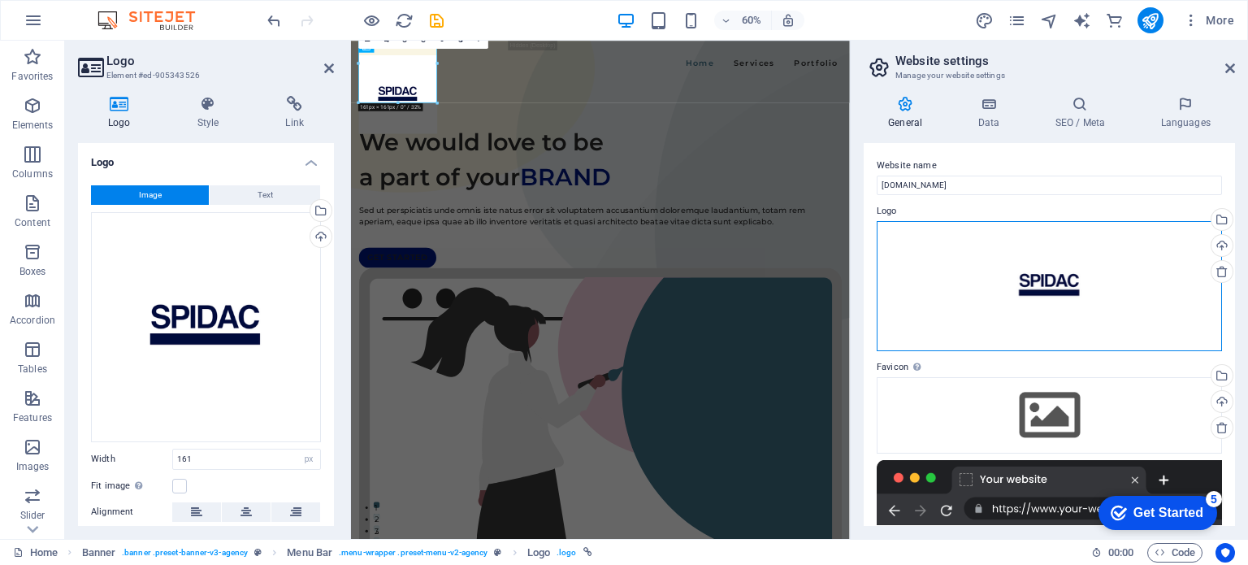
click at [1074, 263] on div "Drag files here, click to choose files or select files from Files or our free s…" at bounding box center [1048, 286] width 345 height 130
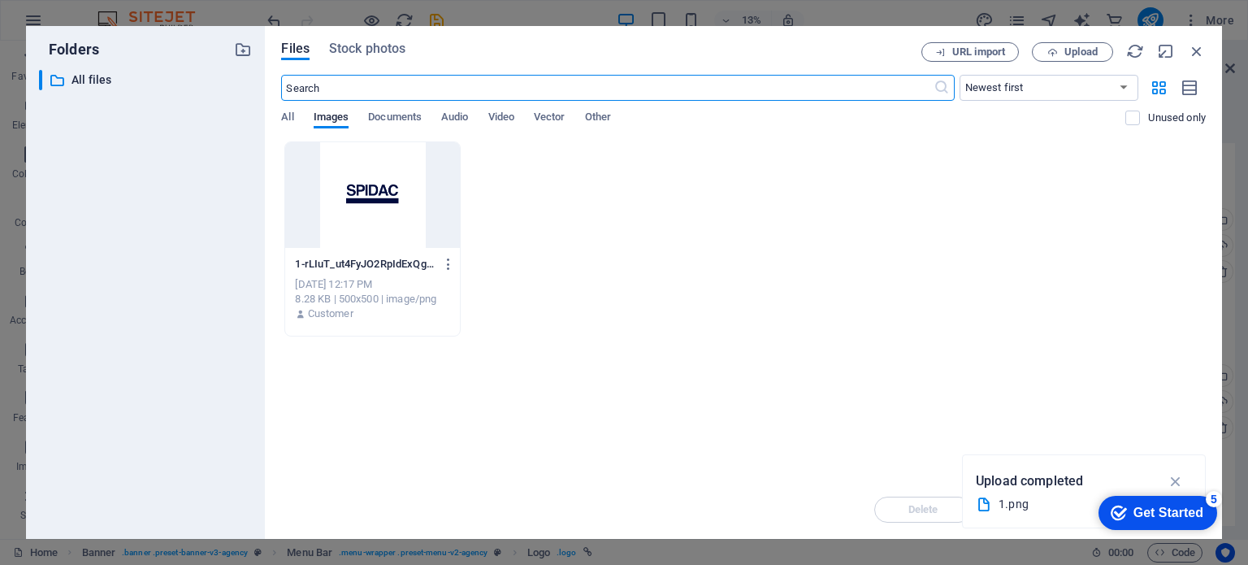
click at [432, 262] on p "1-rLIuT_ut4FyJO2RpIdExQg.png" at bounding box center [365, 264] width 140 height 15
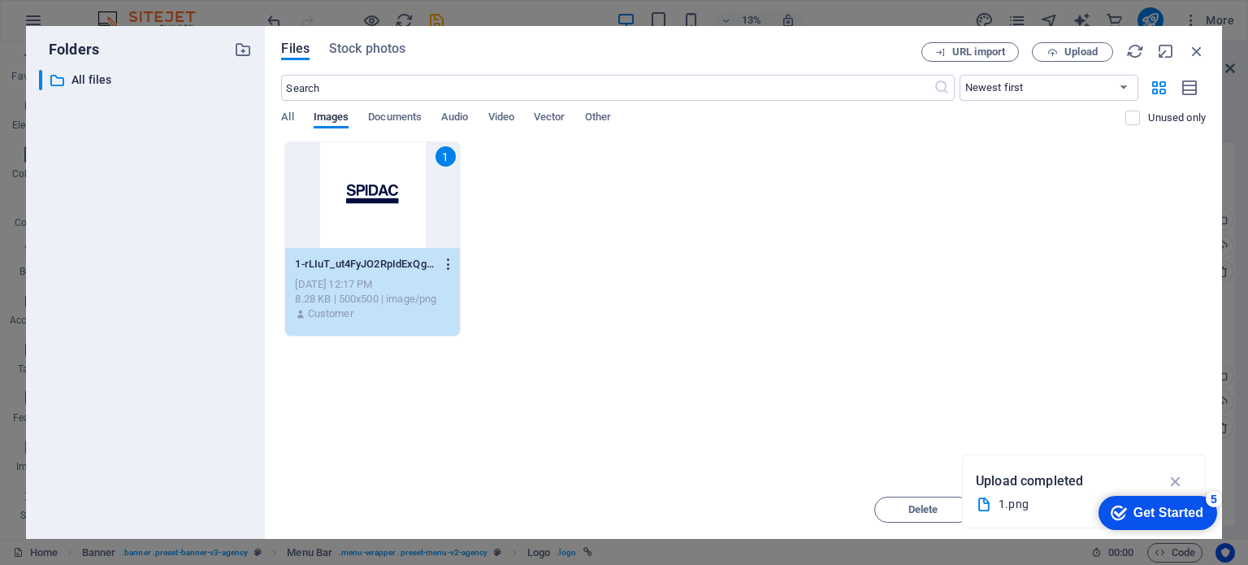
click at [448, 264] on icon "button" at bounding box center [448, 264] width 15 height 15
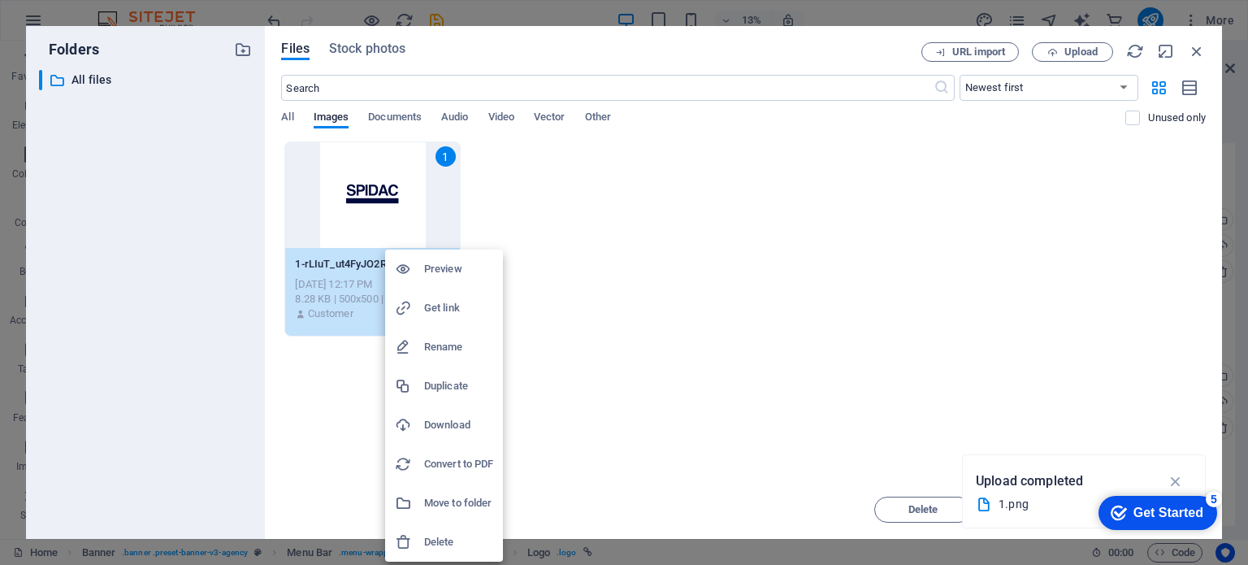
click at [577, 444] on div at bounding box center [624, 282] width 1248 height 565
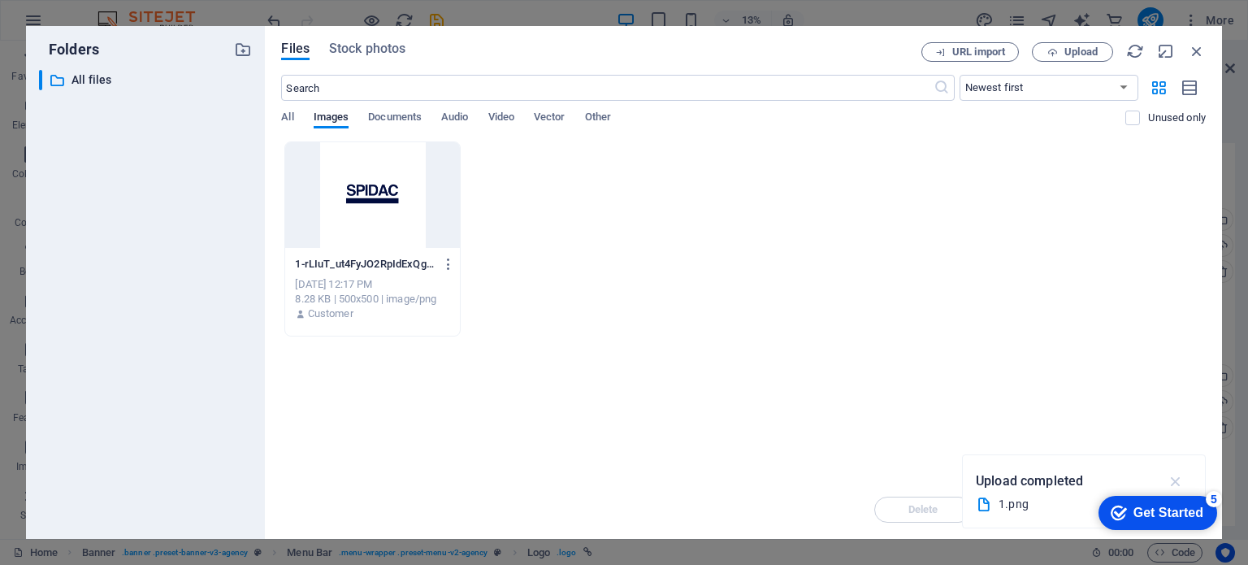
click at [1183, 478] on icon "button" at bounding box center [1175, 481] width 19 height 18
click at [314, 123] on span "Images" at bounding box center [332, 118] width 36 height 23
click at [296, 116] on div "All Images Documents Audio Video Vector Other" at bounding box center [703, 125] width 844 height 31
click at [289, 120] on span "All" at bounding box center [287, 118] width 12 height 23
click at [289, 122] on span "All" at bounding box center [287, 118] width 12 height 23
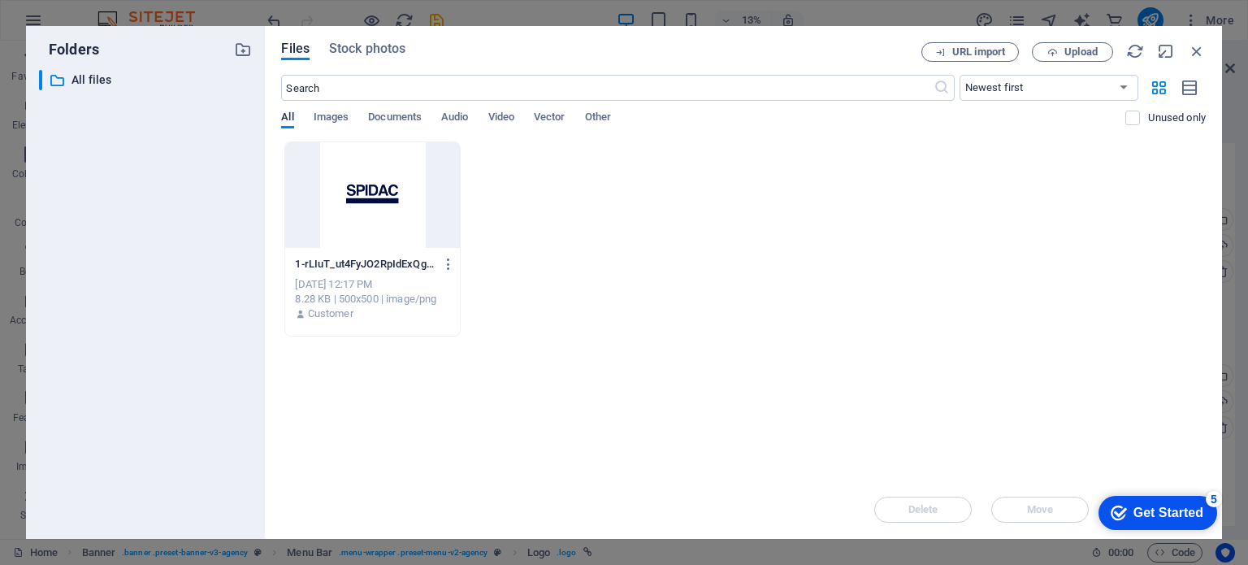
click at [409, 249] on div "1-rLIuT_ut4FyJO2RpIdExQg.png 1-rLIuT_ut4FyJO2RpIdExQg.png Sep 4, 2025 12:17 PM …" at bounding box center [372, 289] width 174 height 83
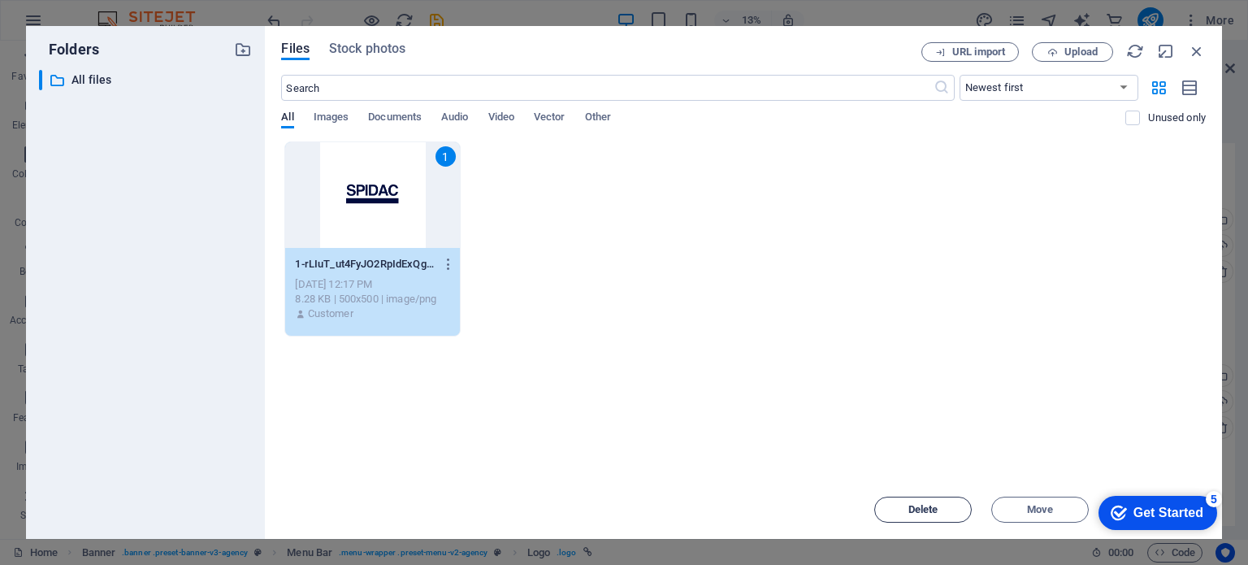
click at [941, 503] on button "Delete" at bounding box center [922, 509] width 97 height 26
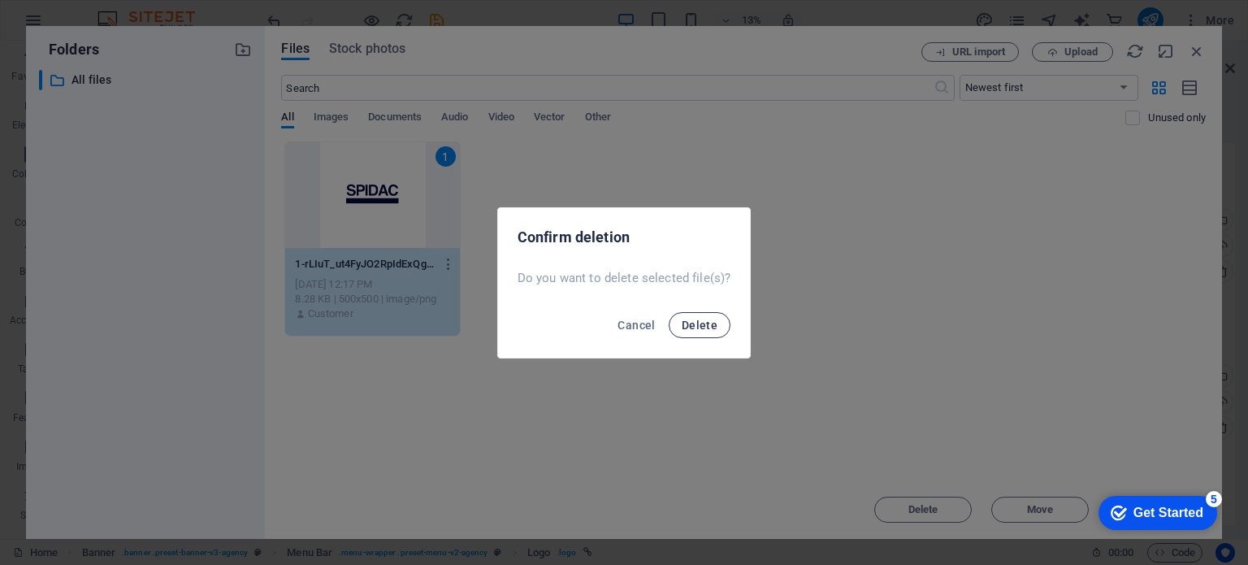
click at [694, 318] on span "Delete" at bounding box center [700, 324] width 36 height 13
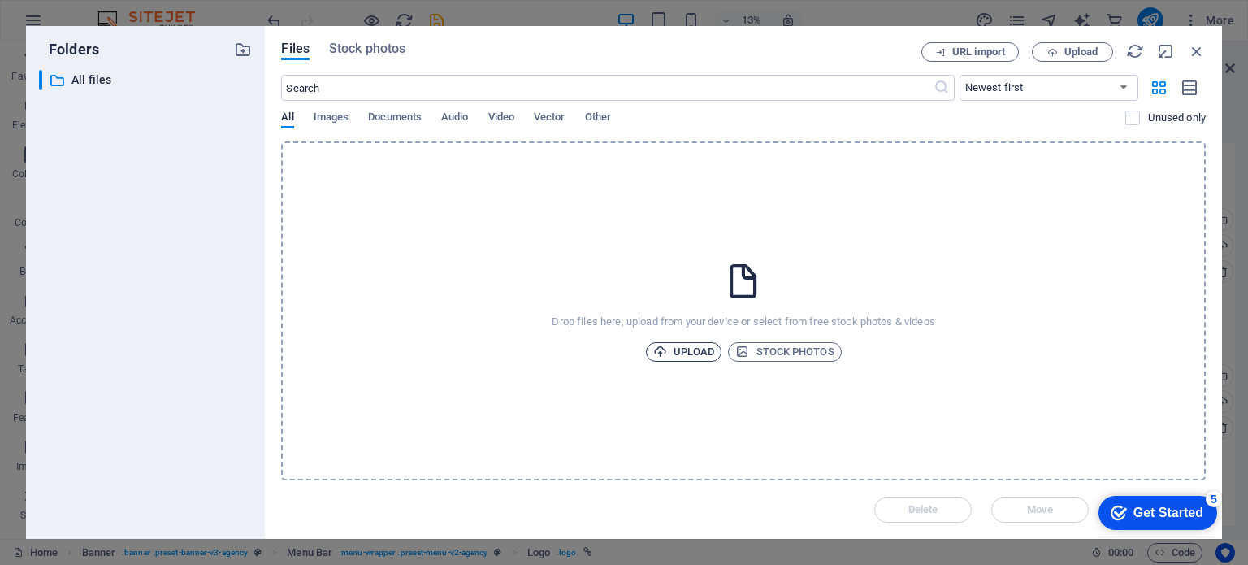
click at [686, 349] on span "Upload" at bounding box center [684, 351] width 62 height 19
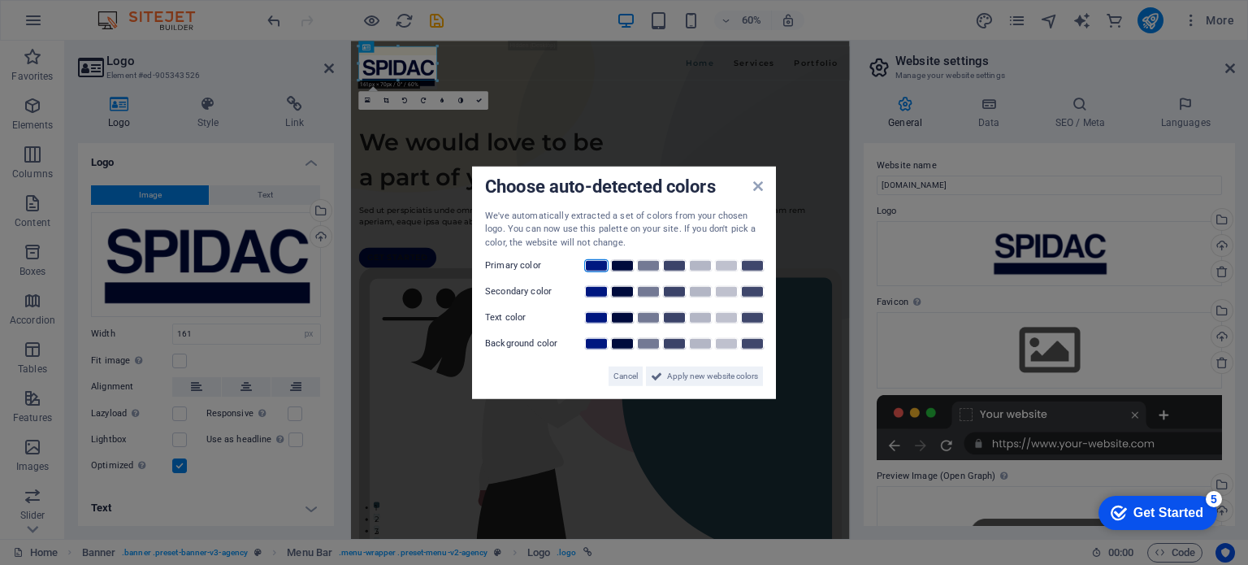
click at [597, 266] on link at bounding box center [596, 265] width 24 height 13
drag, startPoint x: 707, startPoint y: 385, endPoint x: 651, endPoint y: 347, distance: 67.1
click at [707, 385] on span "Apply new website colors" at bounding box center [712, 375] width 91 height 19
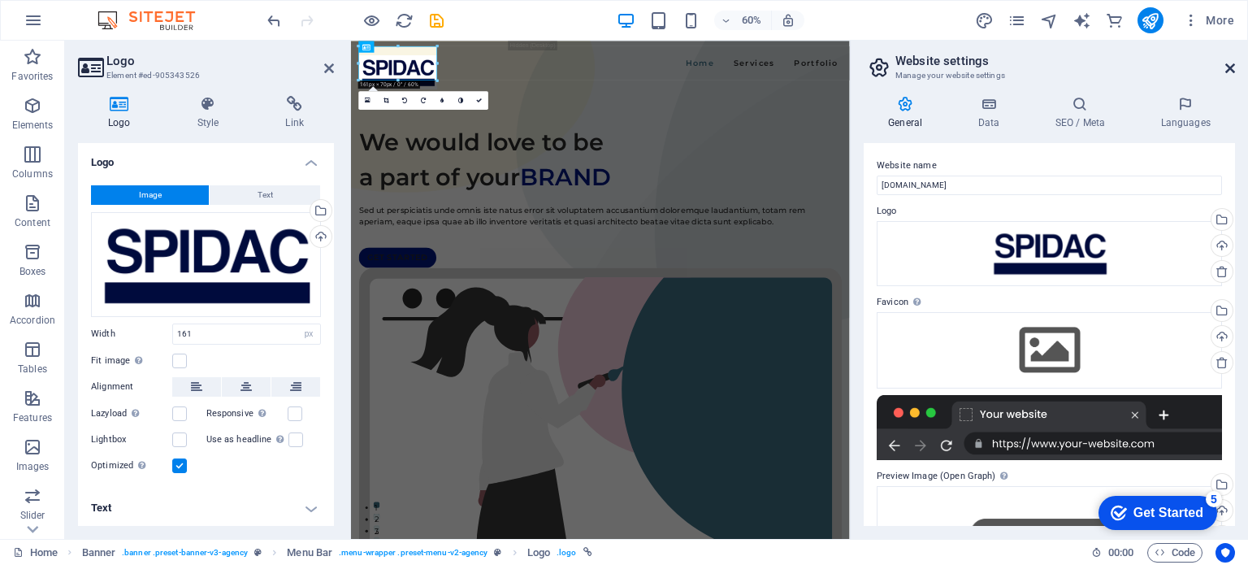
click at [1232, 64] on icon at bounding box center [1230, 68] width 10 height 13
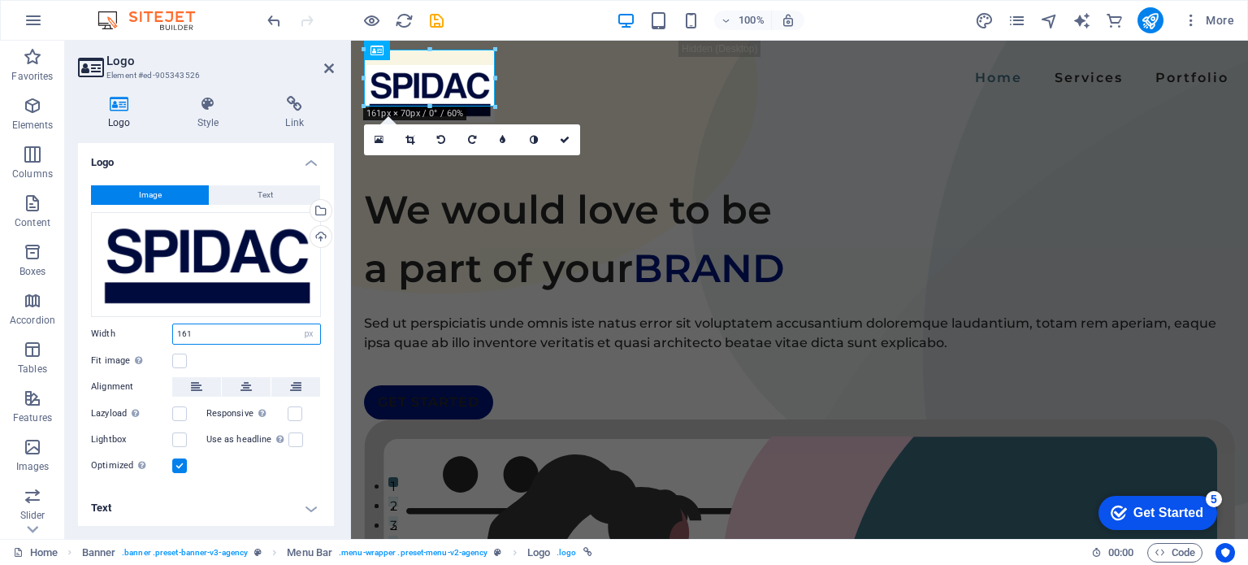
click at [214, 334] on input "161" at bounding box center [246, 333] width 147 height 19
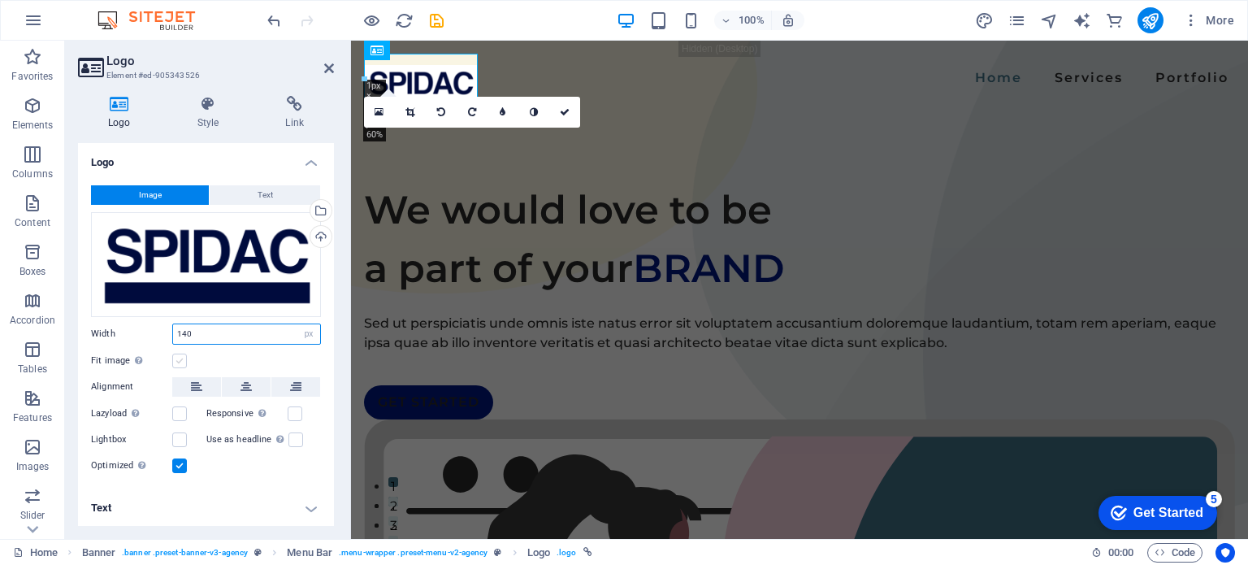
type input "140"
click at [179, 356] on label at bounding box center [179, 360] width 15 height 15
click at [0, 0] on input "Fit image Automatically fit image to a fixed width and height" at bounding box center [0, 0] width 0 height 0
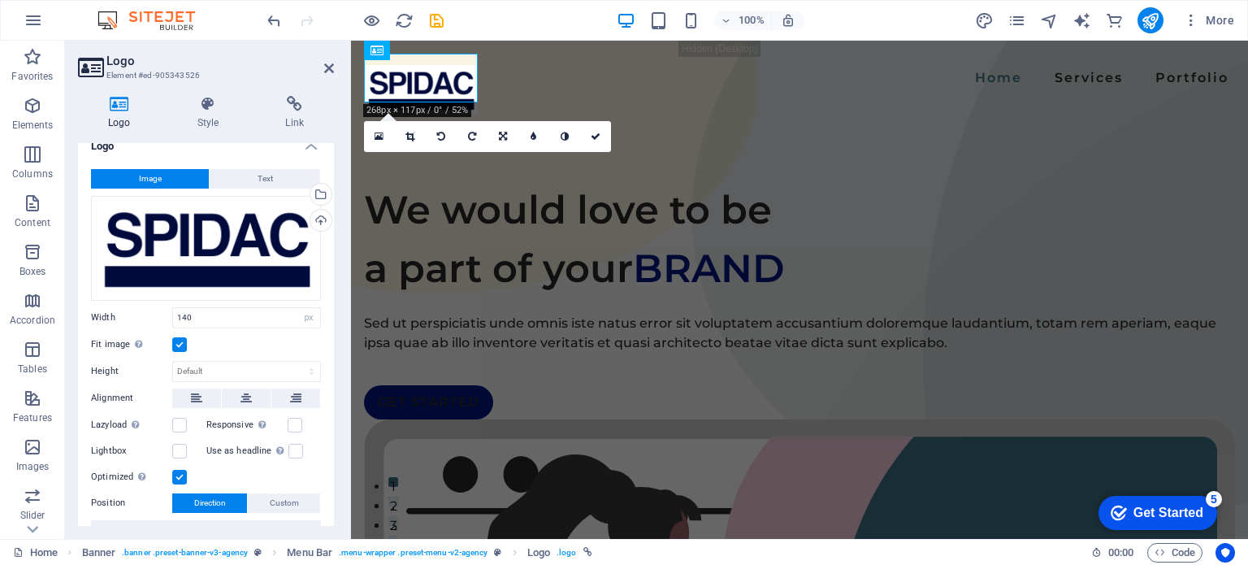
scroll to position [21, 0]
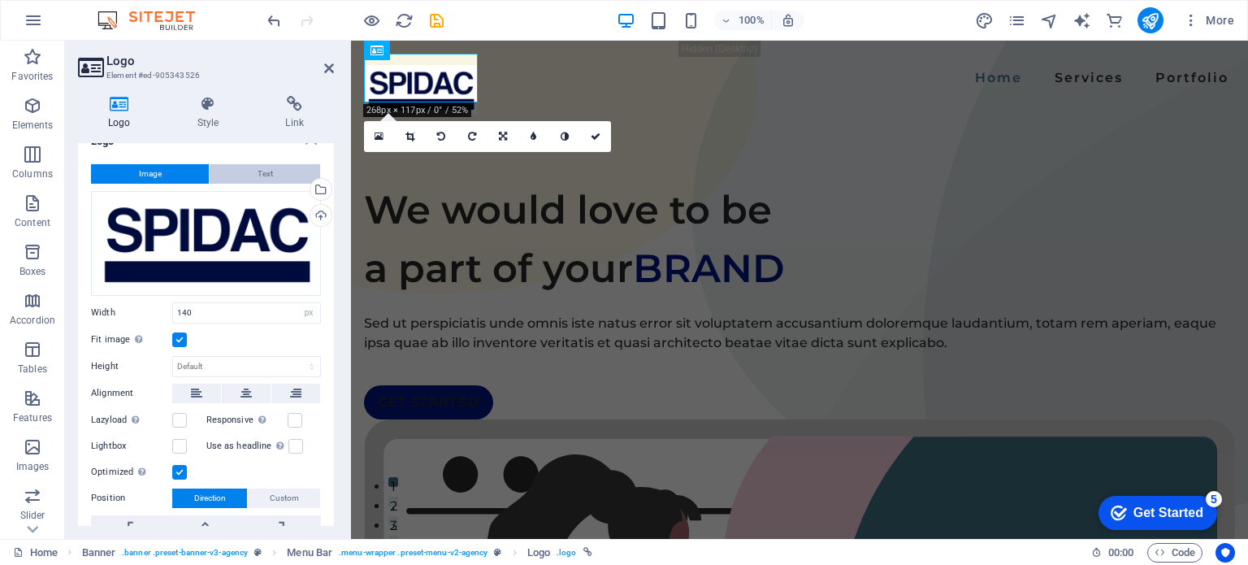
click at [258, 175] on span "Text" at bounding box center [264, 173] width 15 height 19
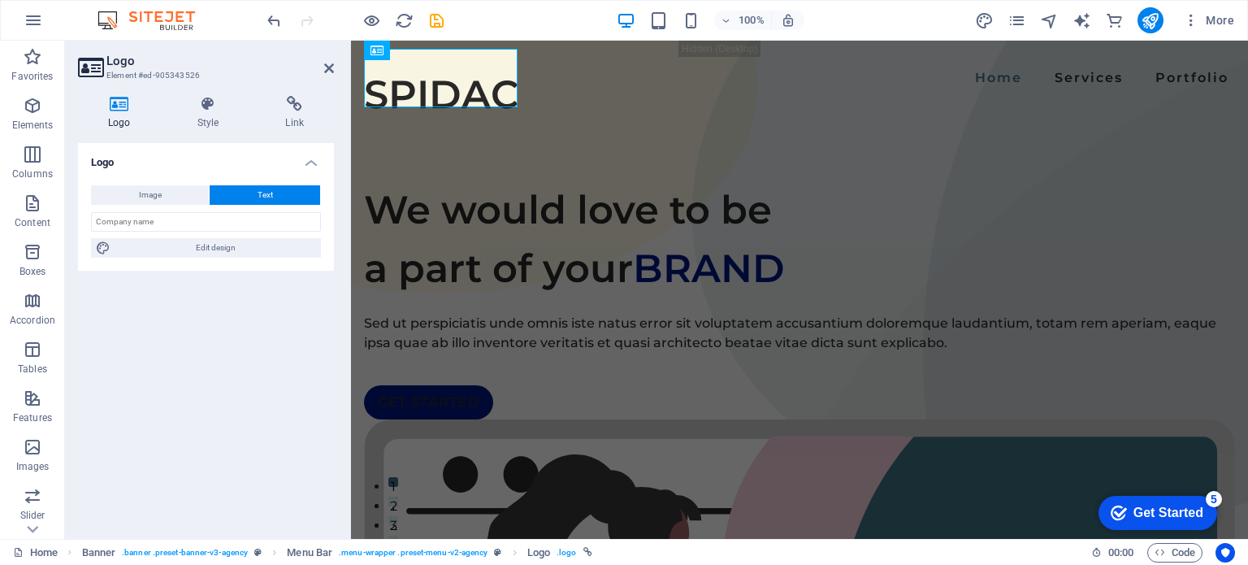
click at [154, 182] on div "Image Text Drag files here, click to choose files or select files from Files or…" at bounding box center [206, 221] width 256 height 98
click at [139, 186] on span "Image" at bounding box center [150, 194] width 23 height 19
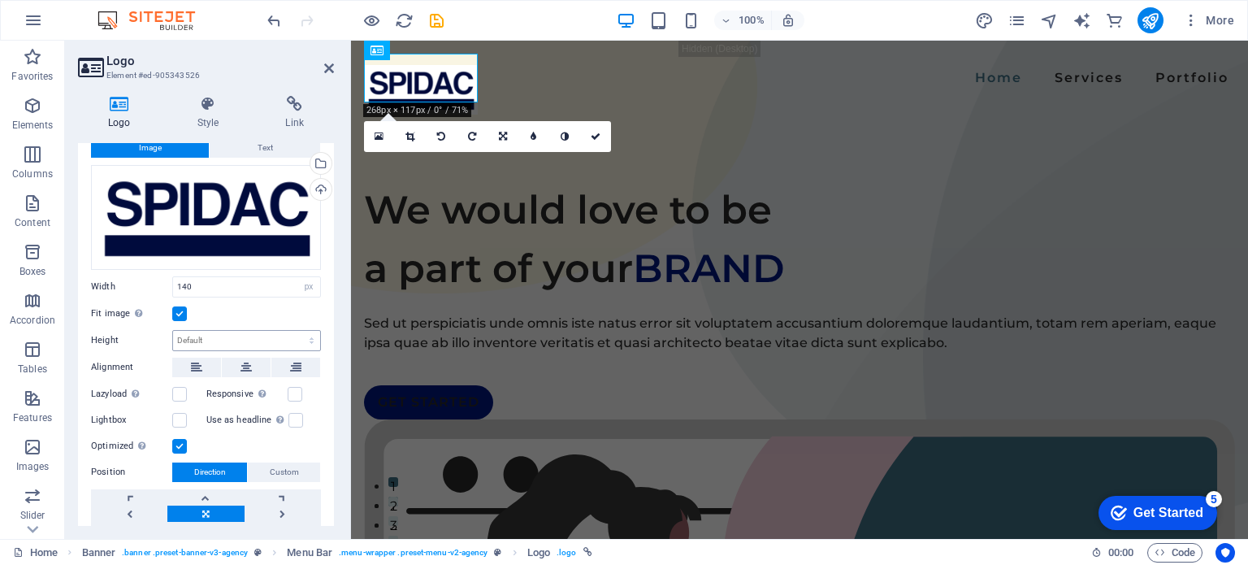
scroll to position [108, 0]
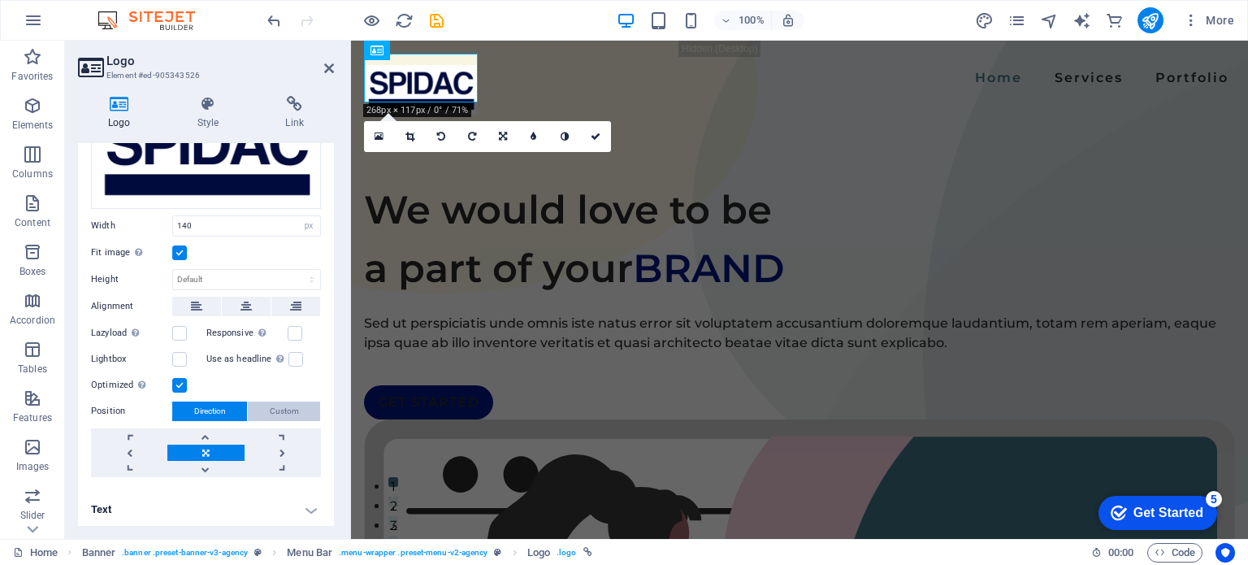
click at [285, 405] on span "Custom" at bounding box center [284, 410] width 29 height 19
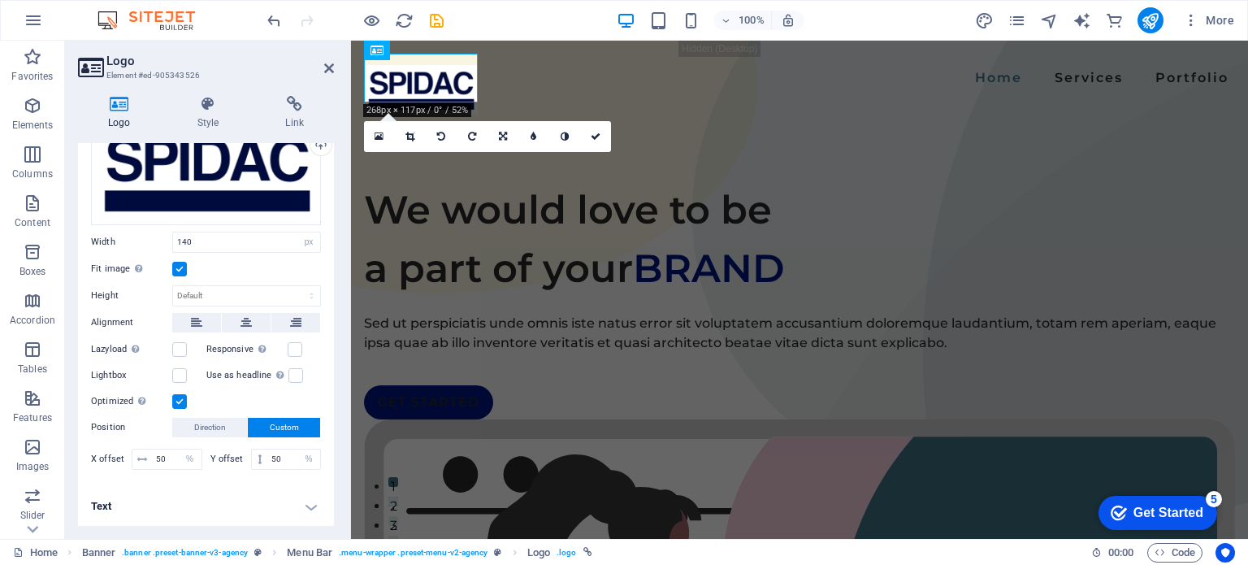
scroll to position [89, 0]
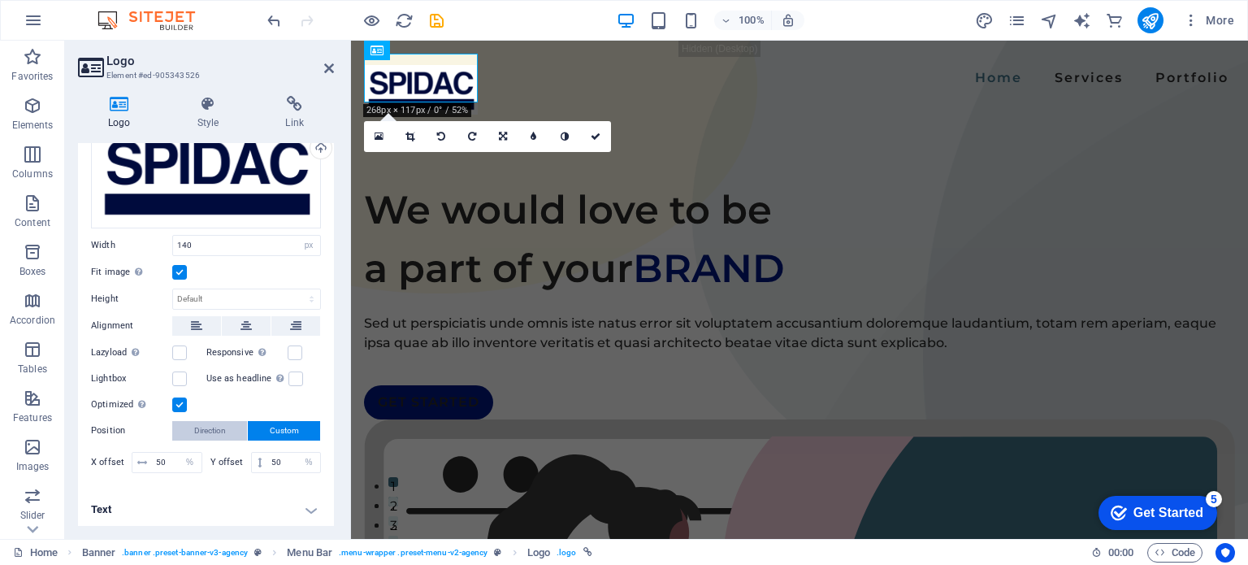
click at [198, 421] on span "Direction" at bounding box center [210, 430] width 32 height 19
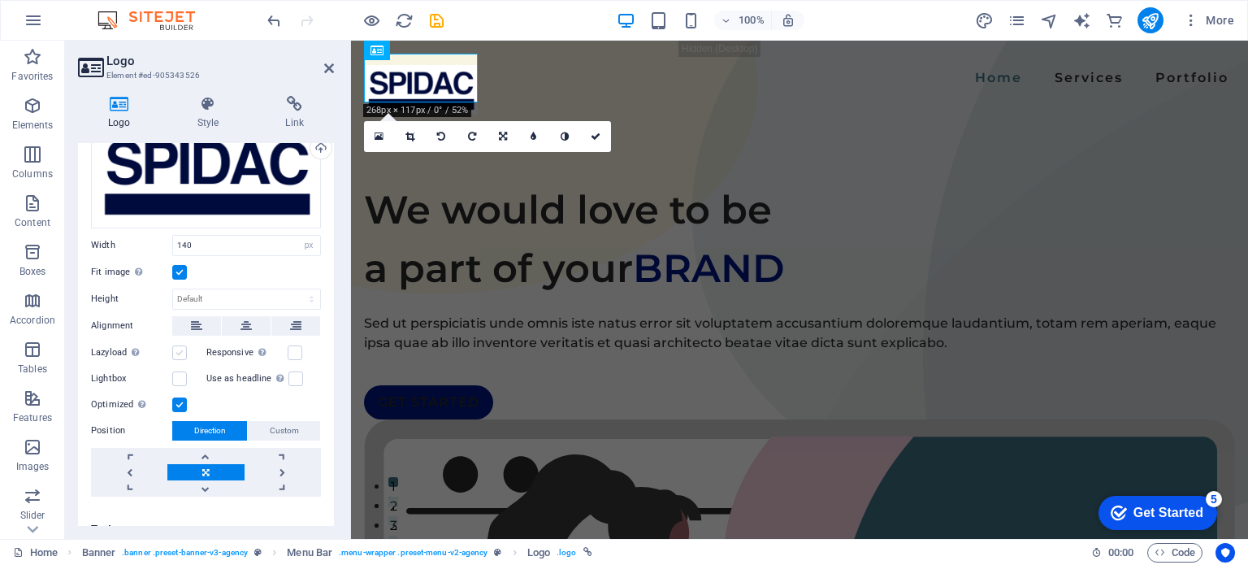
click at [182, 347] on label at bounding box center [179, 352] width 15 height 15
click at [0, 0] on input "Lazyload Loading images after the page loads improves page speed." at bounding box center [0, 0] width 0 height 0
click at [182, 347] on label at bounding box center [179, 352] width 15 height 15
click at [0, 0] on input "Lazyload Loading images after the page loads improves page speed." at bounding box center [0, 0] width 0 height 0
click at [291, 346] on label at bounding box center [295, 352] width 15 height 15
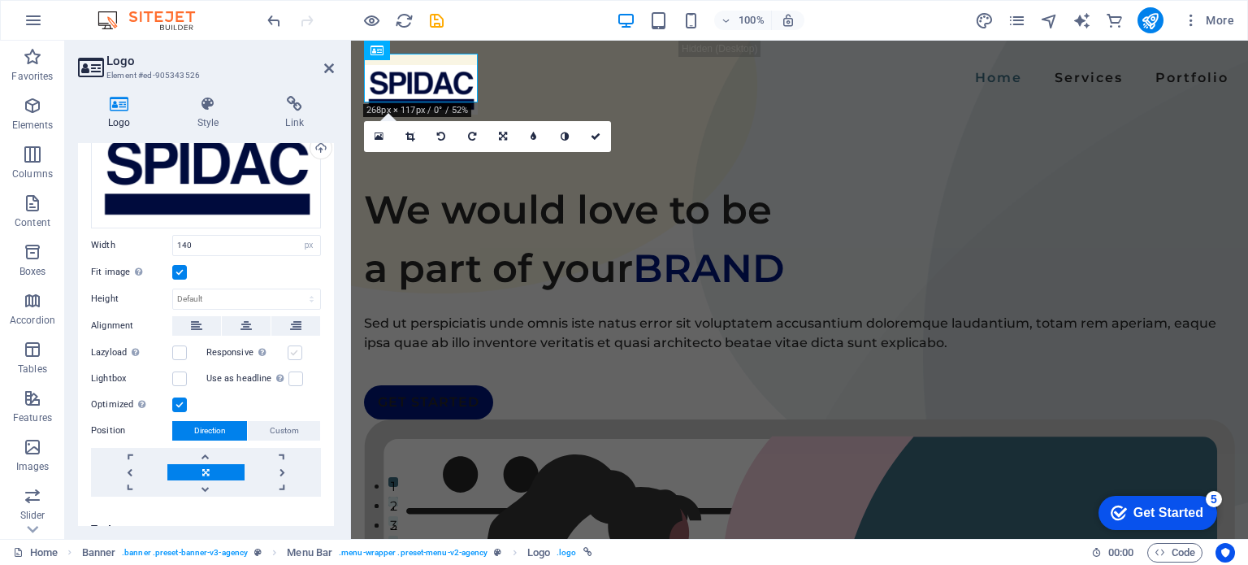
click at [0, 0] on input "Responsive Automatically load retina image and smartphone optimized sizes." at bounding box center [0, 0] width 0 height 0
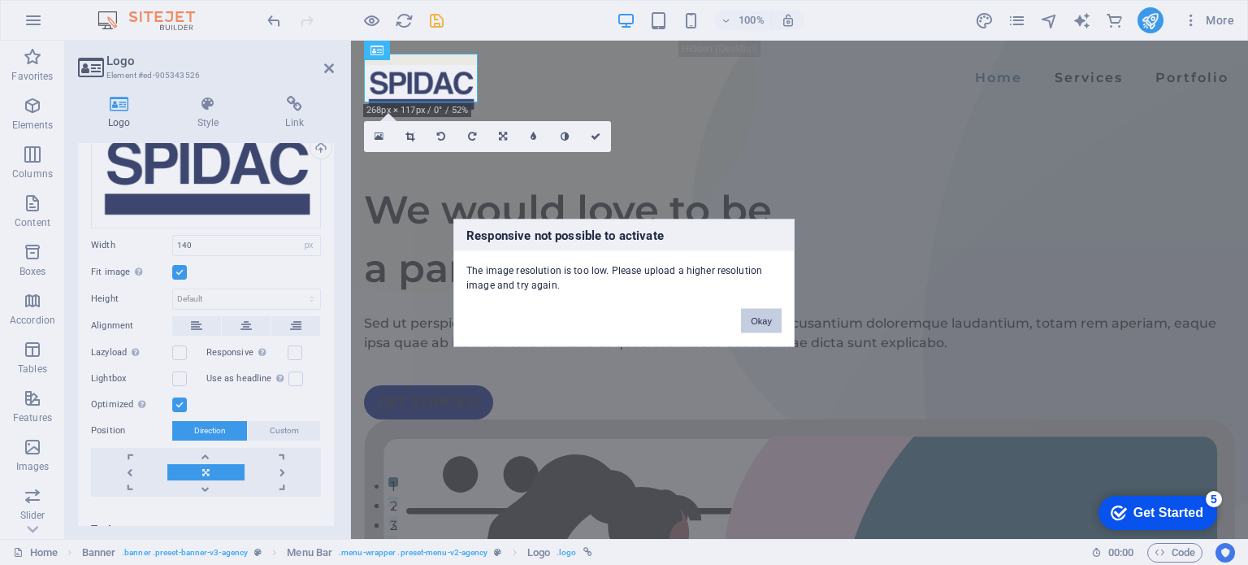
click at [765, 322] on button "Okay" at bounding box center [761, 320] width 41 height 24
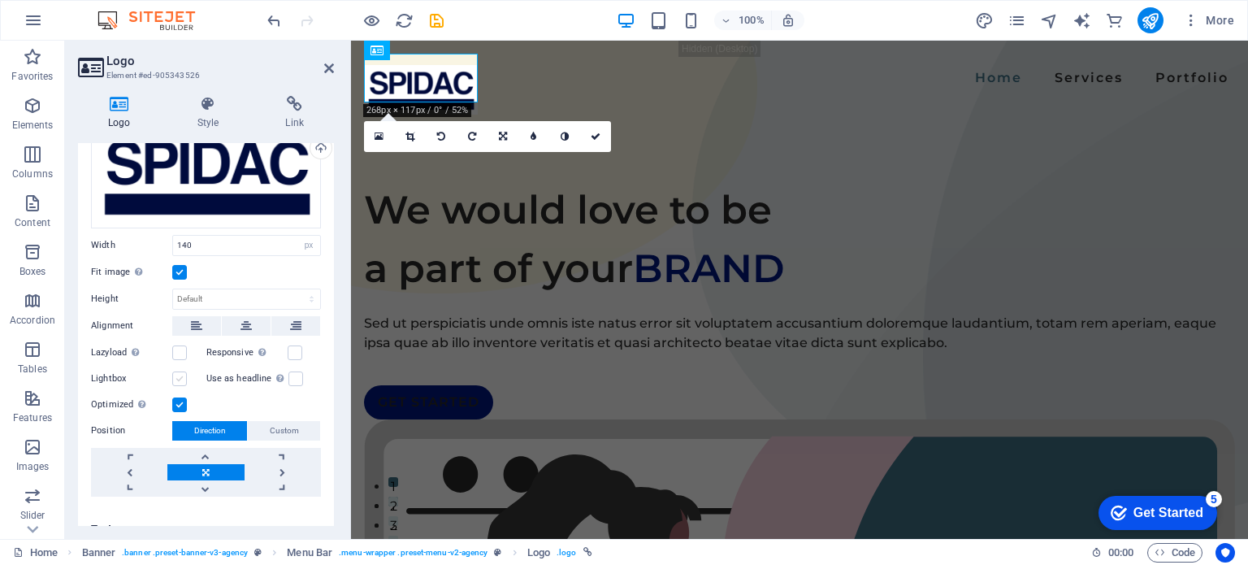
click at [175, 376] on label at bounding box center [179, 378] width 15 height 15
click at [0, 0] on input "Lightbox" at bounding box center [0, 0] width 0 height 0
click at [175, 376] on label at bounding box center [179, 378] width 15 height 15
click at [0, 0] on input "Lightbox" at bounding box center [0, 0] width 0 height 0
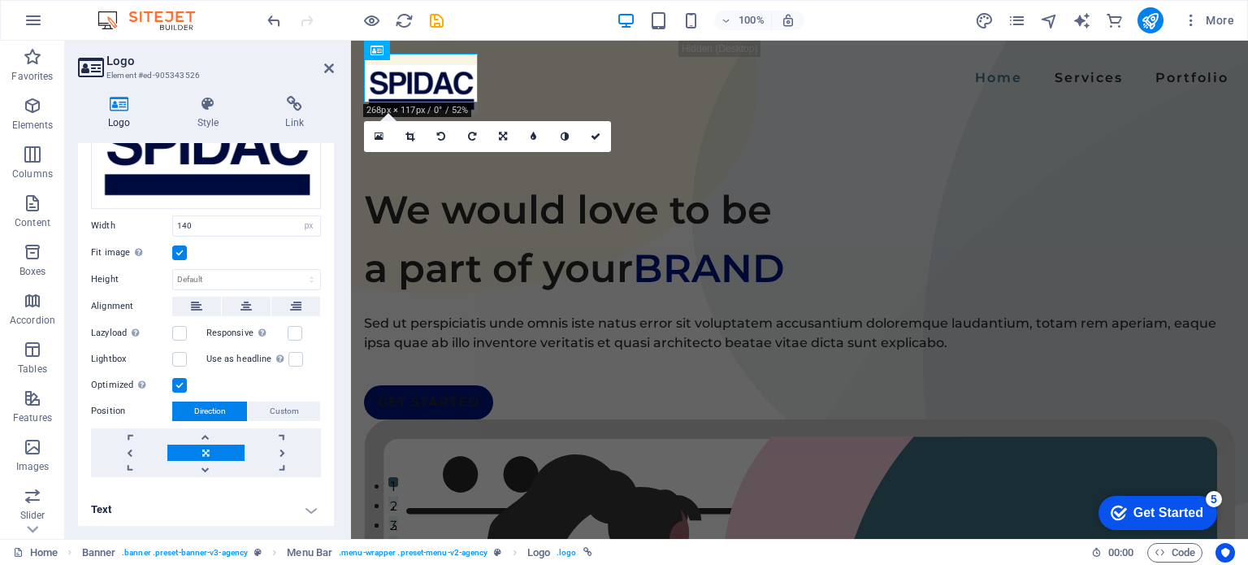
click at [267, 501] on h4 "Text" at bounding box center [206, 509] width 256 height 39
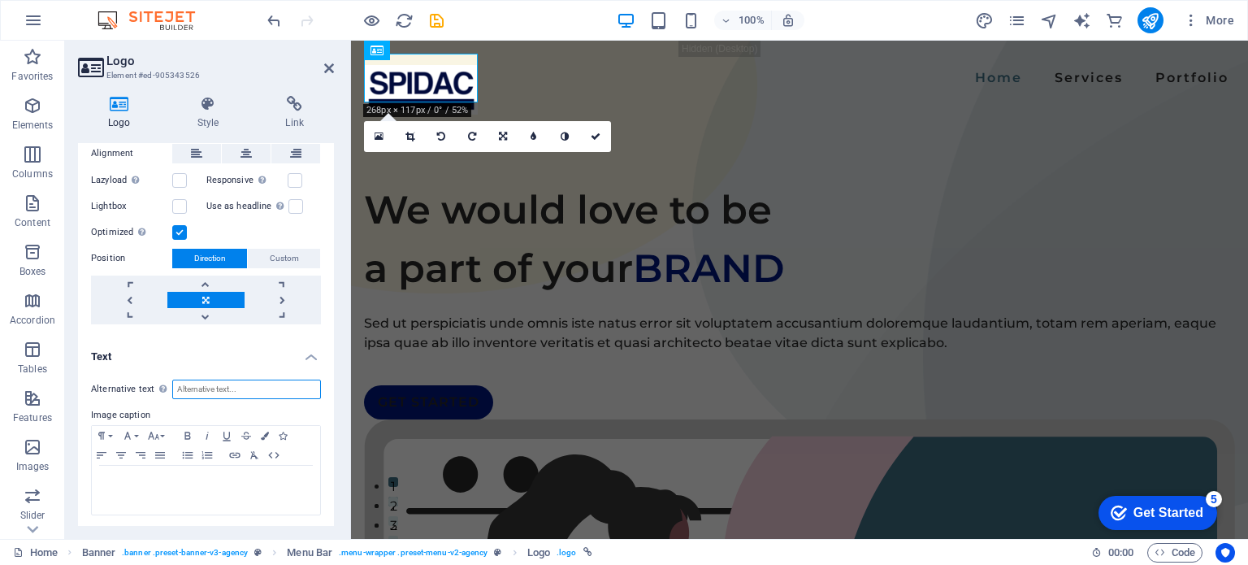
click at [218, 383] on input "Alternative text The alternative text is used by devices that cannot display im…" at bounding box center [246, 388] width 149 height 19
type input "SPIDAC"
click at [105, 344] on h4 "Text" at bounding box center [206, 351] width 256 height 29
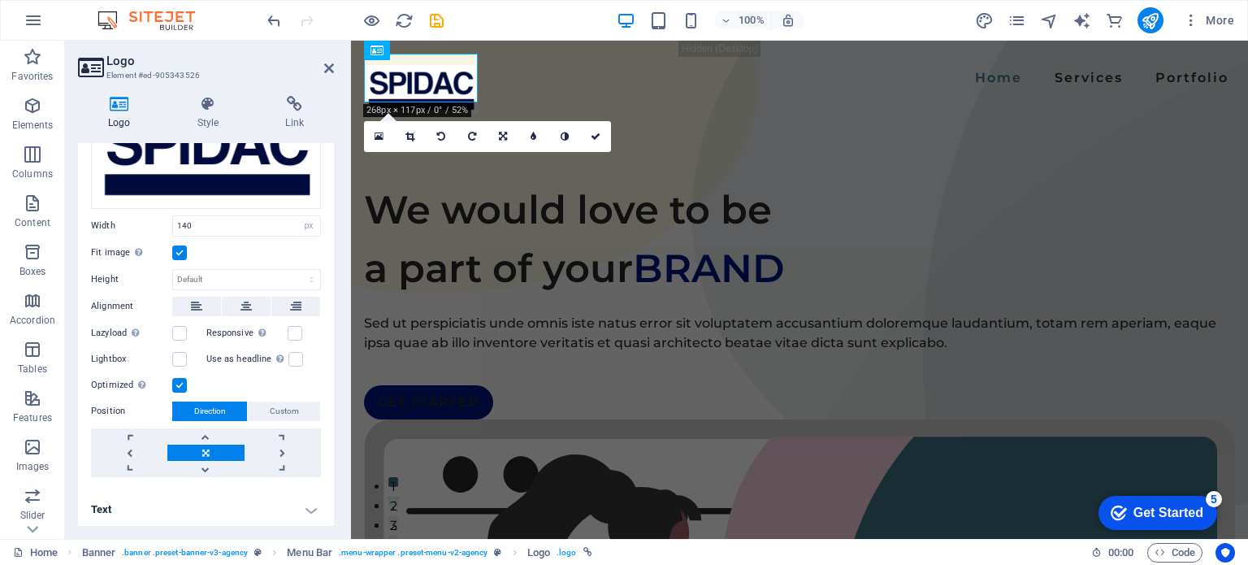
scroll to position [0, 0]
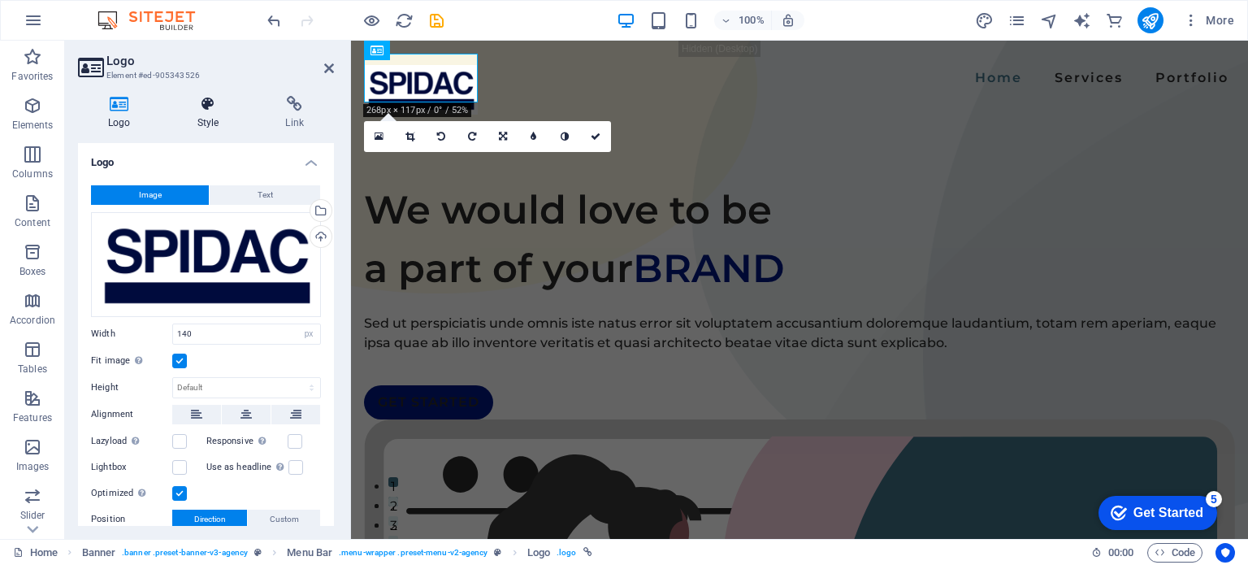
click at [196, 103] on icon at bounding box center [208, 104] width 82 height 16
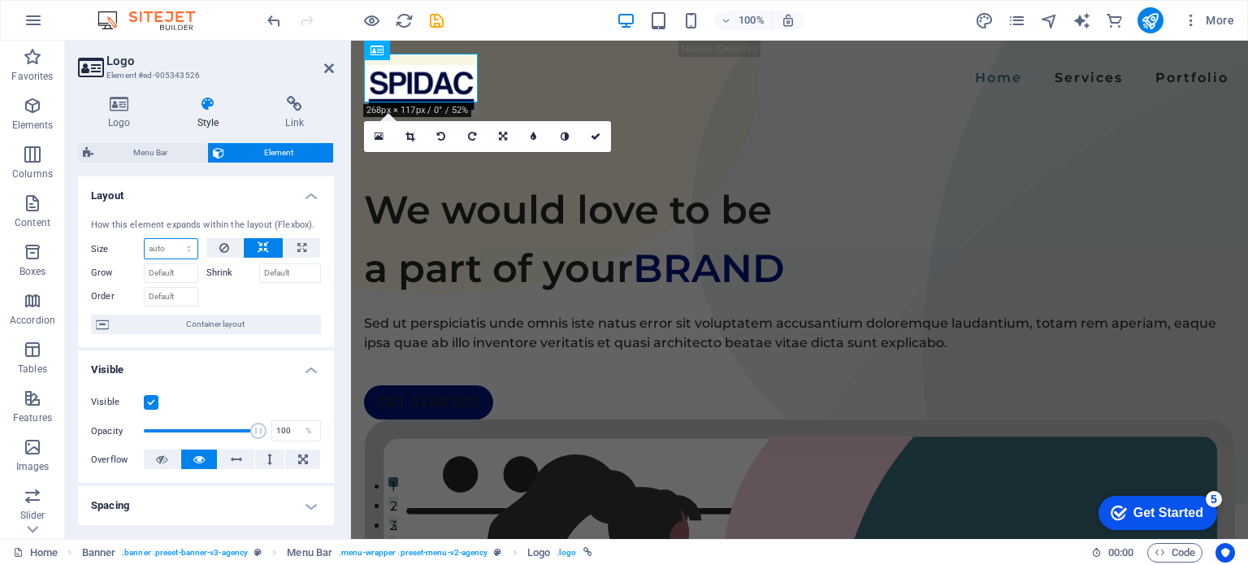
click at [162, 245] on select "Default auto px % 1/1 1/2 1/3 1/4 1/5 1/6 1/7 1/8 1/9 1/10" at bounding box center [171, 248] width 53 height 19
click at [301, 247] on icon at bounding box center [301, 247] width 9 height 19
type input "100"
select select "%"
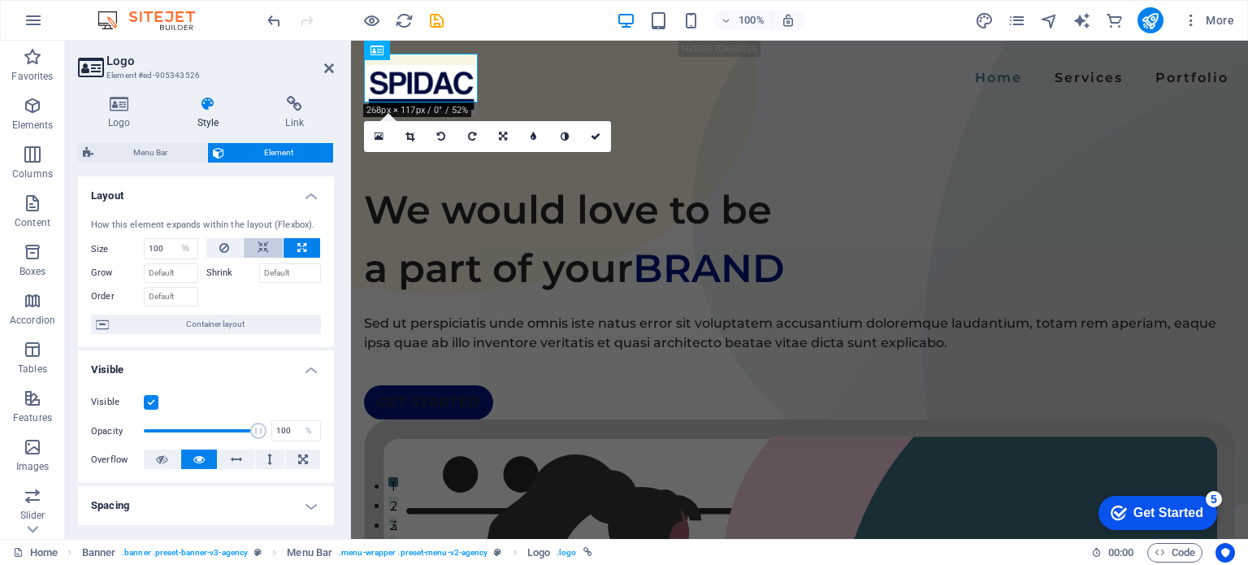
click at [246, 246] on button at bounding box center [263, 247] width 39 height 19
select select "DISABLED_OPTION_VALUE"
click at [222, 278] on label "Shrink" at bounding box center [232, 272] width 53 height 19
click at [259, 278] on input "Shrink" at bounding box center [290, 272] width 63 height 19
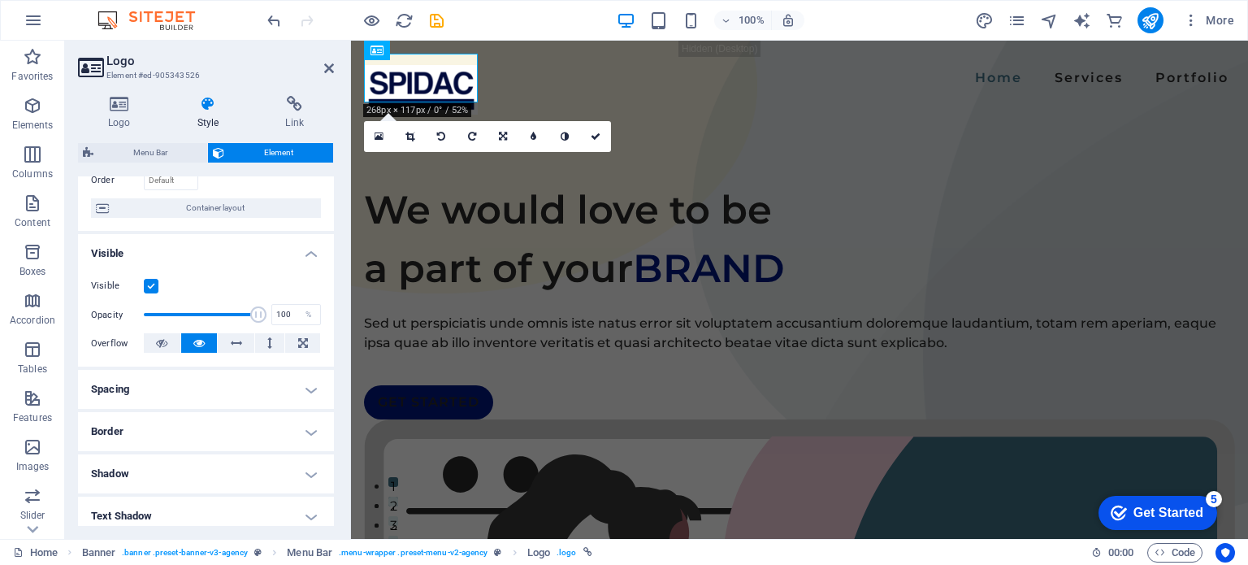
scroll to position [117, 0]
drag, startPoint x: 259, startPoint y: 316, endPoint x: 182, endPoint y: 311, distance: 77.3
click at [182, 311] on span at bounding box center [183, 313] width 16 height 16
drag, startPoint x: 182, startPoint y: 311, endPoint x: 284, endPoint y: 308, distance: 102.4
click at [284, 308] on div "Opacity 100 %" at bounding box center [206, 313] width 230 height 24
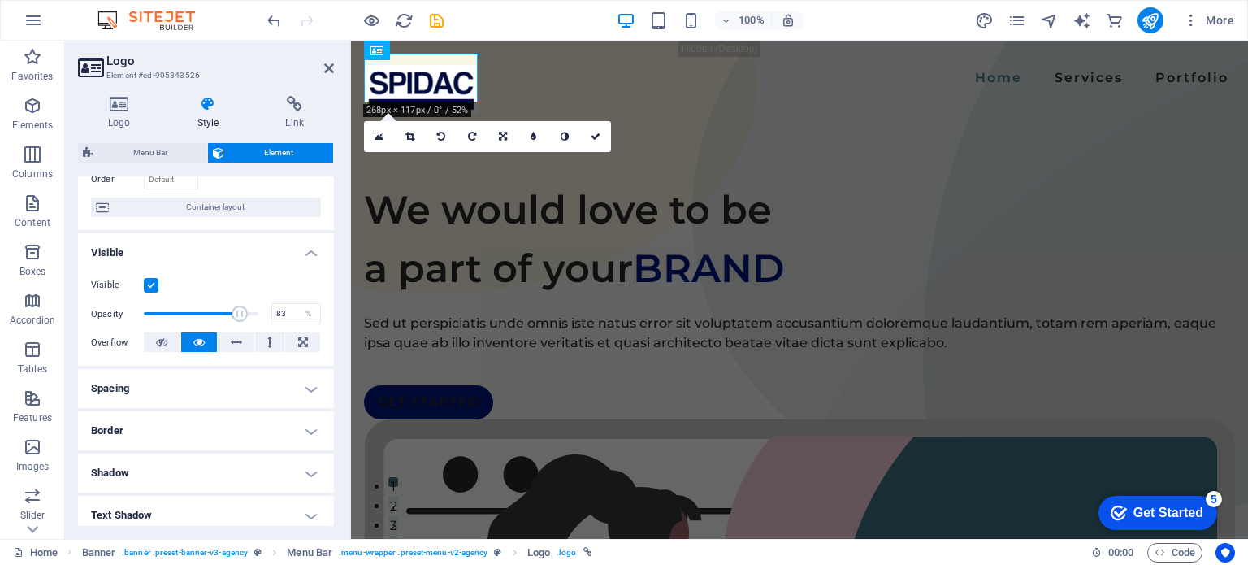
type input "82"
click at [235, 314] on span at bounding box center [240, 313] width 16 height 16
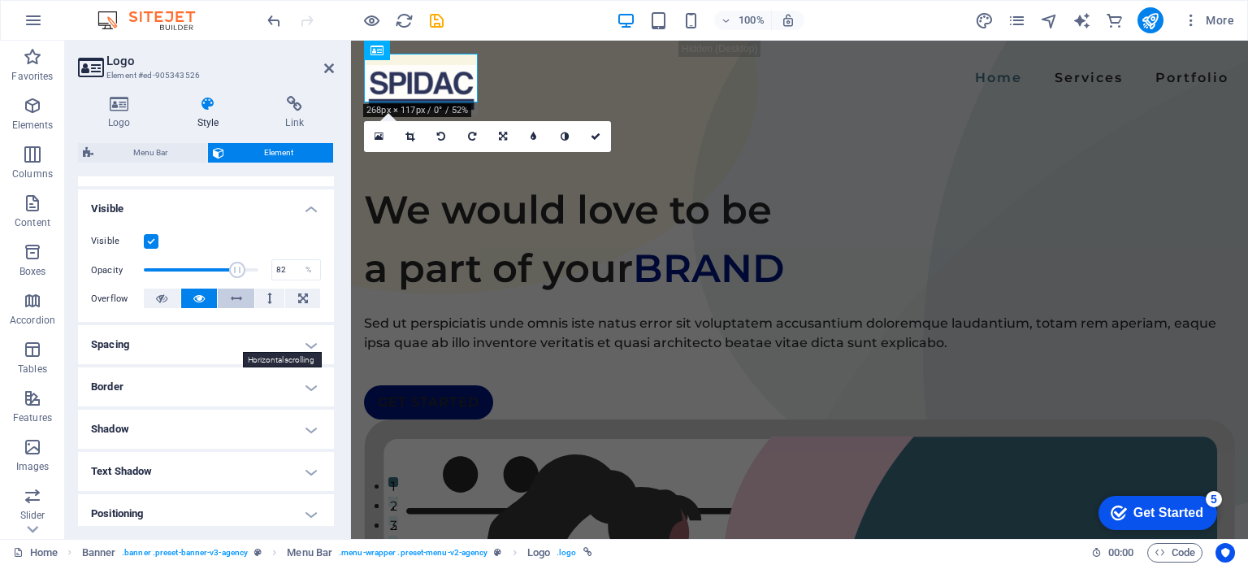
scroll to position [185, 0]
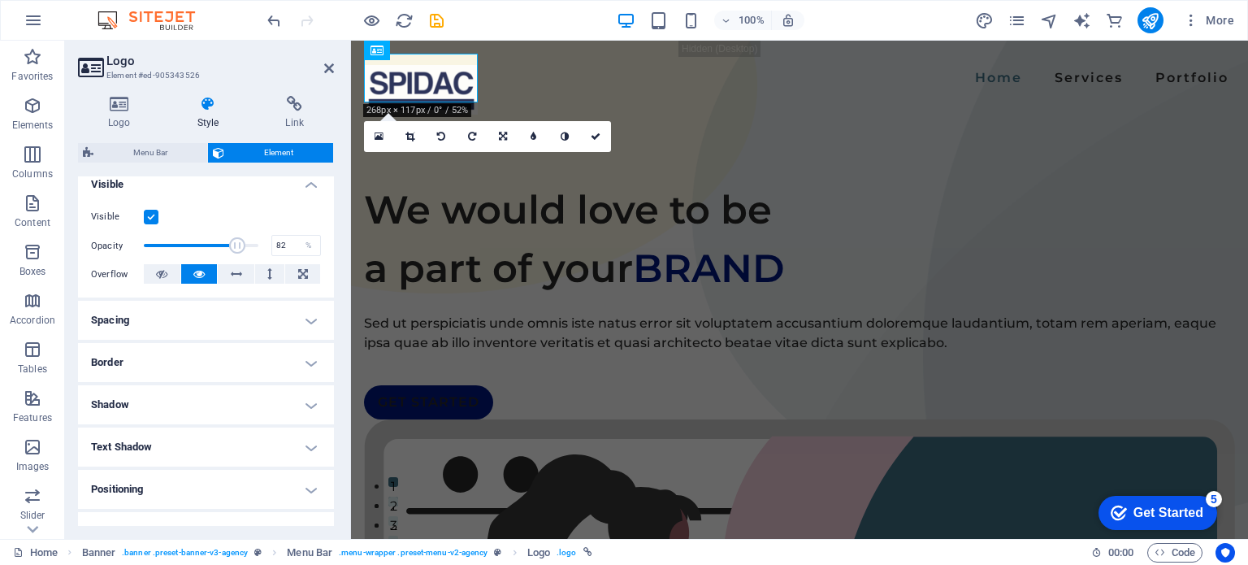
click at [279, 316] on h4 "Spacing" at bounding box center [206, 320] width 256 height 39
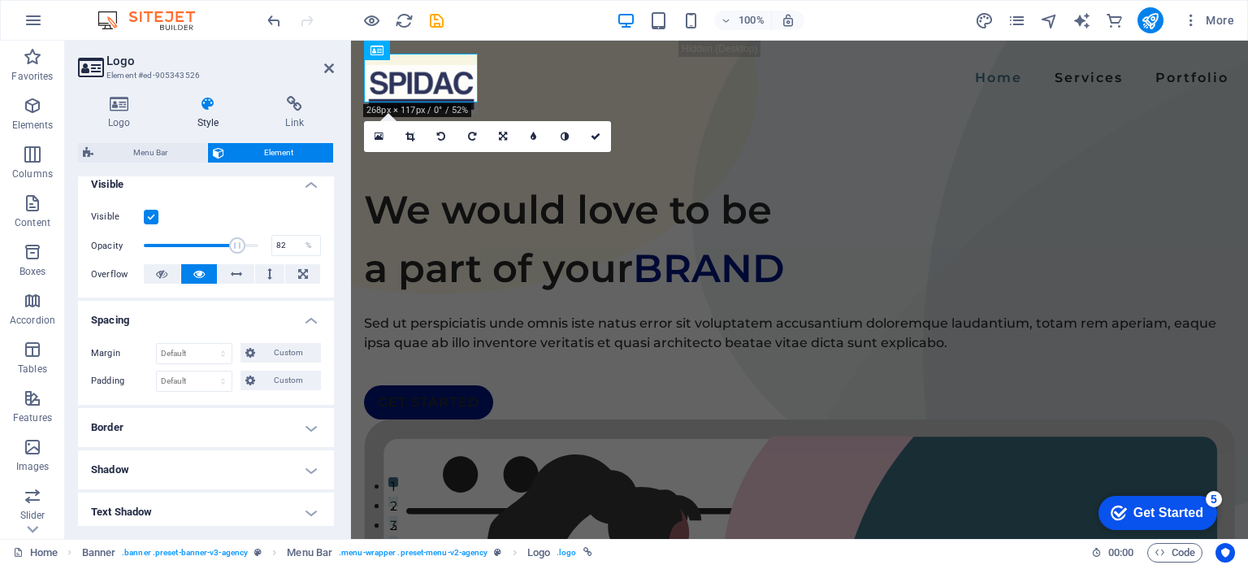
click at [279, 316] on h4 "Spacing" at bounding box center [206, 315] width 256 height 29
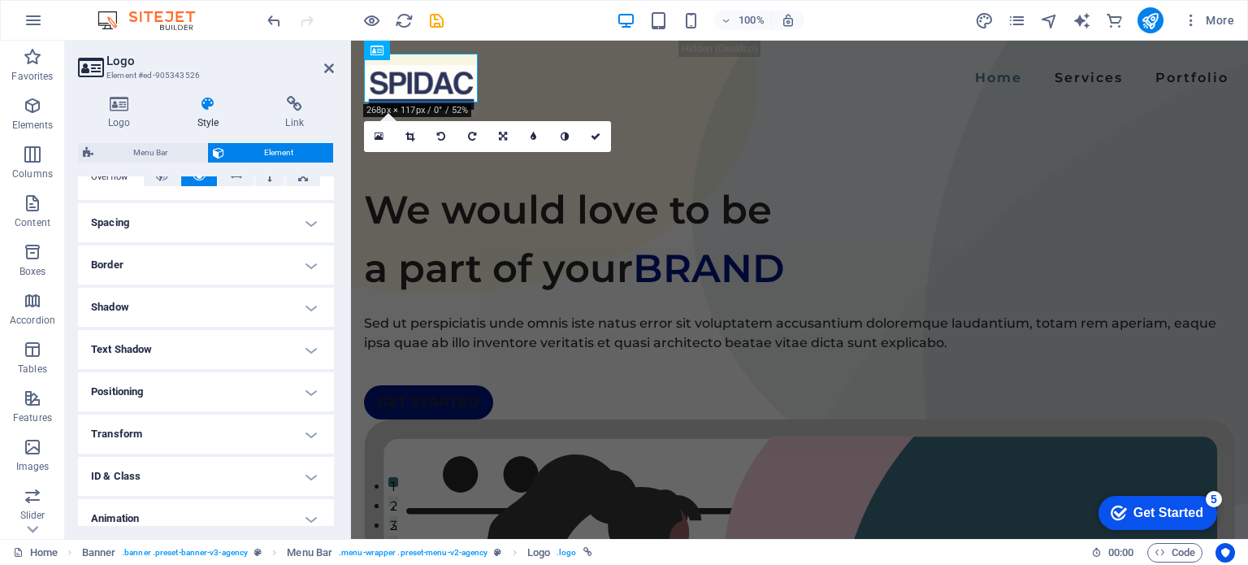
scroll to position [336, 0]
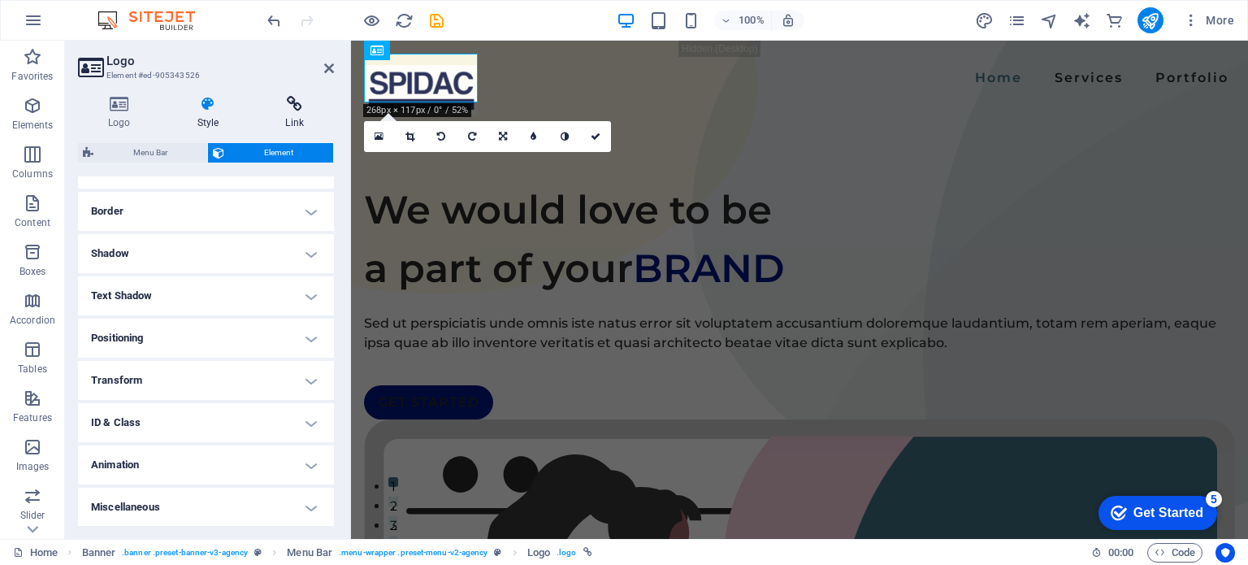
click at [296, 106] on icon at bounding box center [294, 104] width 79 height 16
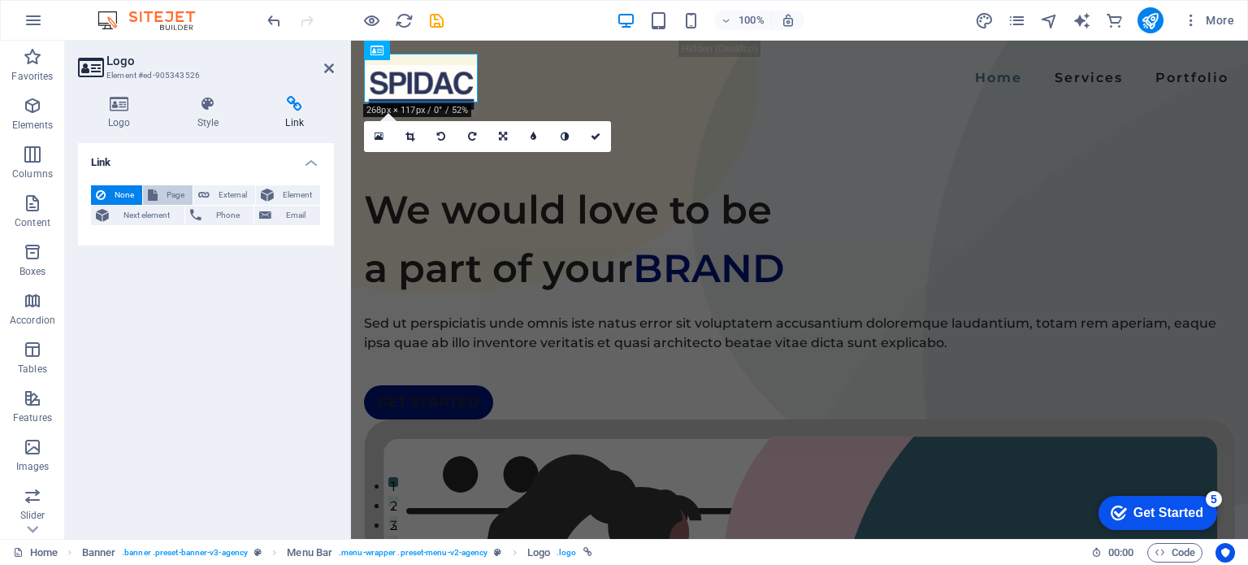
click at [179, 199] on span "Page" at bounding box center [174, 194] width 25 height 19
select select
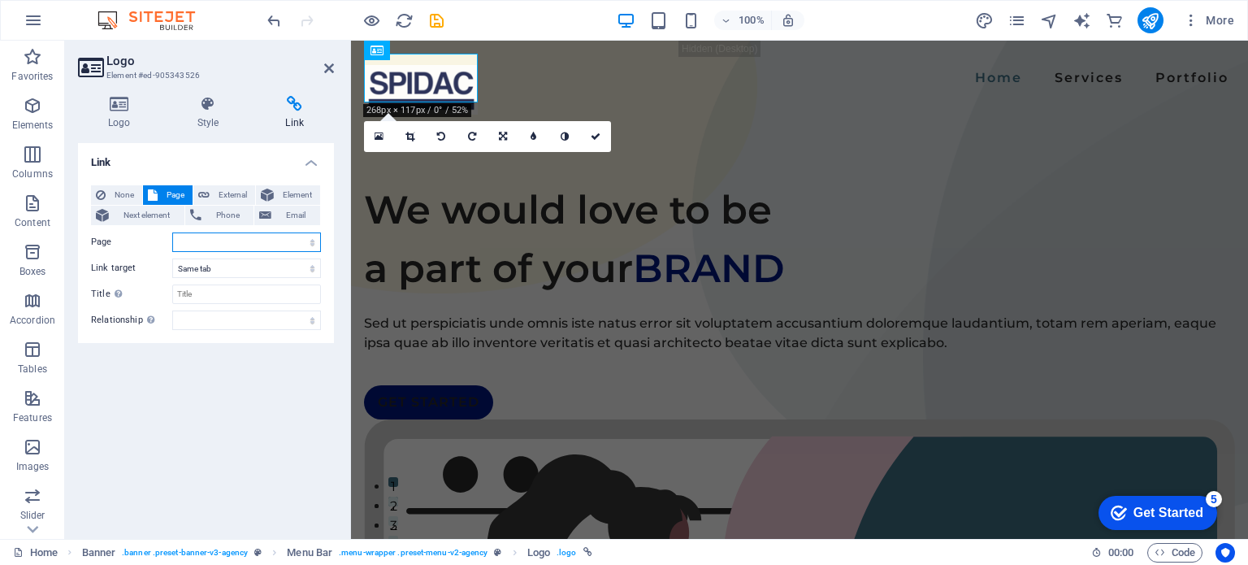
click at [241, 243] on select "Home Services Portfolio Legal Notice Privacy" at bounding box center [246, 241] width 149 height 19
select select "0"
click at [172, 232] on select "Home Services Portfolio Legal Notice Privacy" at bounding box center [246, 241] width 149 height 19
select select
click at [253, 393] on div "Link None Page External Element Next element Phone Email Page Home Services Por…" at bounding box center [206, 334] width 256 height 383
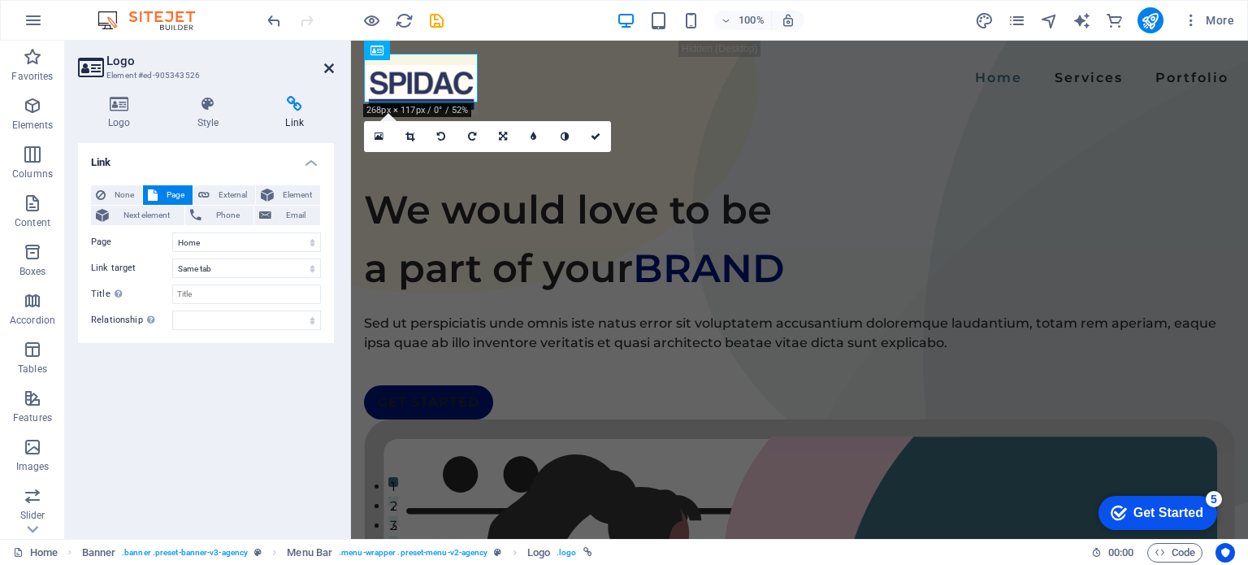
click at [326, 62] on icon at bounding box center [329, 68] width 10 height 13
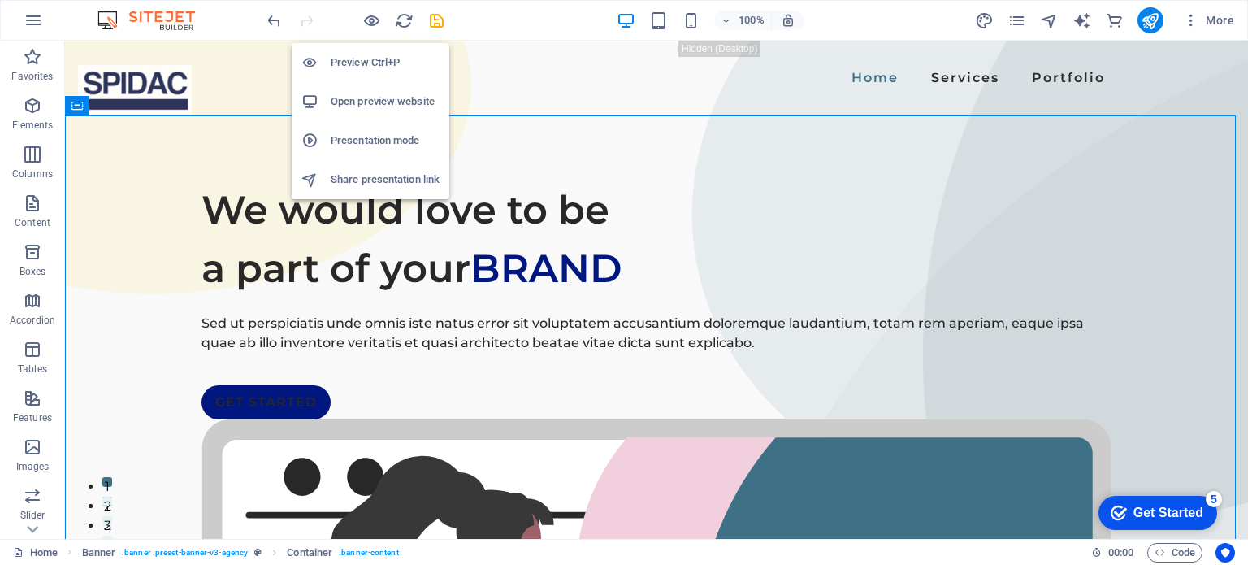
click at [373, 63] on h6 "Preview Ctrl+P" at bounding box center [385, 62] width 109 height 19
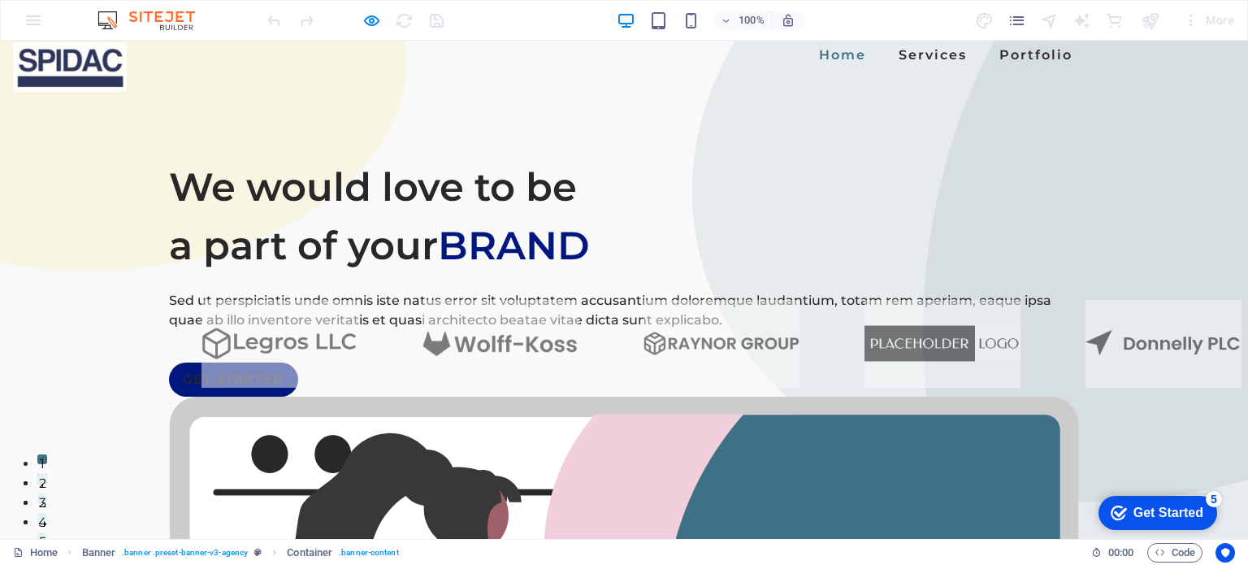
scroll to position [0, 0]
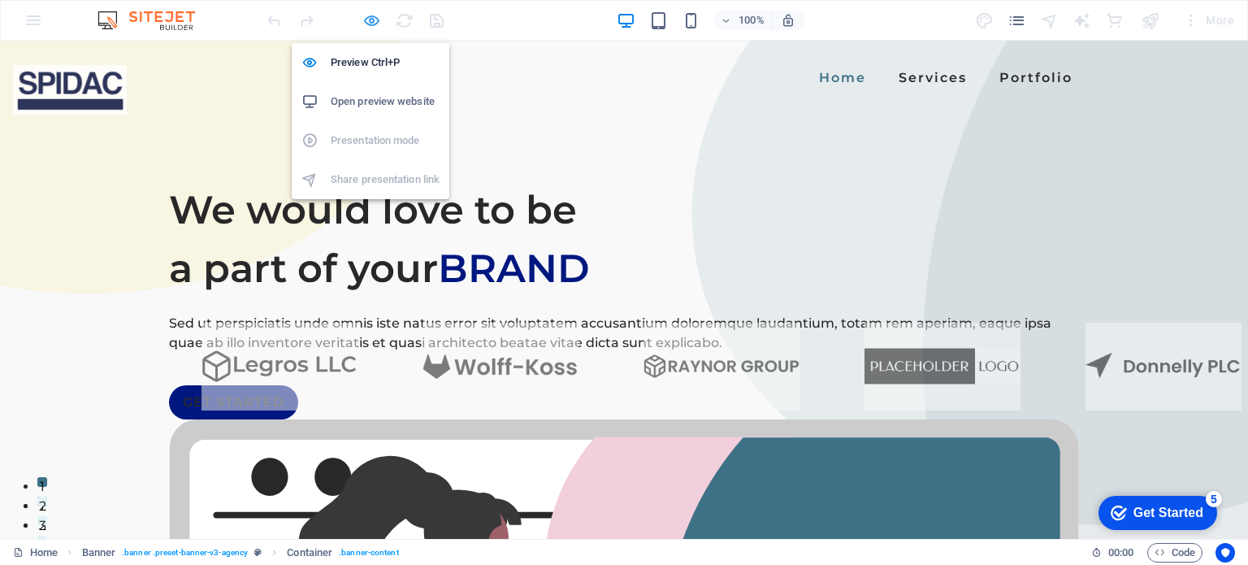
click at [374, 15] on icon "button" at bounding box center [371, 20] width 19 height 19
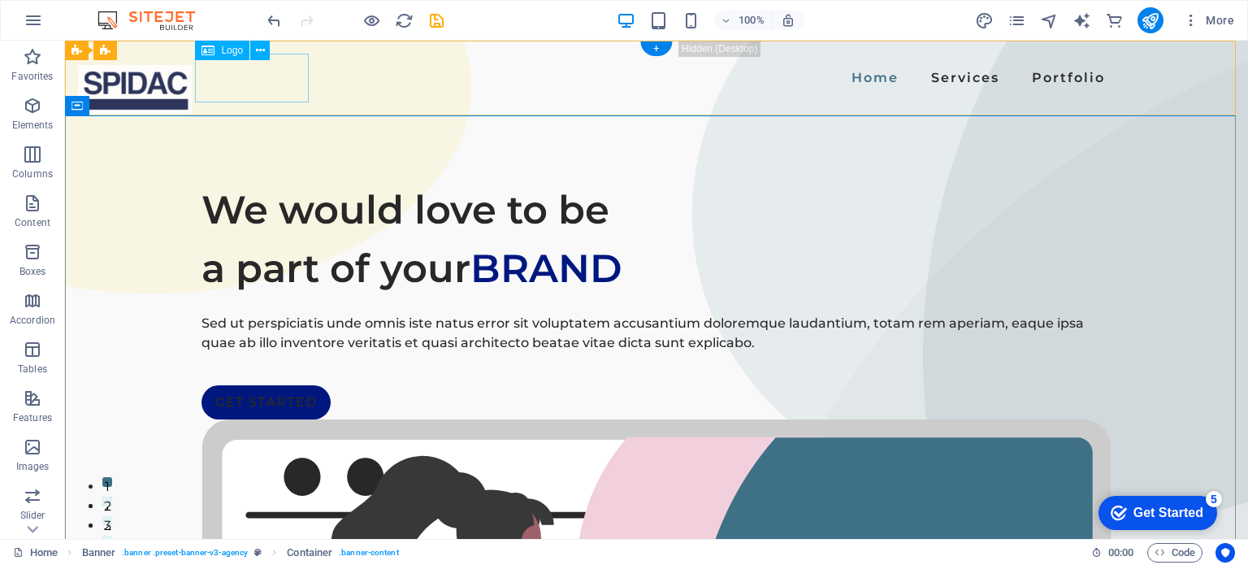
click at [192, 74] on div at bounding box center [135, 90] width 114 height 50
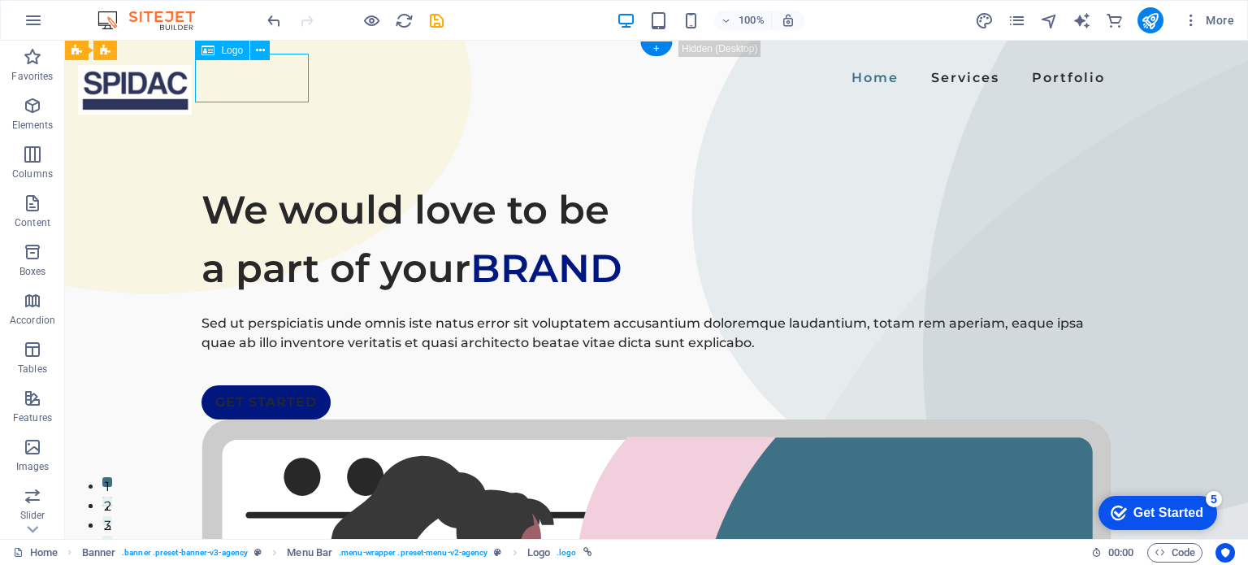
click at [192, 74] on div at bounding box center [135, 90] width 114 height 50
select select
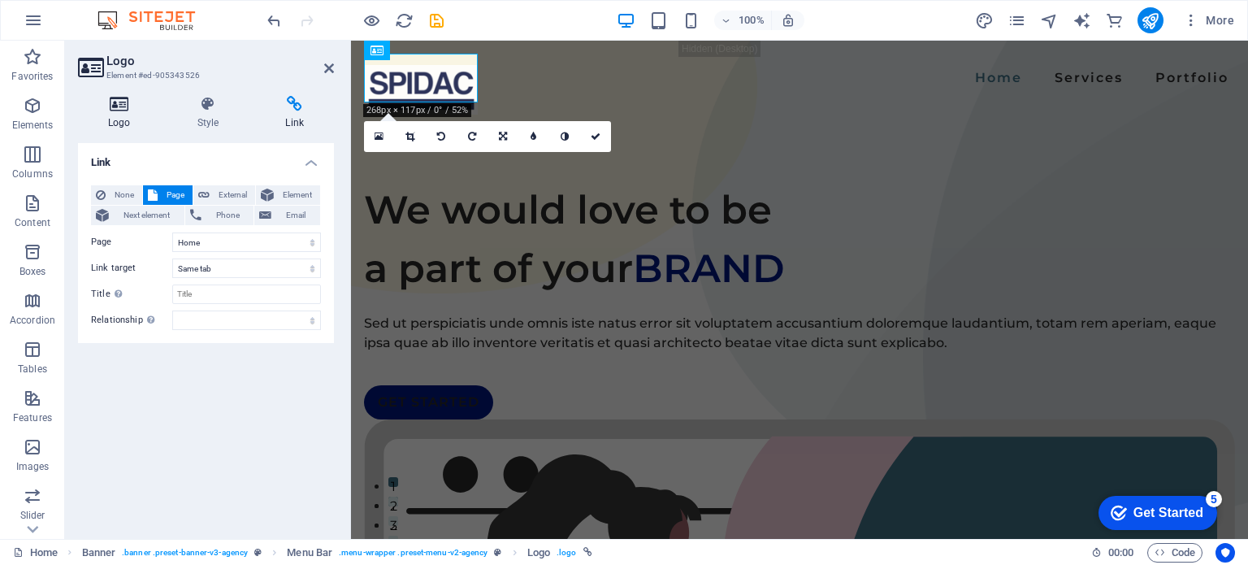
click at [127, 123] on h4 "Logo" at bounding box center [122, 113] width 89 height 34
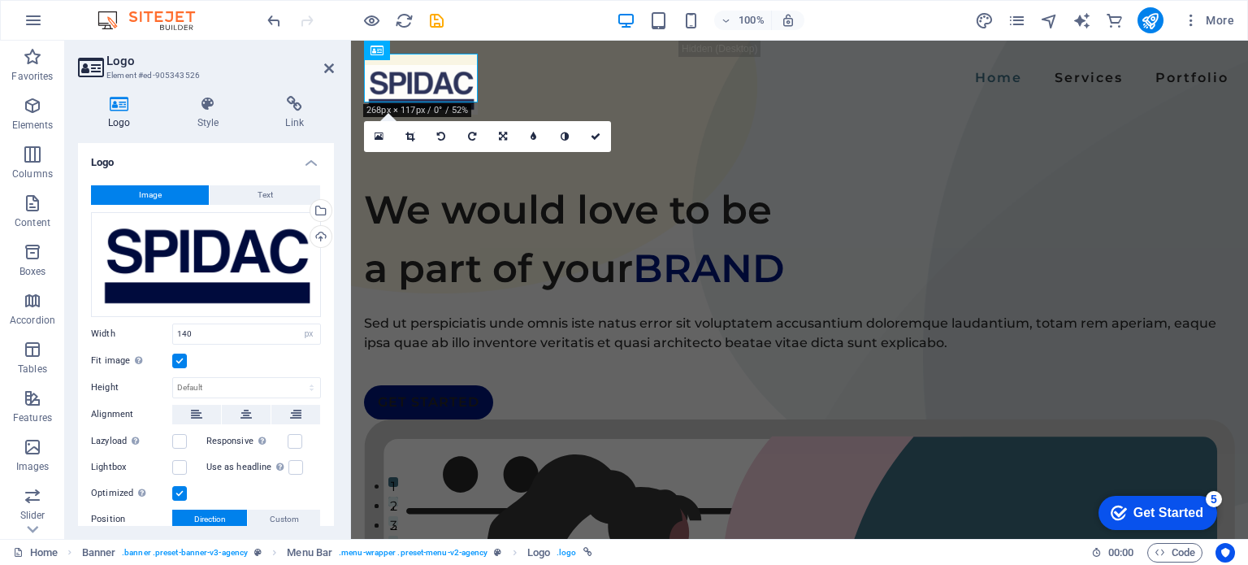
click at [248, 183] on div "Image Text Drag files here, click to choose files or select files from Files or…" at bounding box center [206, 385] width 256 height 426
click at [257, 196] on span "Text" at bounding box center [264, 194] width 15 height 19
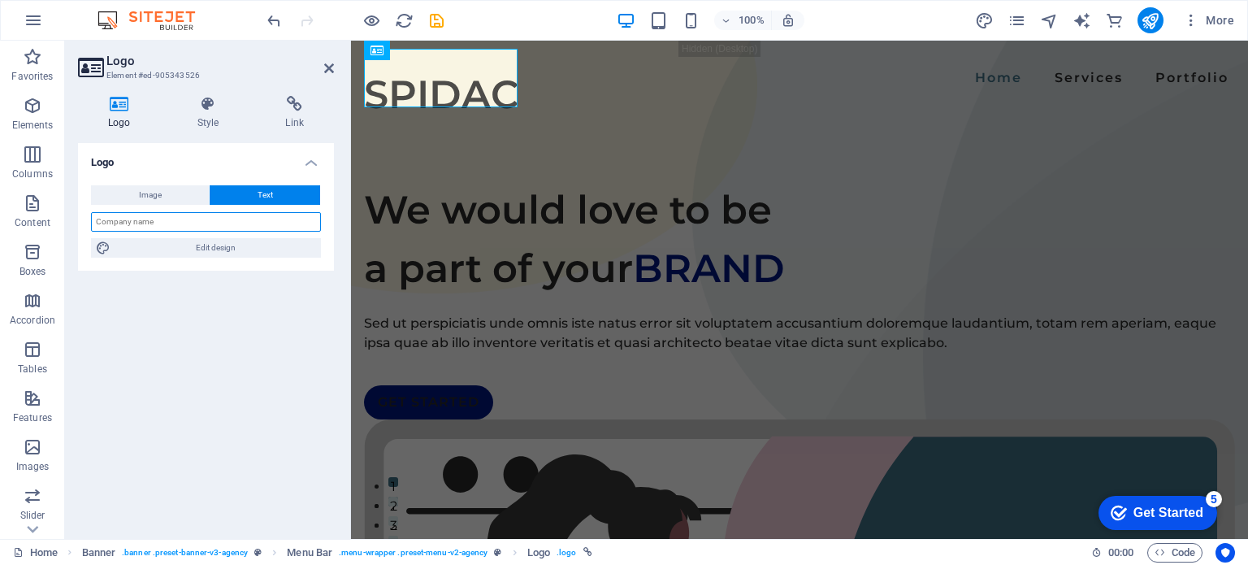
click at [173, 216] on input "text" at bounding box center [206, 221] width 230 height 19
type input "SPIDAC"
drag, startPoint x: 191, startPoint y: 249, endPoint x: 501, endPoint y: 456, distance: 373.1
click at [191, 249] on span "Edit design" at bounding box center [215, 247] width 201 height 19
select select "px"
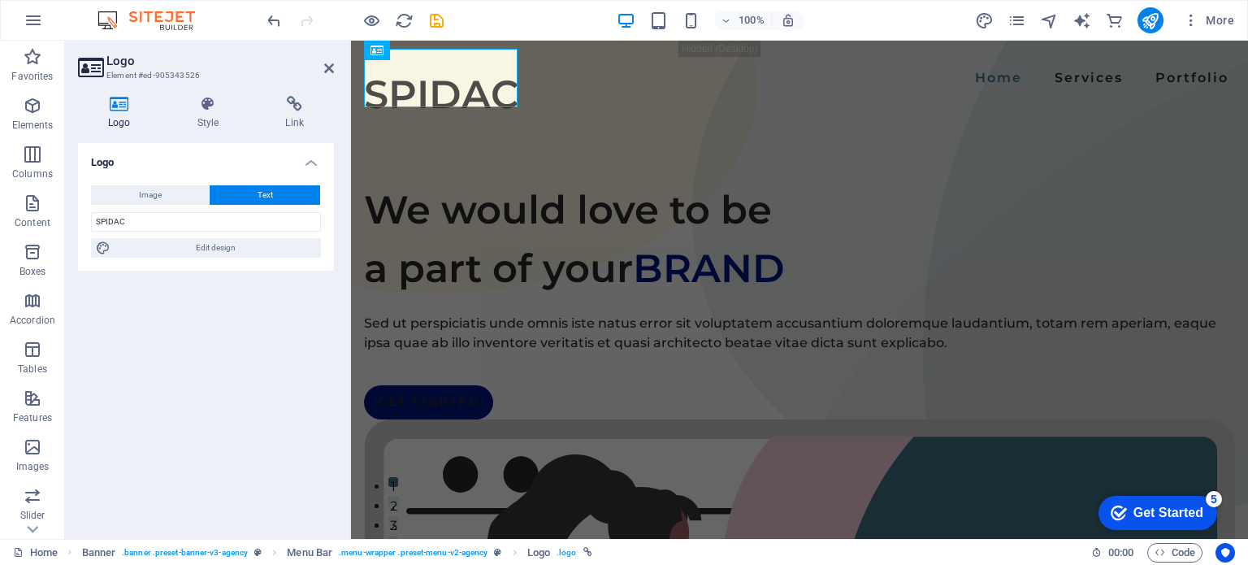
select select "600"
select select "px"
select select "rem"
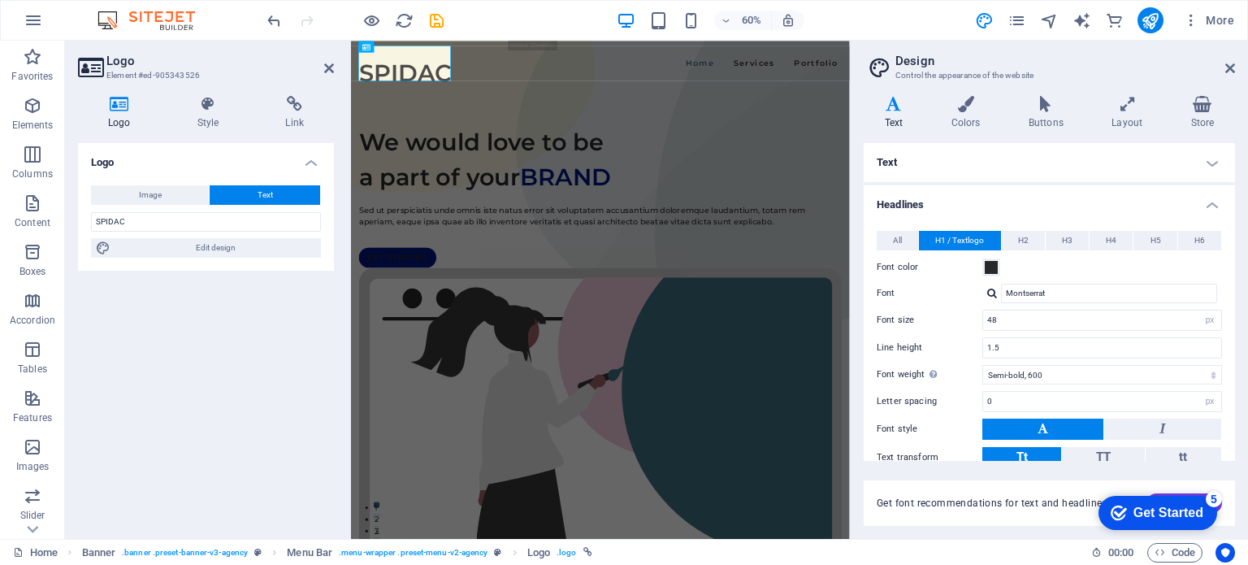
click at [996, 275] on div "Font color" at bounding box center [1048, 266] width 345 height 19
click at [995, 268] on span at bounding box center [991, 267] width 13 height 13
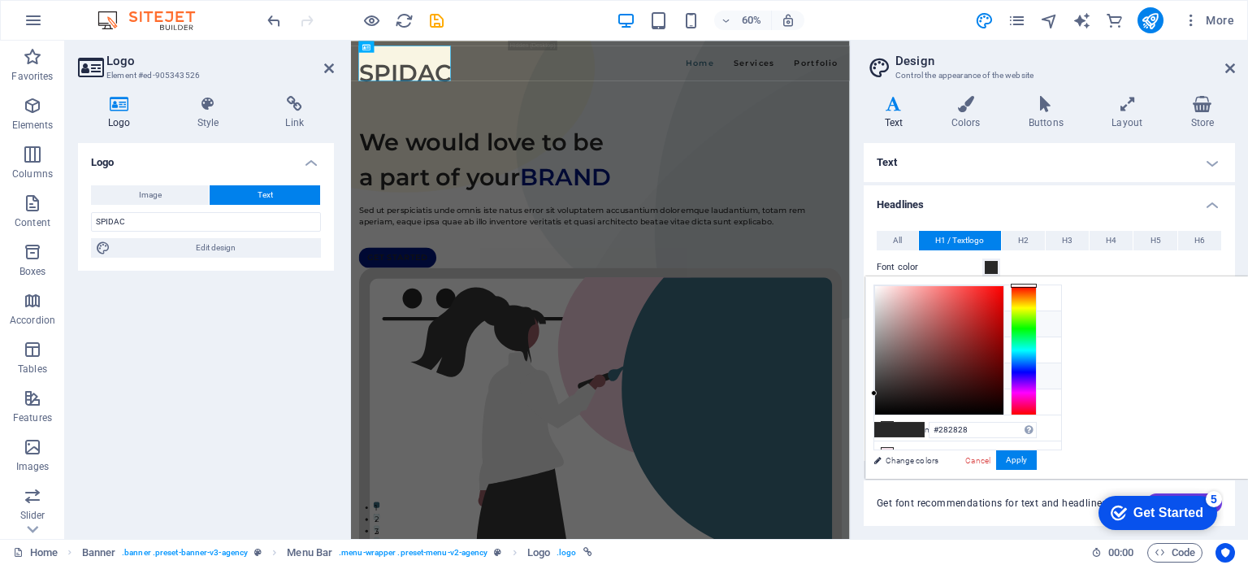
click at [911, 325] on li "Primary color #001780" at bounding box center [967, 324] width 187 height 26
type input "#001780"
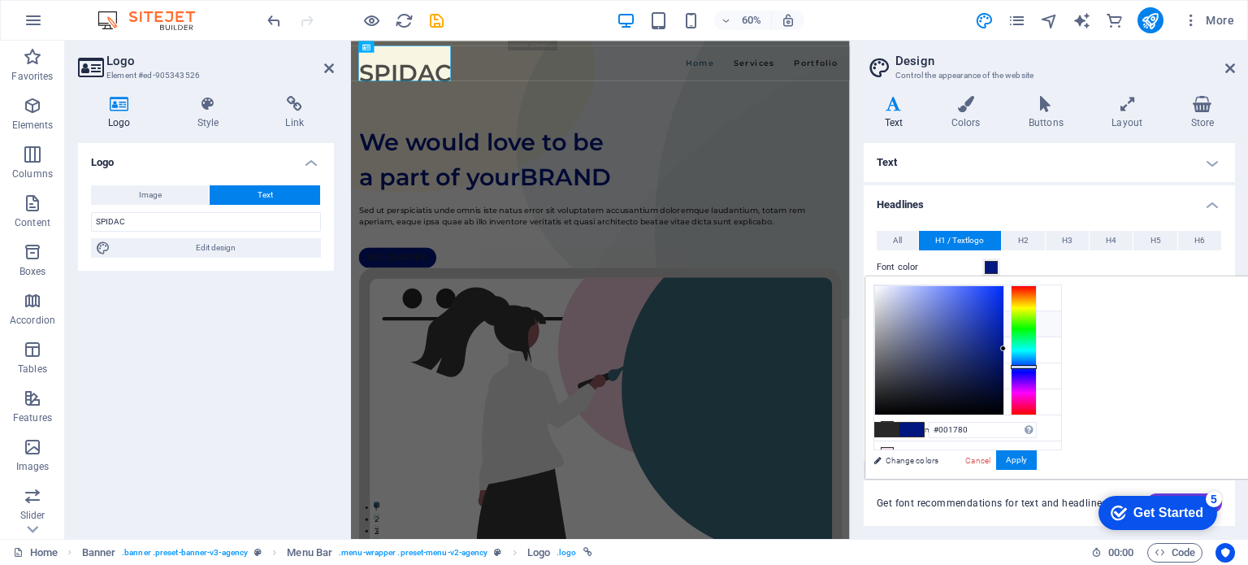
click at [885, 318] on icon at bounding box center [886, 323] width 11 height 11
click at [1036, 461] on button "Apply" at bounding box center [1016, 459] width 41 height 19
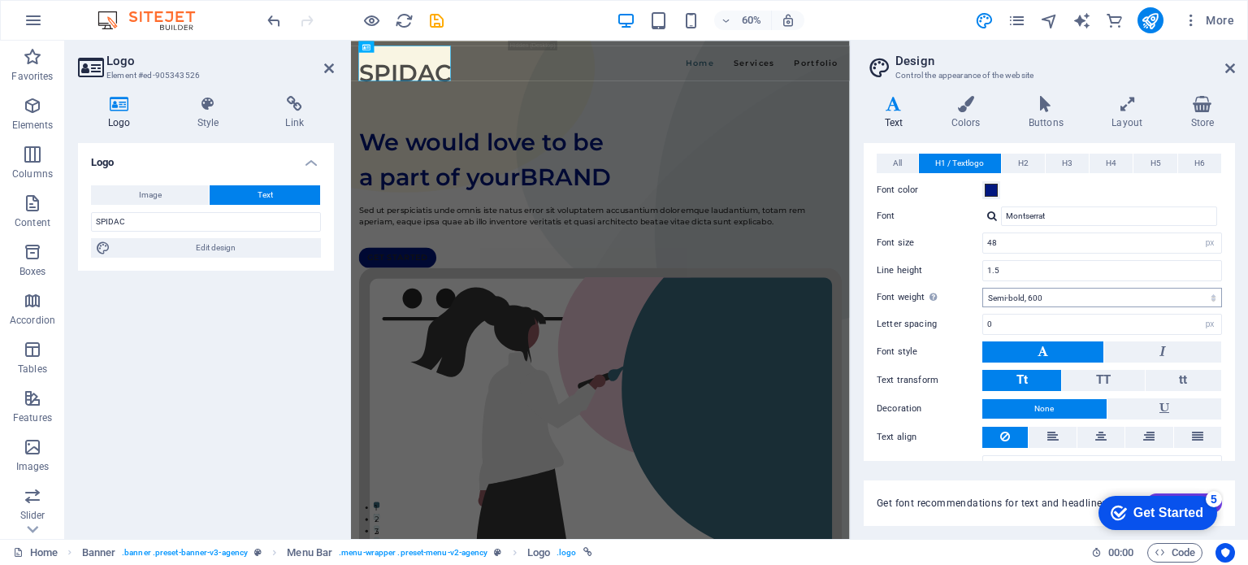
scroll to position [105, 0]
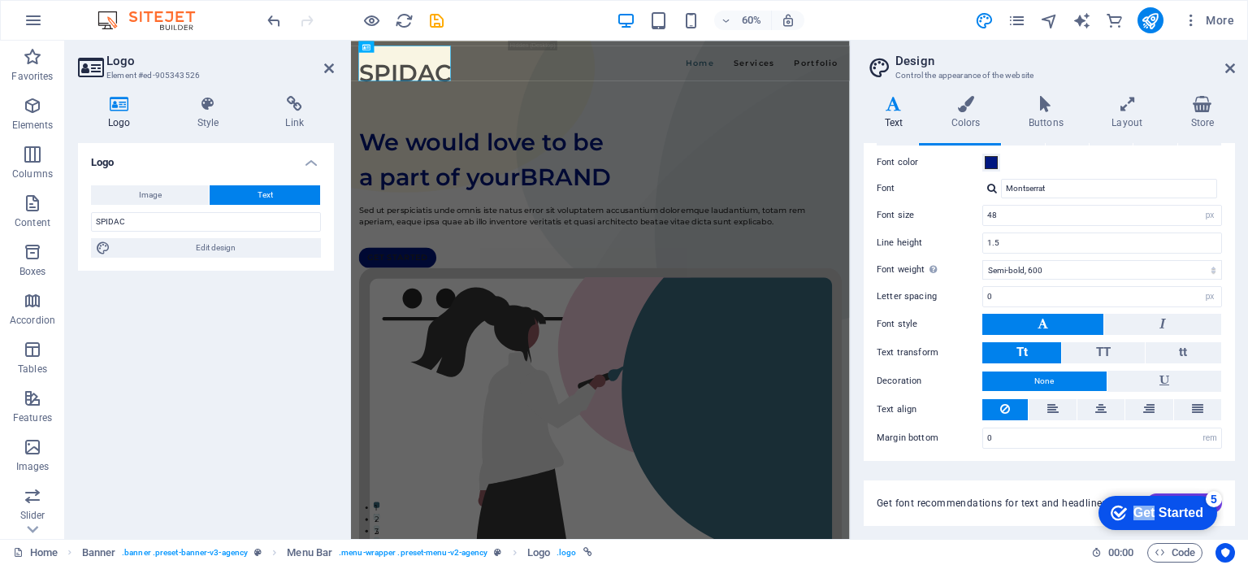
drag, startPoint x: 1150, startPoint y: 514, endPoint x: 1066, endPoint y: 521, distance: 84.7
click at [1085, 521] on html "checkmark Get Started 5 First Steps in the Editor Let's guide you through the t…" at bounding box center [1154, 511] width 138 height 49
click at [1147, 509] on div "Get Started" at bounding box center [1168, 512] width 70 height 15
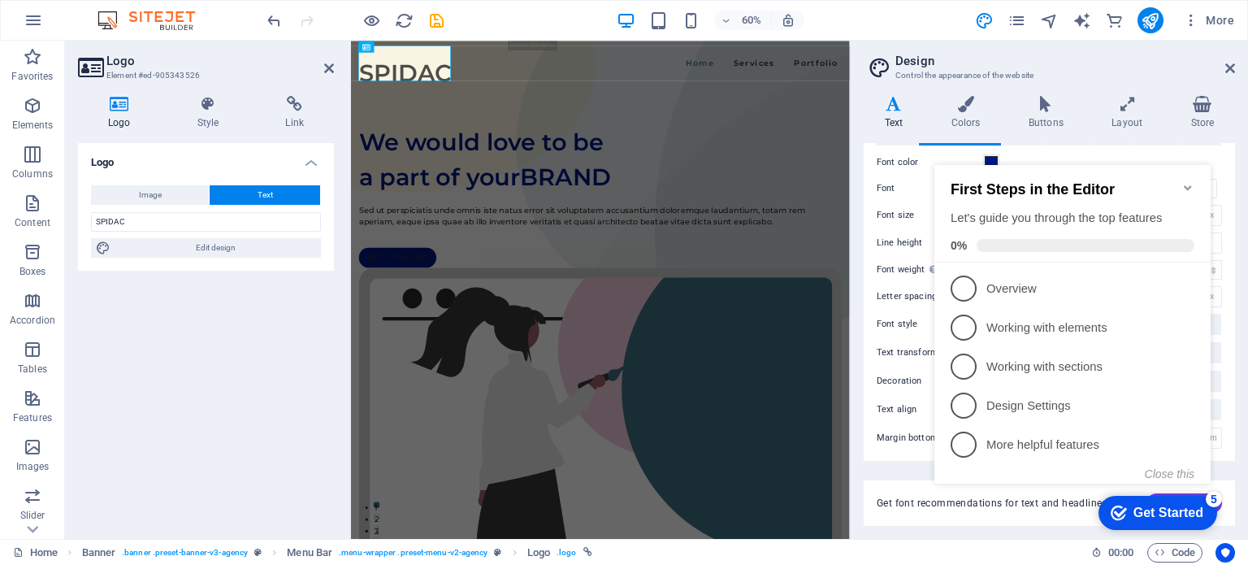
click at [1135, 509] on div "Get Started" at bounding box center [1168, 512] width 70 height 15
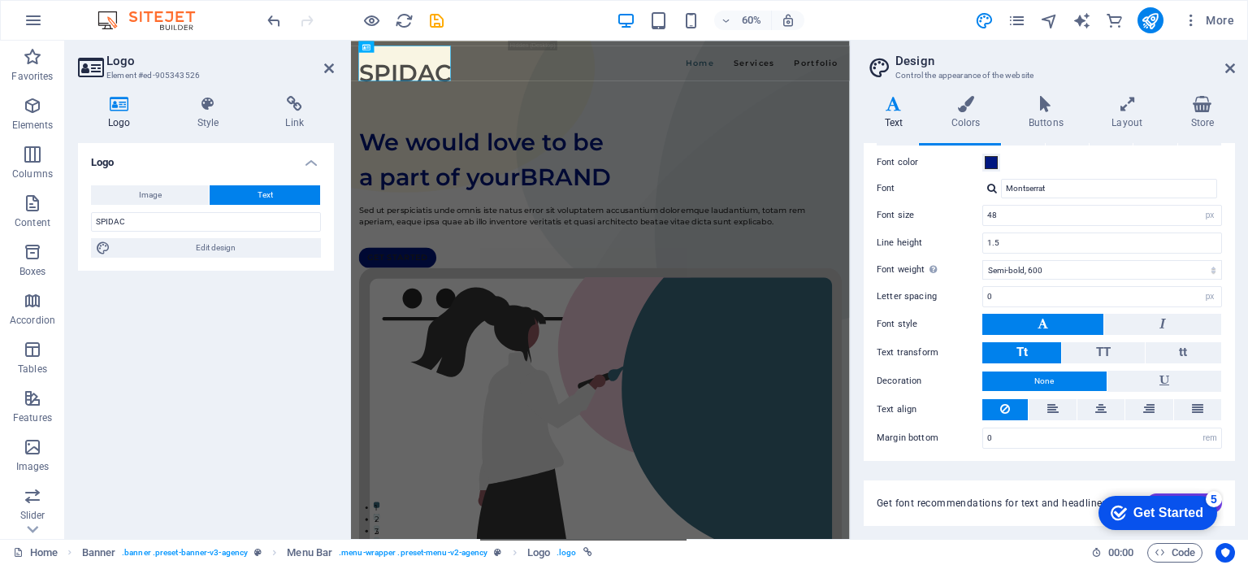
click at [1204, 536] on div "checkmark Get Started 5 First Steps in the Editor Let's guide you through the t…" at bounding box center [1154, 511] width 138 height 49
click at [1222, 508] on div "checkmark Get Started 5 First Steps in the Editor Let's guide you through the t…" at bounding box center [1154, 511] width 138 height 49
click at [1219, 505] on div "checkmark Get Started 5 First Steps in the Editor Let's guide you through the t…" at bounding box center [1154, 511] width 138 height 49
click at [1218, 505] on div "checkmark Get Started 5 First Steps in the Editor Let's guide you through the t…" at bounding box center [1154, 511] width 138 height 49
click at [1053, 123] on h4 "Buttons" at bounding box center [1048, 113] width 83 height 34
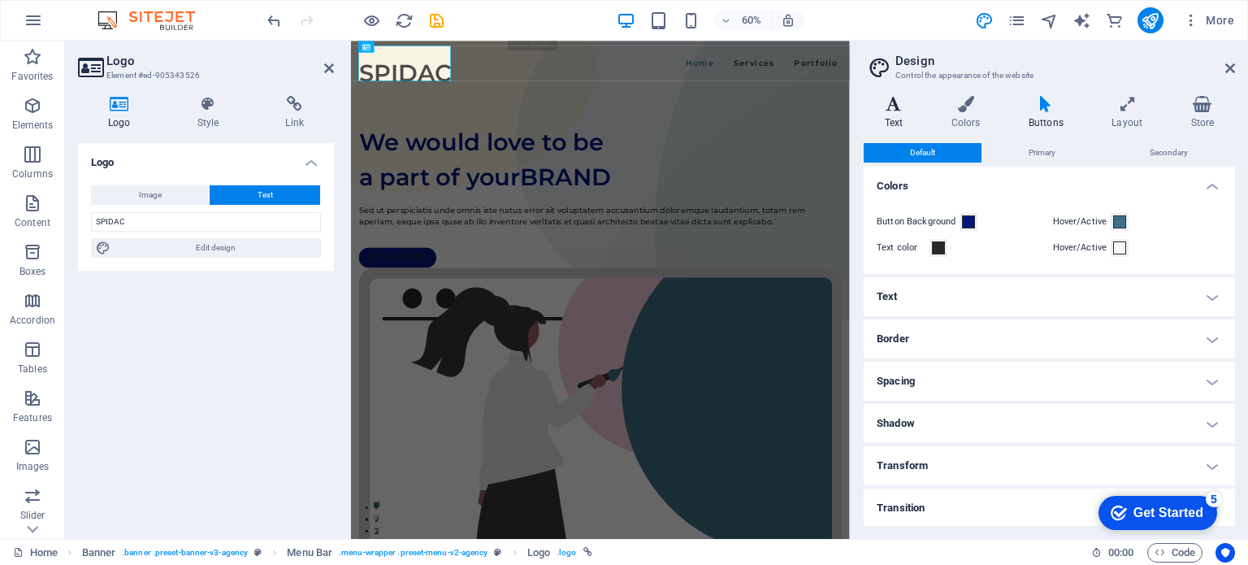
click at [889, 114] on h4 "Text" at bounding box center [896, 113] width 67 height 34
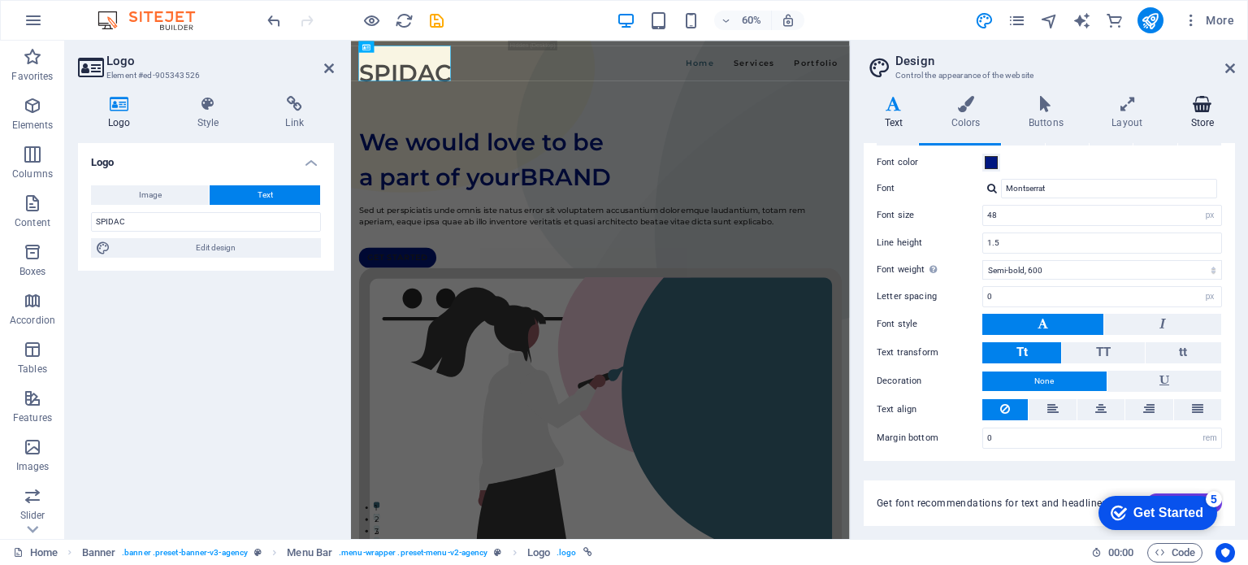
click at [1199, 119] on h4 "Store" at bounding box center [1202, 113] width 65 height 34
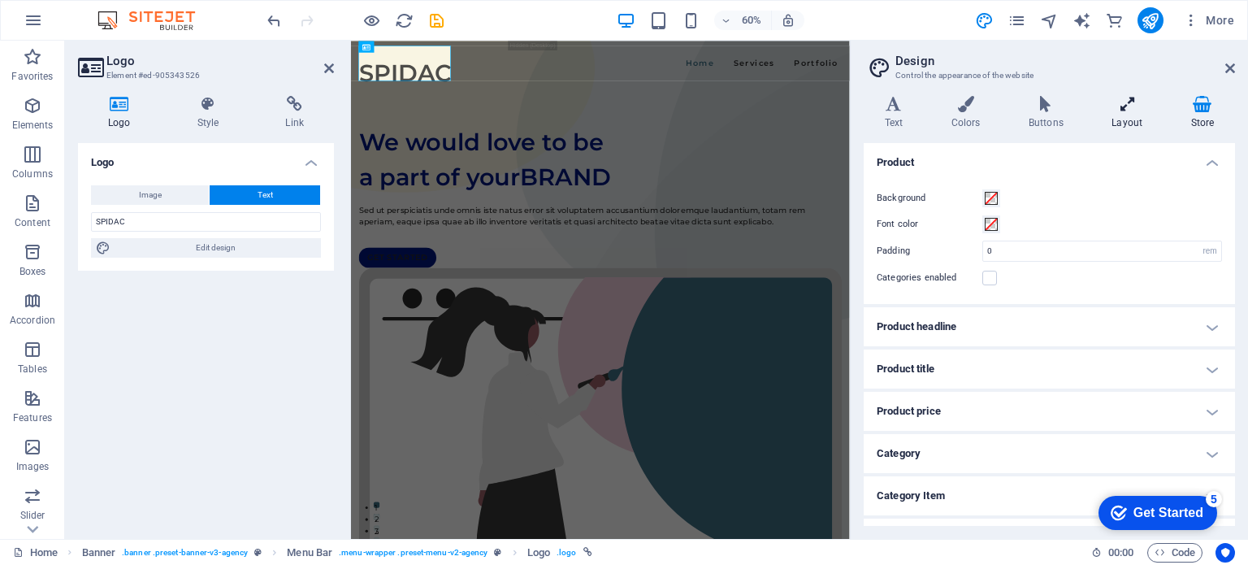
click at [1138, 119] on h4 "Layout" at bounding box center [1130, 113] width 79 height 34
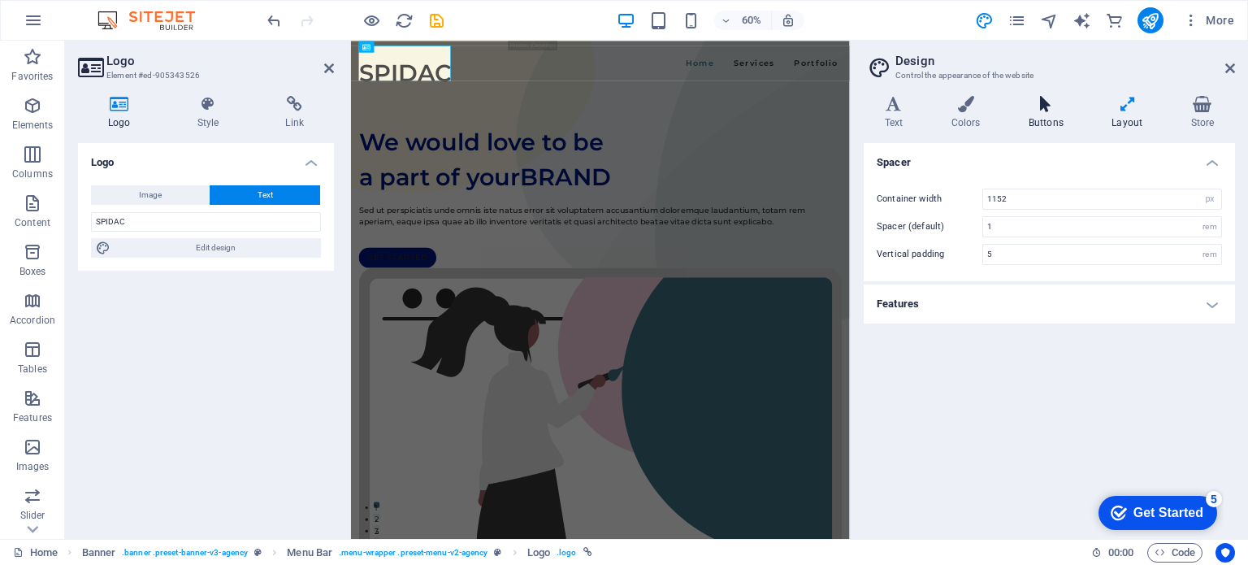
click at [1044, 113] on h4 "Buttons" at bounding box center [1048, 113] width 83 height 34
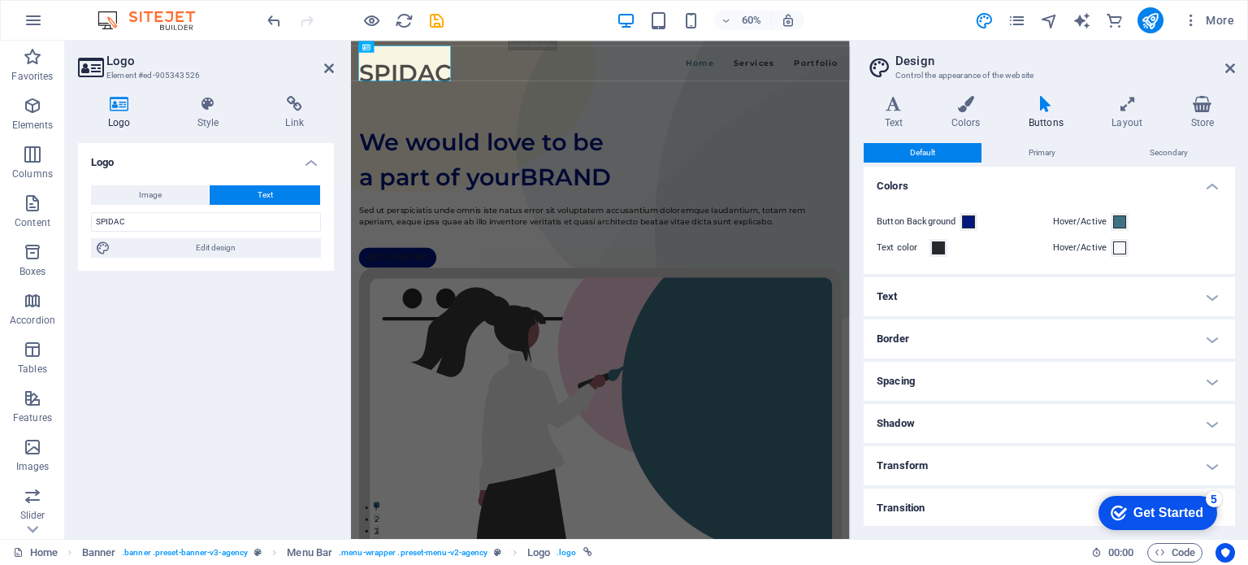
click at [1238, 67] on aside "Design Control the appearance of the website Variants Text Colors Buttons Layou…" at bounding box center [1049, 290] width 398 height 498
click at [1226, 67] on icon at bounding box center [1230, 68] width 10 height 13
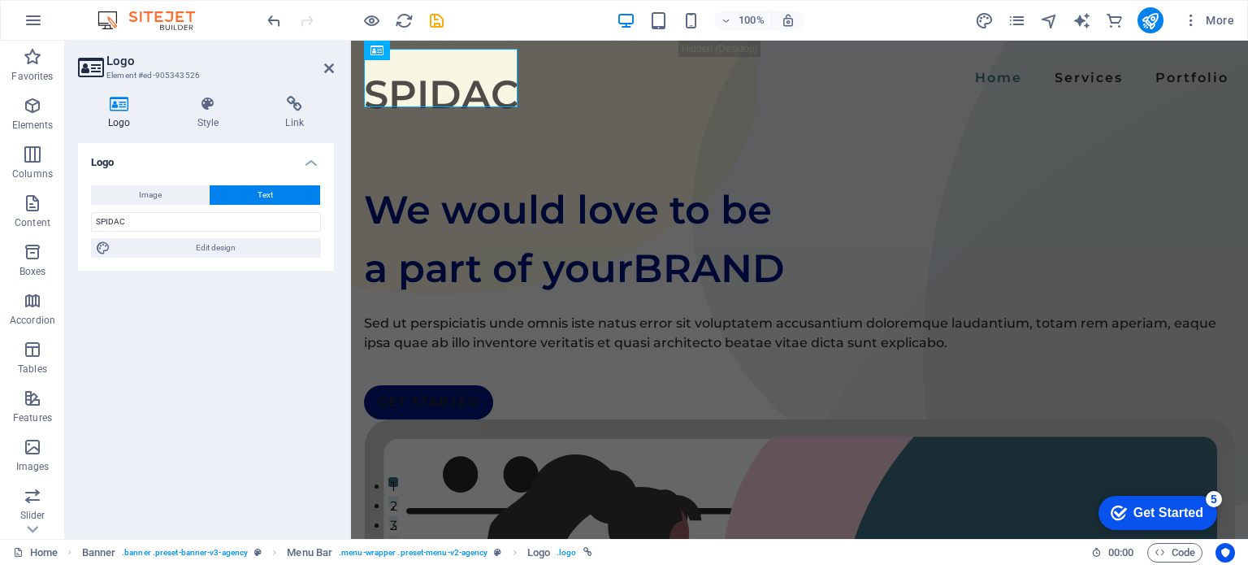
click at [188, 302] on div "Logo Image Text Drag files here, click to choose files or select files from Fil…" at bounding box center [206, 334] width 256 height 383
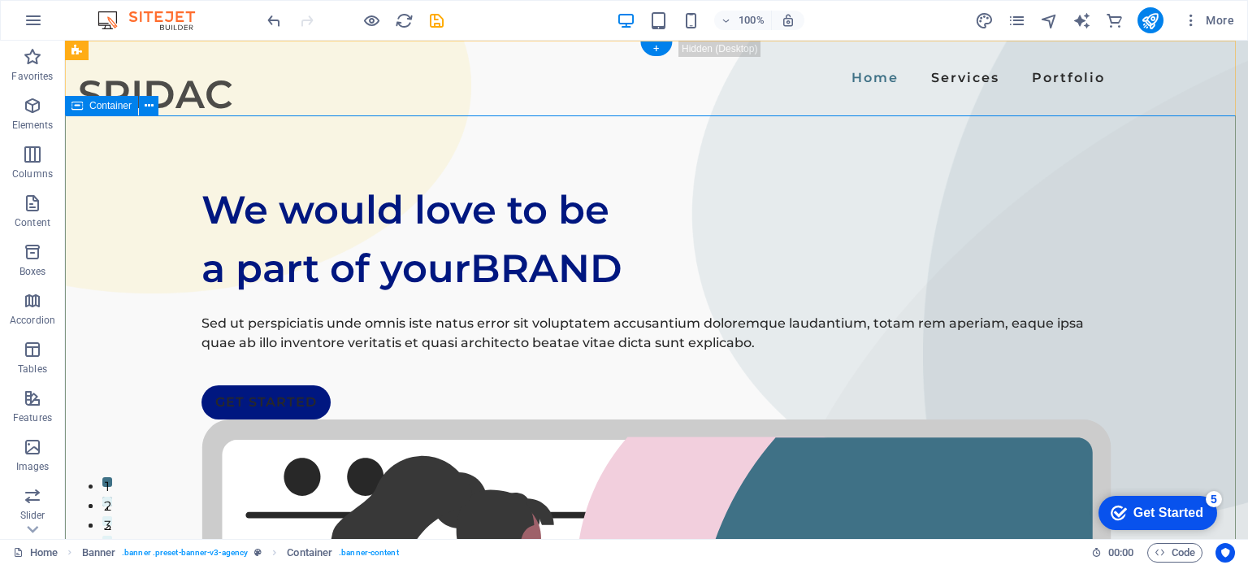
click at [26, 26] on icon "button" at bounding box center [33, 20] width 19 height 19
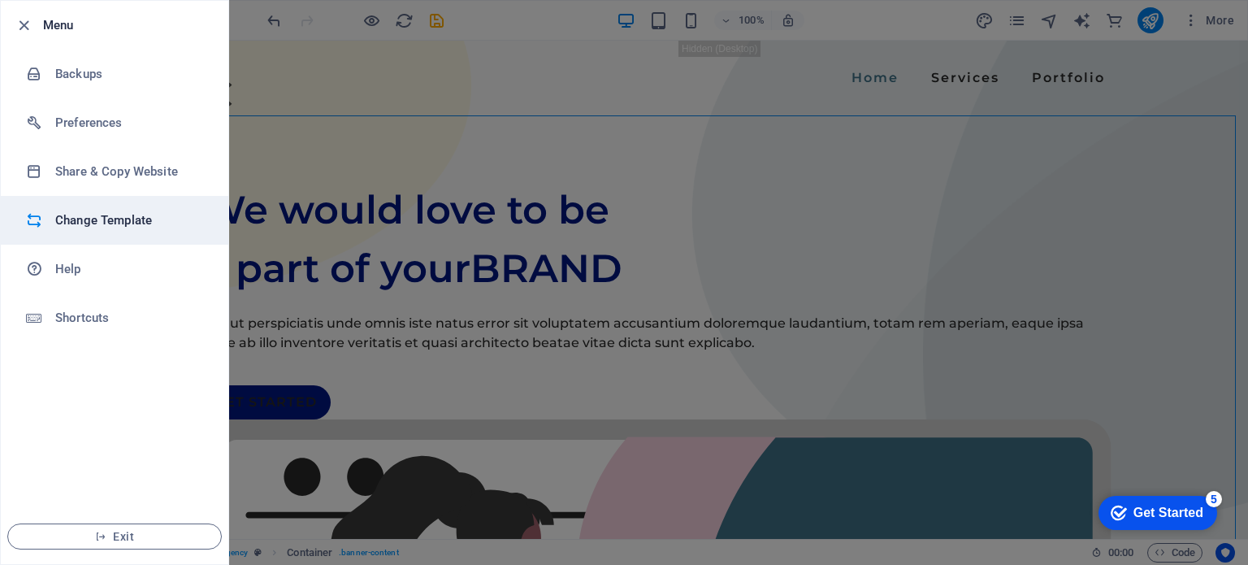
click at [110, 220] on h6 "Change Template" at bounding box center [130, 219] width 150 height 19
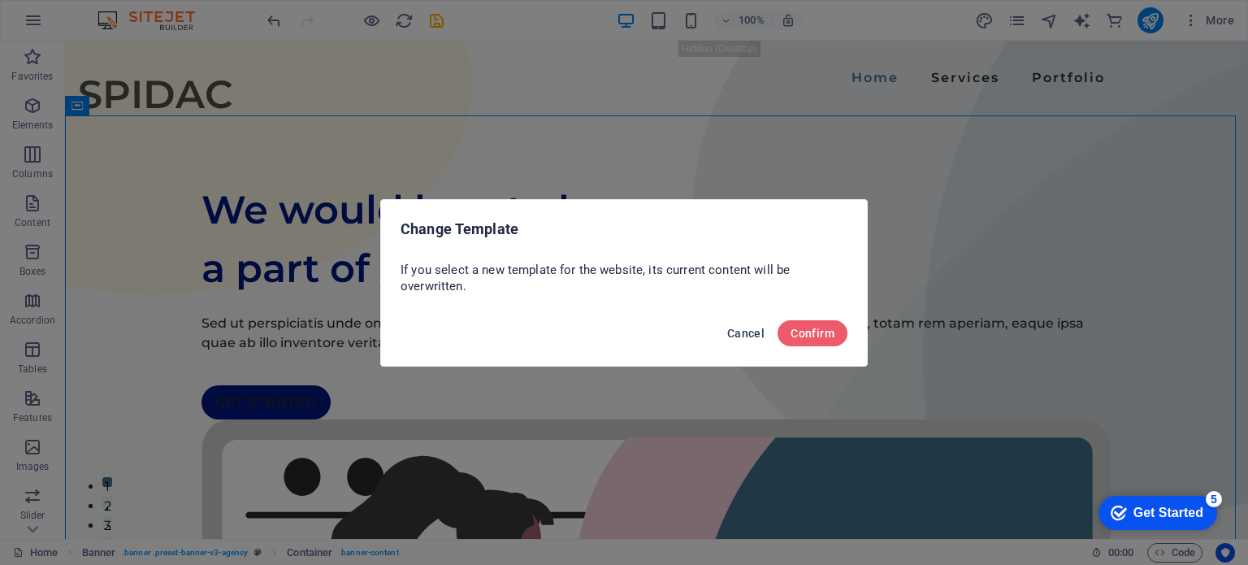
click at [755, 334] on span "Cancel" at bounding box center [745, 333] width 37 height 13
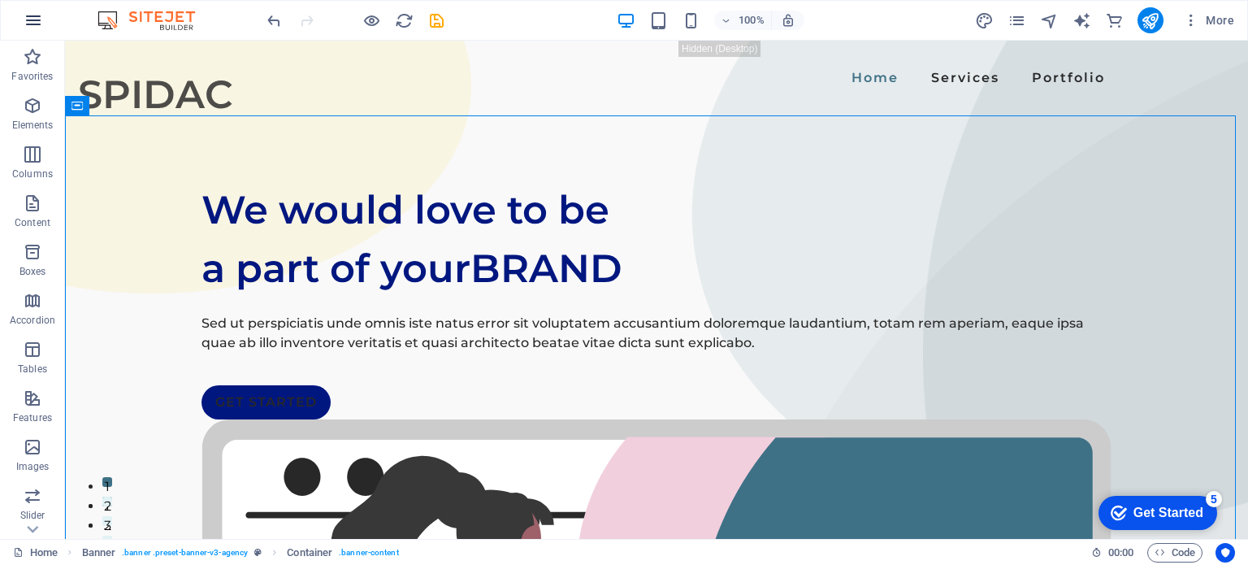
click at [28, 9] on button "button" at bounding box center [33, 20] width 39 height 39
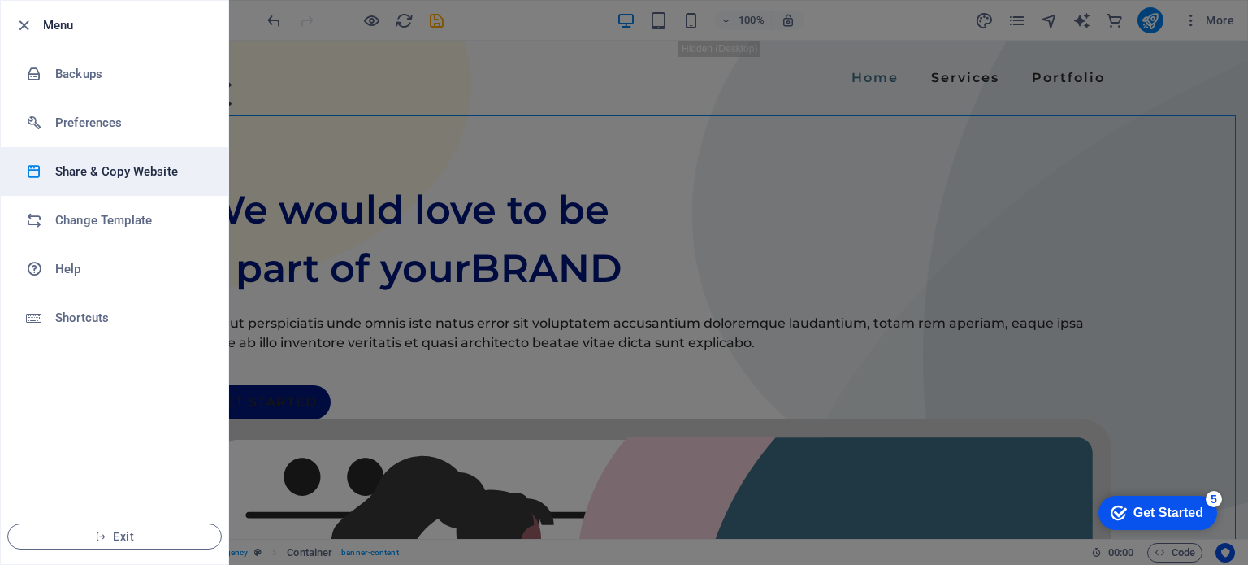
click at [128, 177] on h6 "Share & Copy Website" at bounding box center [130, 171] width 150 height 19
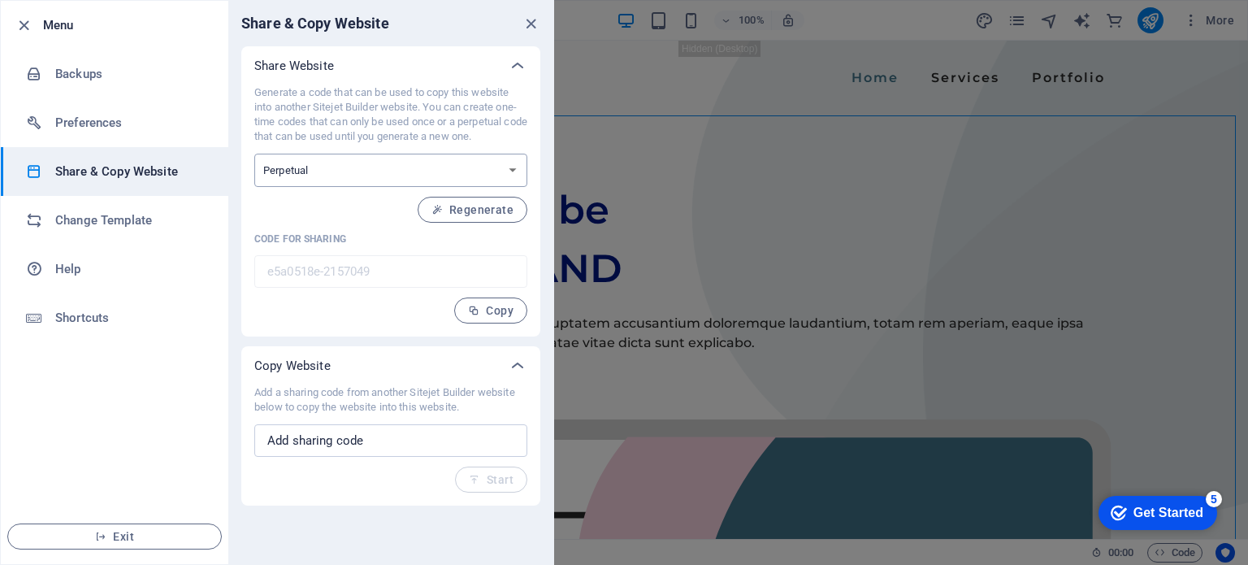
click at [341, 175] on select "One-time Perpetual" at bounding box center [390, 170] width 273 height 33
click at [254, 154] on select "One-time Perpetual" at bounding box center [390, 170] width 273 height 33
click at [344, 431] on input "text" at bounding box center [390, 440] width 273 height 32
click at [473, 210] on span "Regenerate" at bounding box center [472, 209] width 82 height 13
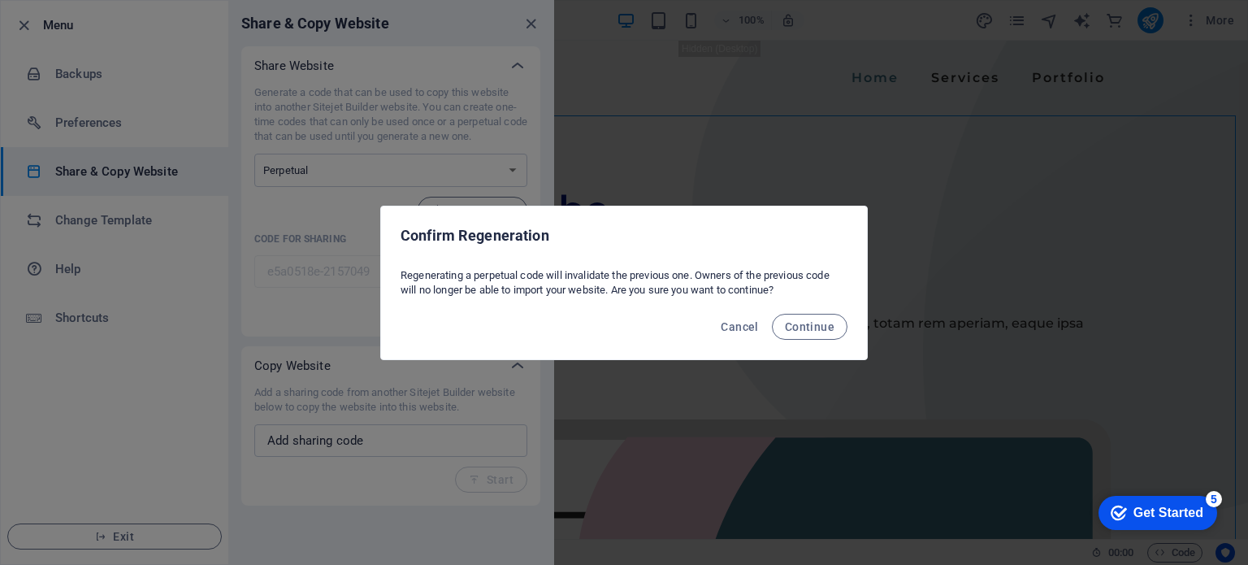
click at [800, 299] on div "Regenerating a perpetual code will invalidate the previous one. Owners of the p…" at bounding box center [624, 283] width 486 height 42
click at [810, 317] on button "Continue" at bounding box center [810, 327] width 76 height 26
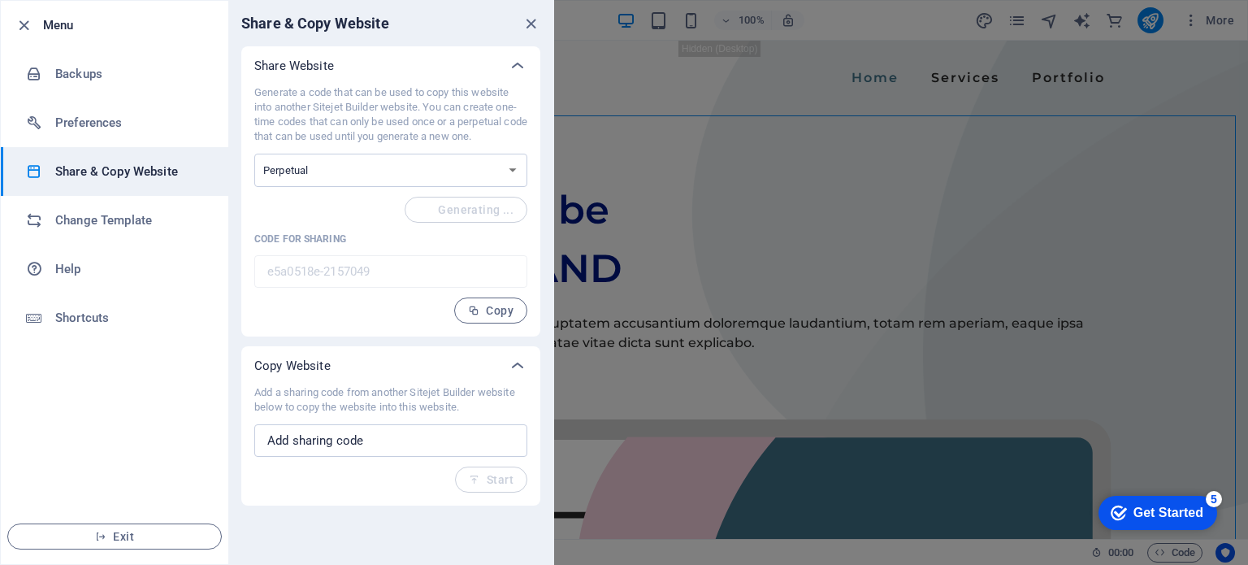
type input "34df28aa-2157049"
click at [500, 363] on div at bounding box center [517, 365] width 39 height 39
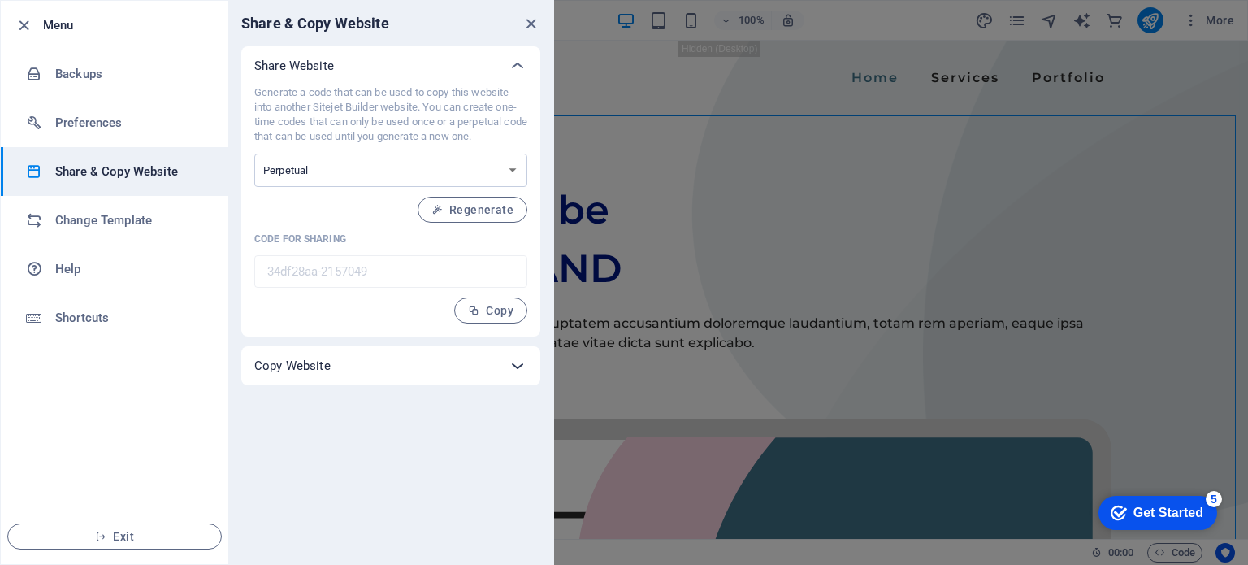
click at [500, 363] on div at bounding box center [517, 365] width 39 height 39
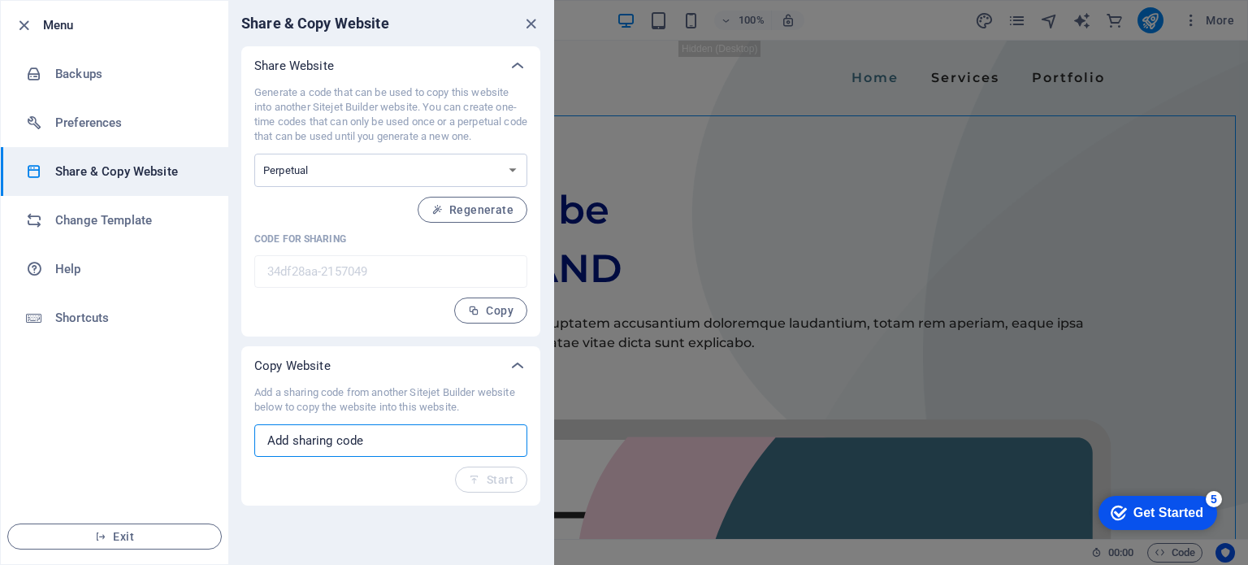
click at [318, 438] on input "text" at bounding box center [390, 440] width 273 height 32
click at [249, 268] on div "Generate a code that can be used to copy this website into another Sitejet Buil…" at bounding box center [390, 210] width 299 height 251
click at [335, 446] on input "text" at bounding box center [390, 440] width 273 height 32
paste input "<!DOCTYPE html> <html lang="en"> <head> <meta charset="UTF-8"> <meta name="view…"
type input "<!DOCTYPE html> <html lang="en"> <head> <meta charset="UTF-8"> <meta name="view…"
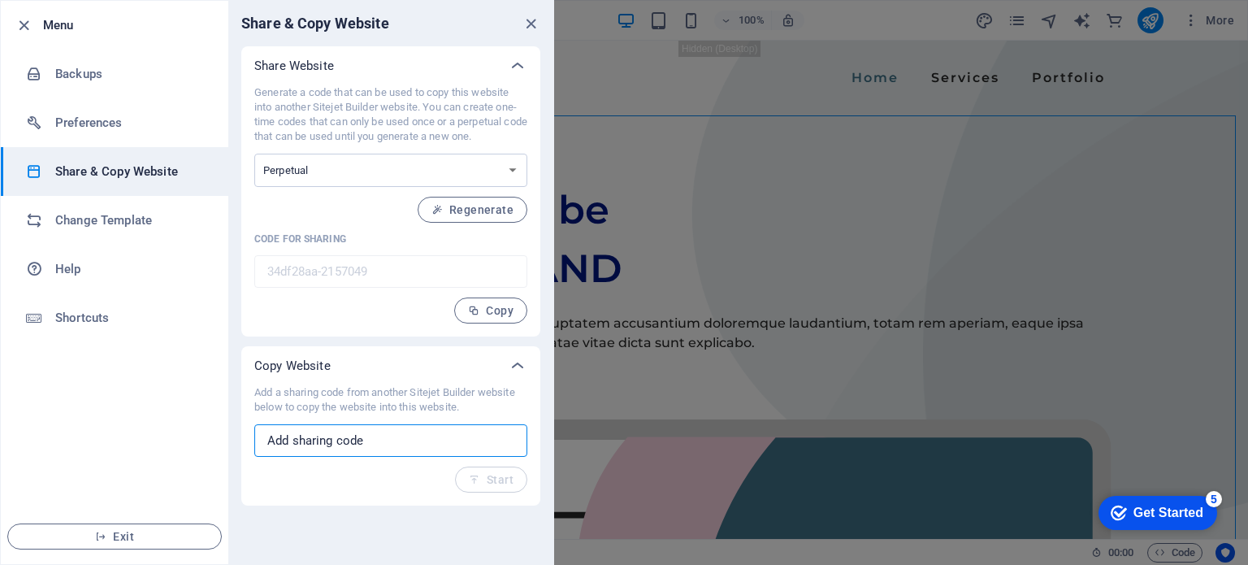
scroll to position [0, 0]
click at [508, 311] on span "Copy" at bounding box center [490, 310] width 45 height 13
click at [386, 436] on input "text" at bounding box center [390, 440] width 273 height 32
paste input "34df28aa-2157049"
type input "34df28aa-2157049"
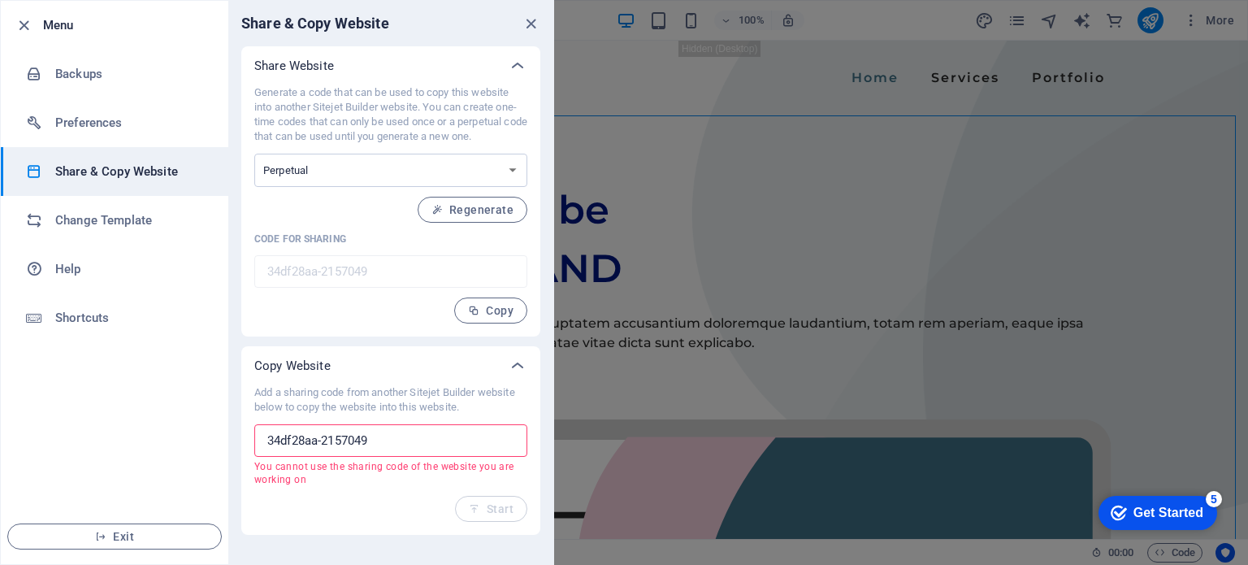
click at [321, 445] on input "34df28aa-2157049" at bounding box center [390, 440] width 273 height 32
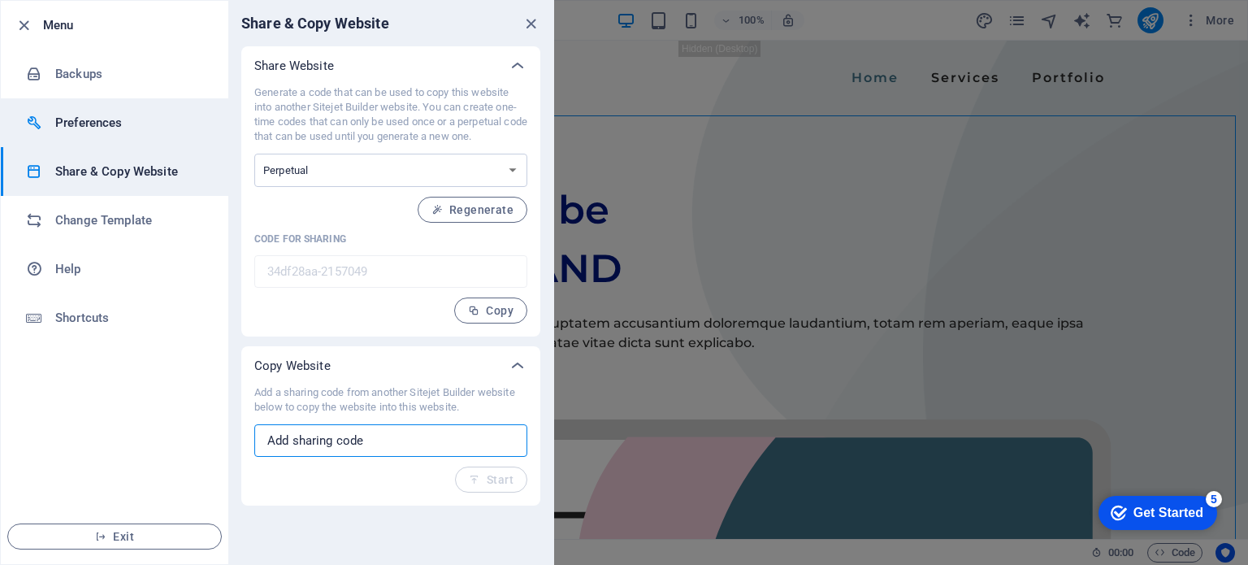
click at [116, 123] on h6 "Preferences" at bounding box center [130, 122] width 150 height 19
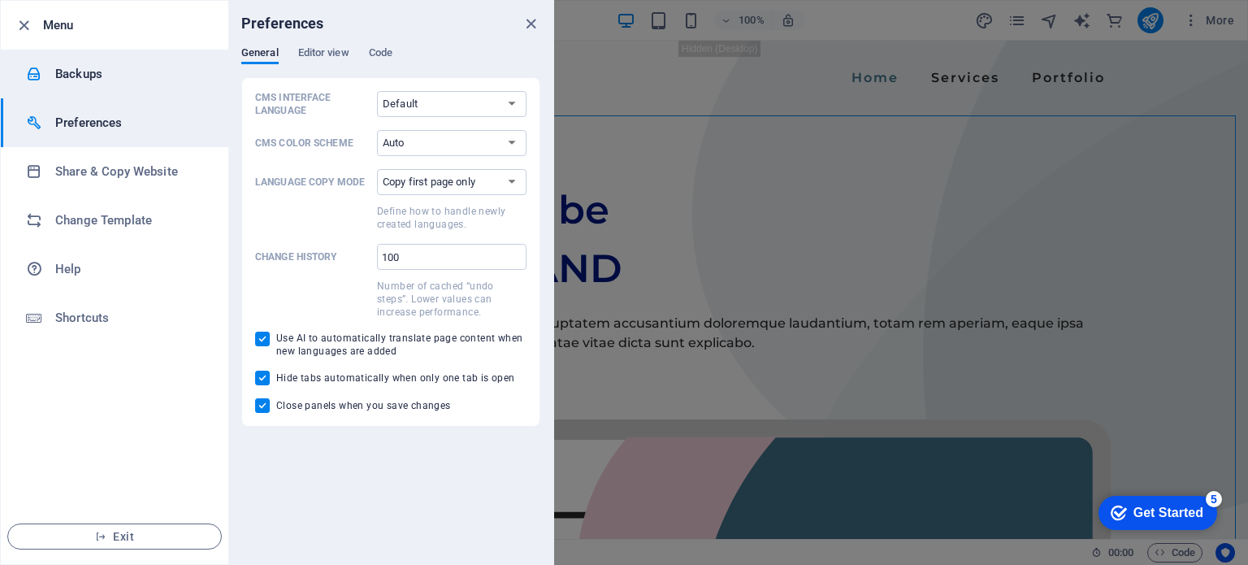
click at [92, 75] on h6 "Backups" at bounding box center [130, 73] width 150 height 19
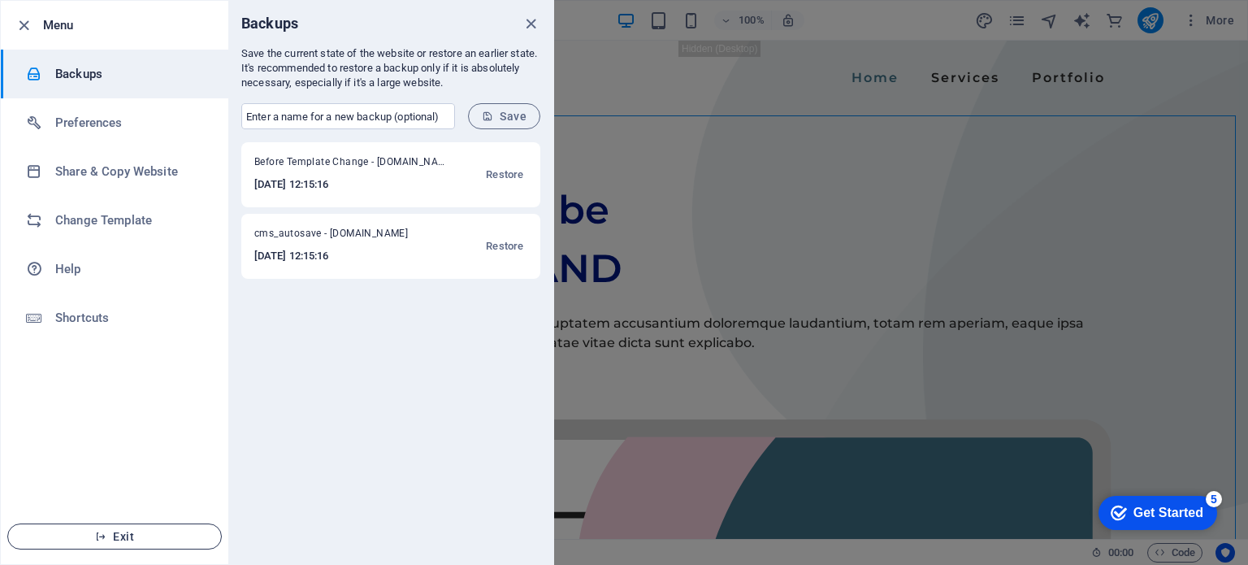
click at [123, 529] on button "Exit" at bounding box center [114, 536] width 214 height 26
